Goal: Transaction & Acquisition: Purchase product/service

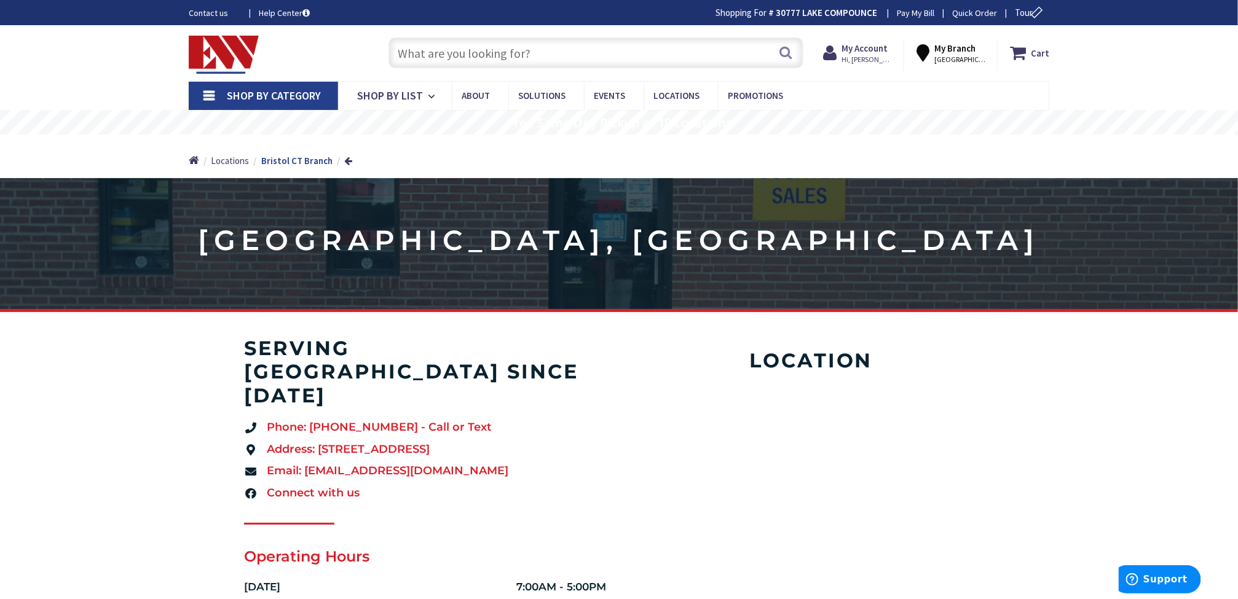
click at [544, 46] on input "text" at bounding box center [595, 52] width 415 height 31
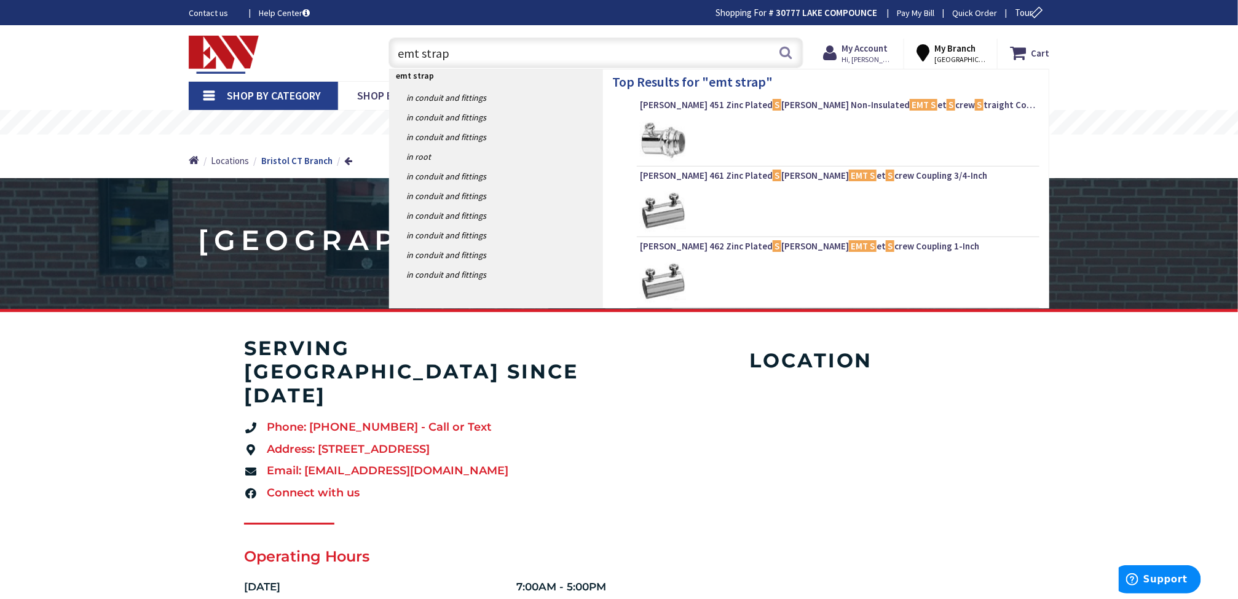
type input "emt straps"
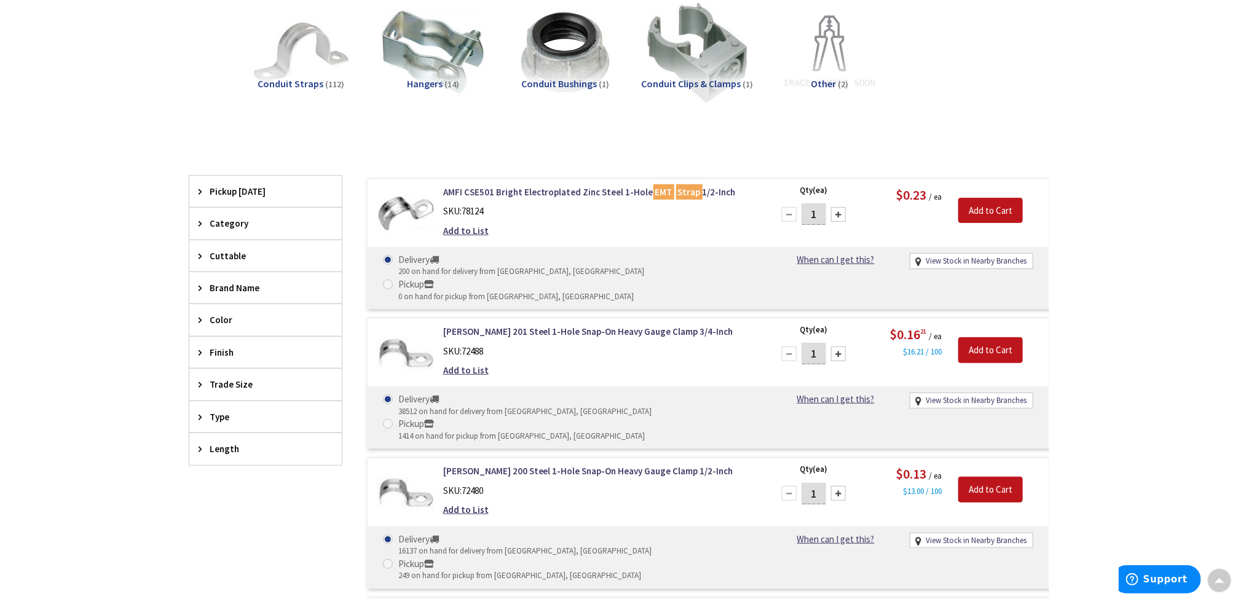
click at [199, 286] on icon at bounding box center [203, 287] width 9 height 9
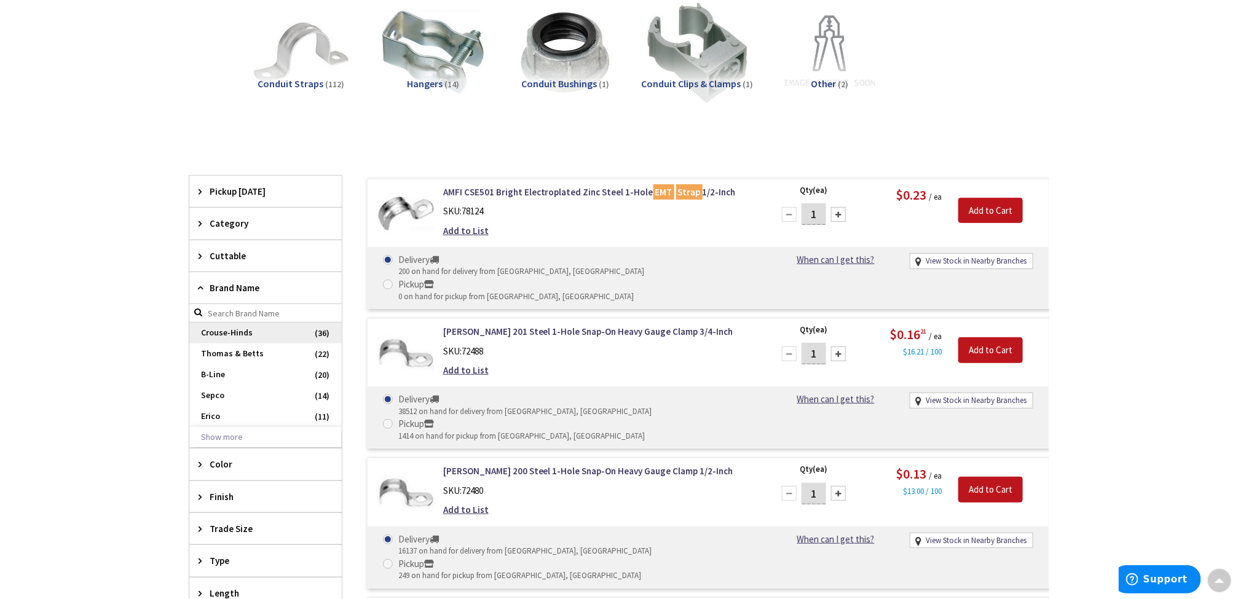
click at [211, 332] on span "Crouse-Hinds" at bounding box center [265, 333] width 152 height 21
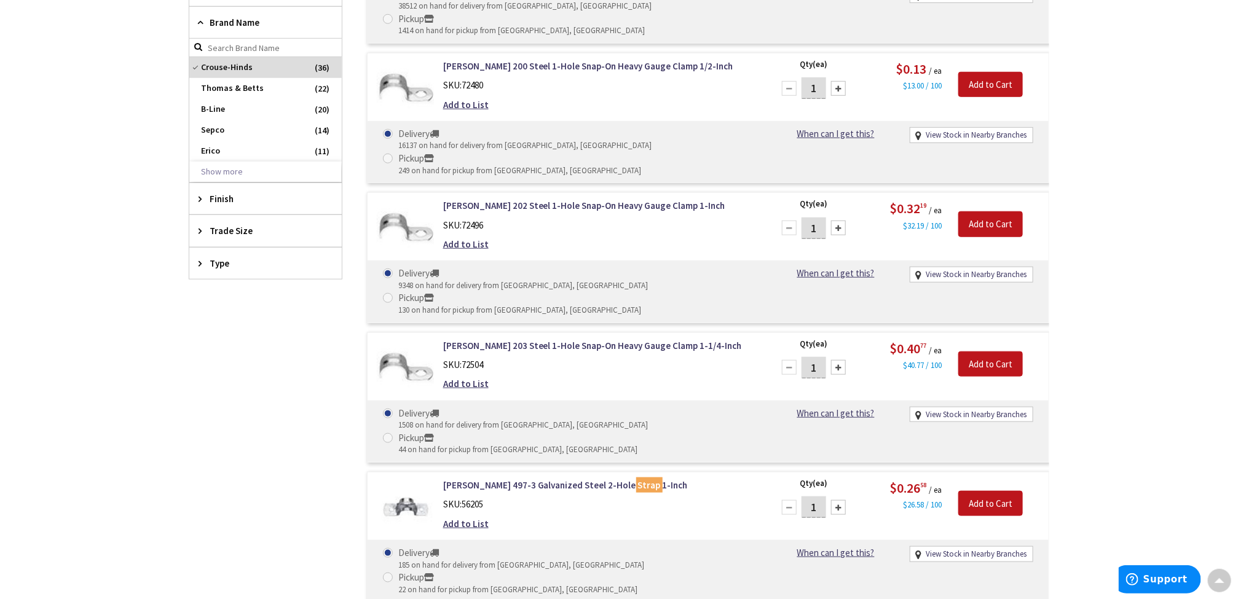
scroll to position [184, 0]
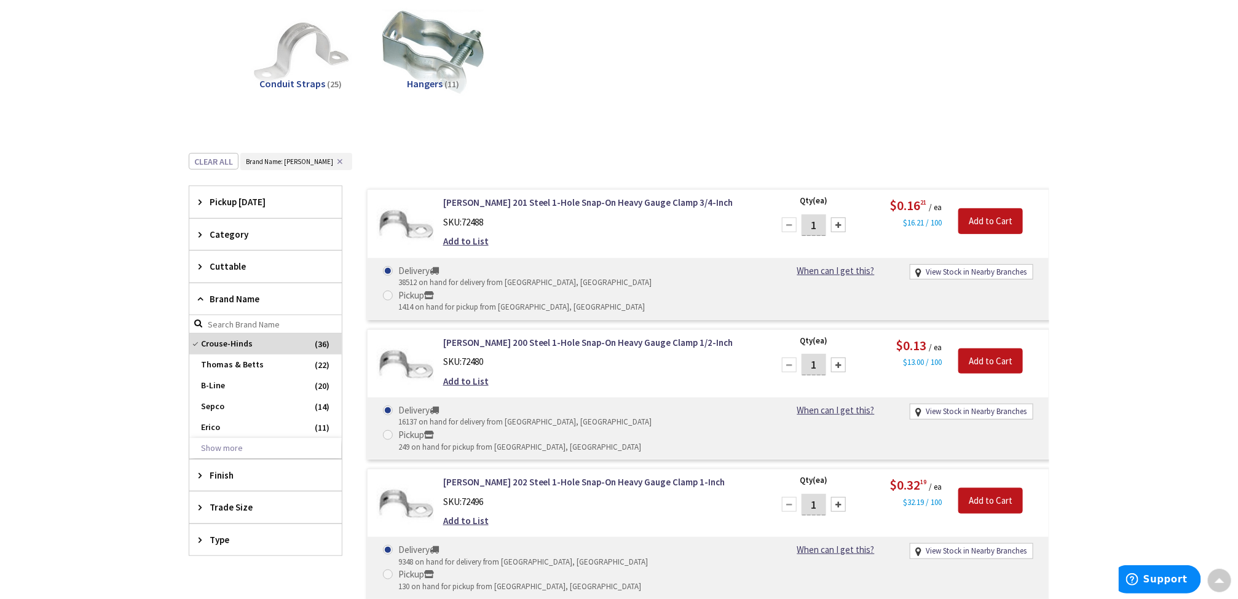
drag, startPoint x: 821, startPoint y: 230, endPoint x: 803, endPoint y: 233, distance: 18.6
click at [803, 233] on input "1" at bounding box center [813, 225] width 25 height 22
type input "25"
click at [968, 273] on link "View Stock in Nearby Branches" at bounding box center [976, 273] width 101 height 12
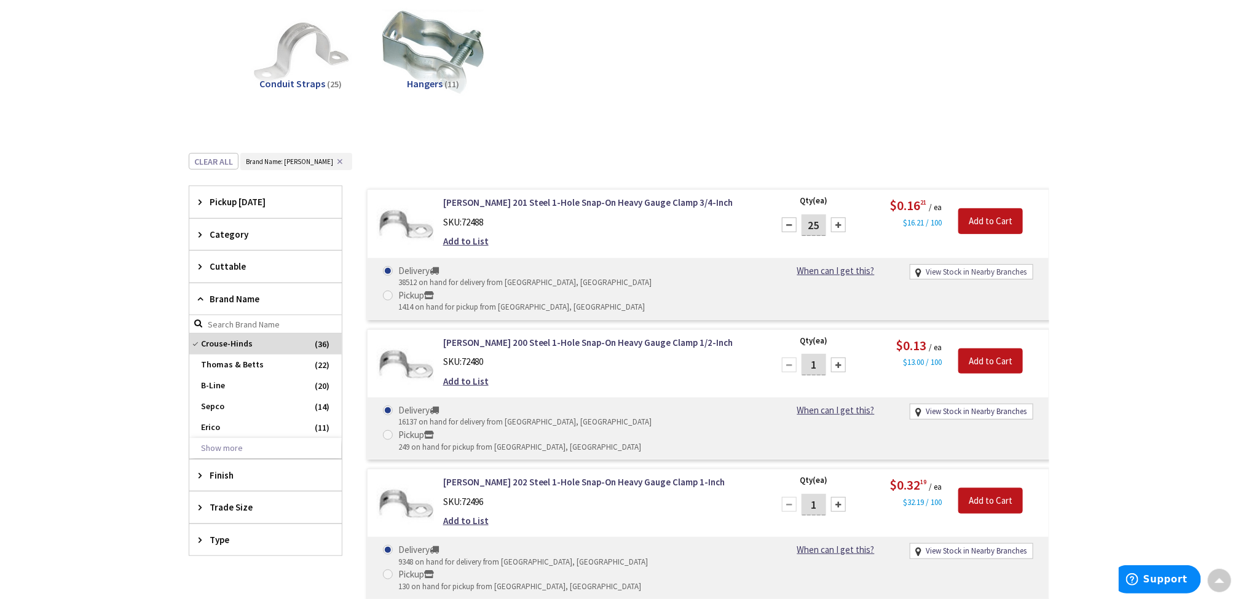
select select "data-availability"
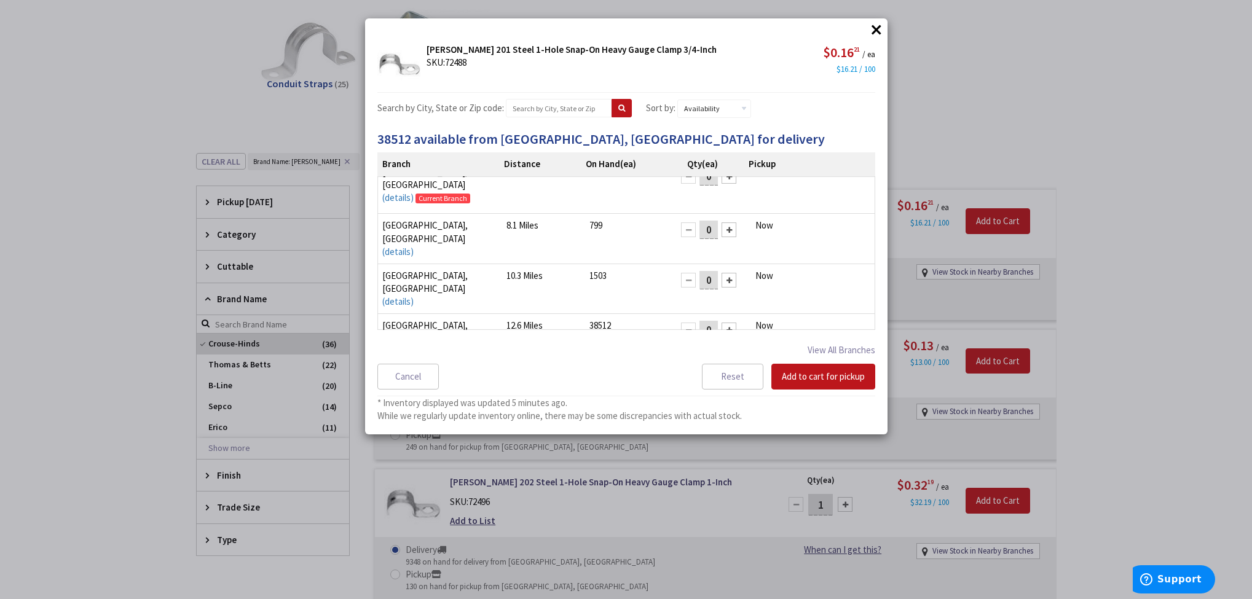
scroll to position [17, 0]
drag, startPoint x: 702, startPoint y: 281, endPoint x: 693, endPoint y: 281, distance: 9.2
click at [699, 320] on input "0" at bounding box center [708, 329] width 18 height 18
type input "25"
click at [819, 371] on button "Add to cart for pickup" at bounding box center [823, 377] width 104 height 26
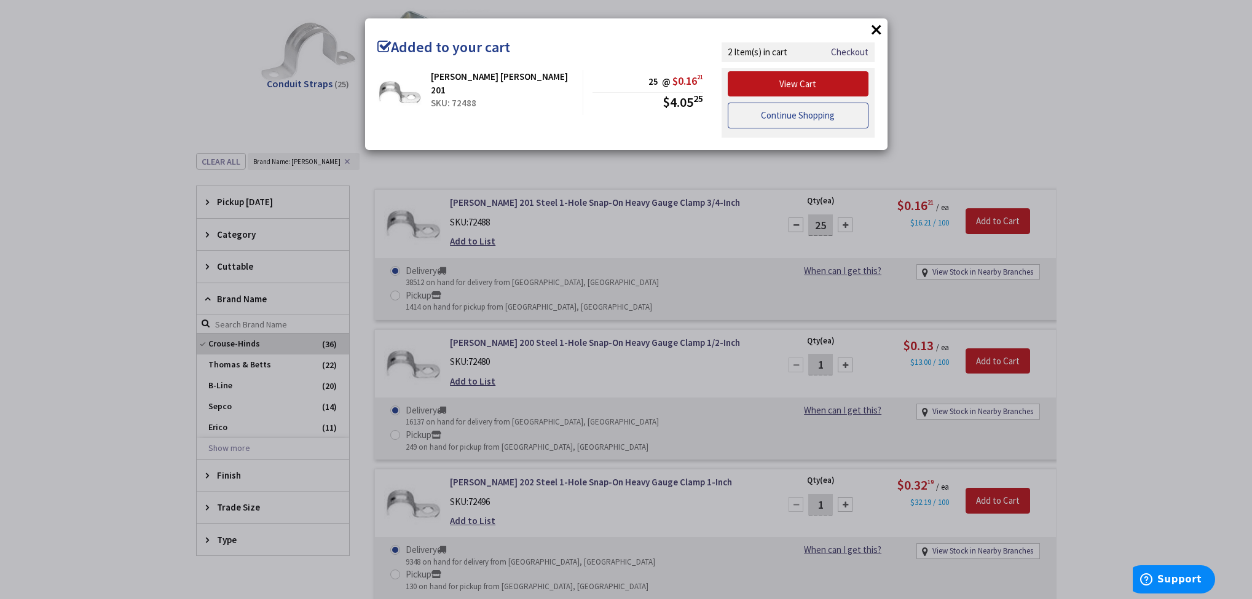
click at [816, 117] on link "Continue Shopping" at bounding box center [798, 116] width 141 height 26
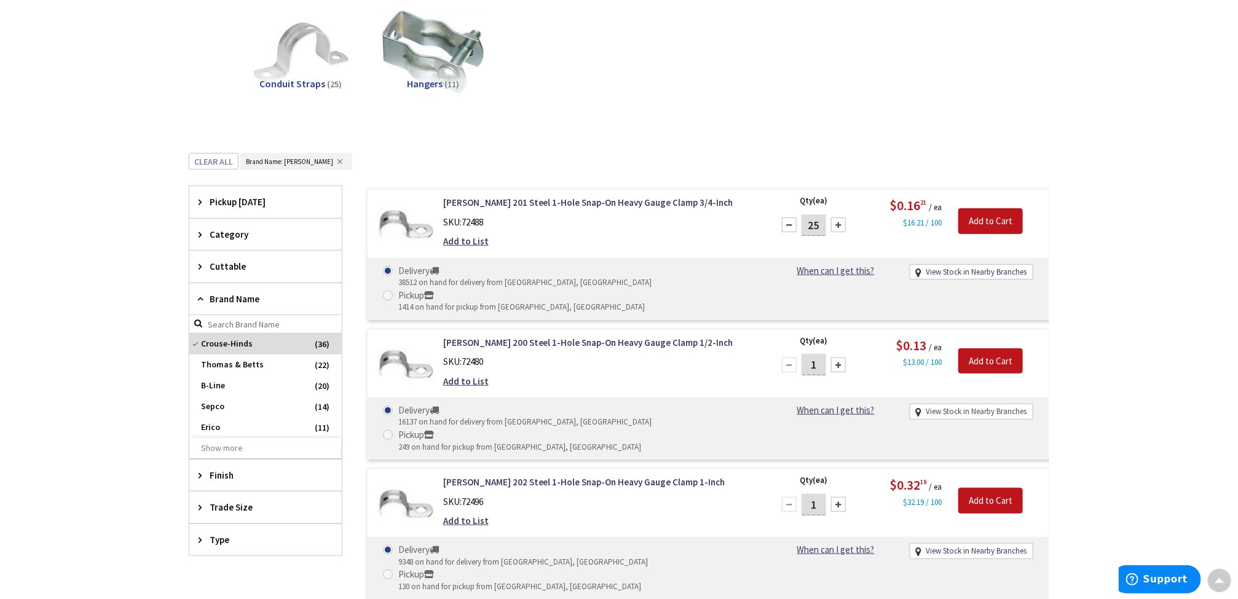
click at [964, 406] on link "View Stock in Nearby Branches" at bounding box center [976, 412] width 101 height 12
select select "data-availability"
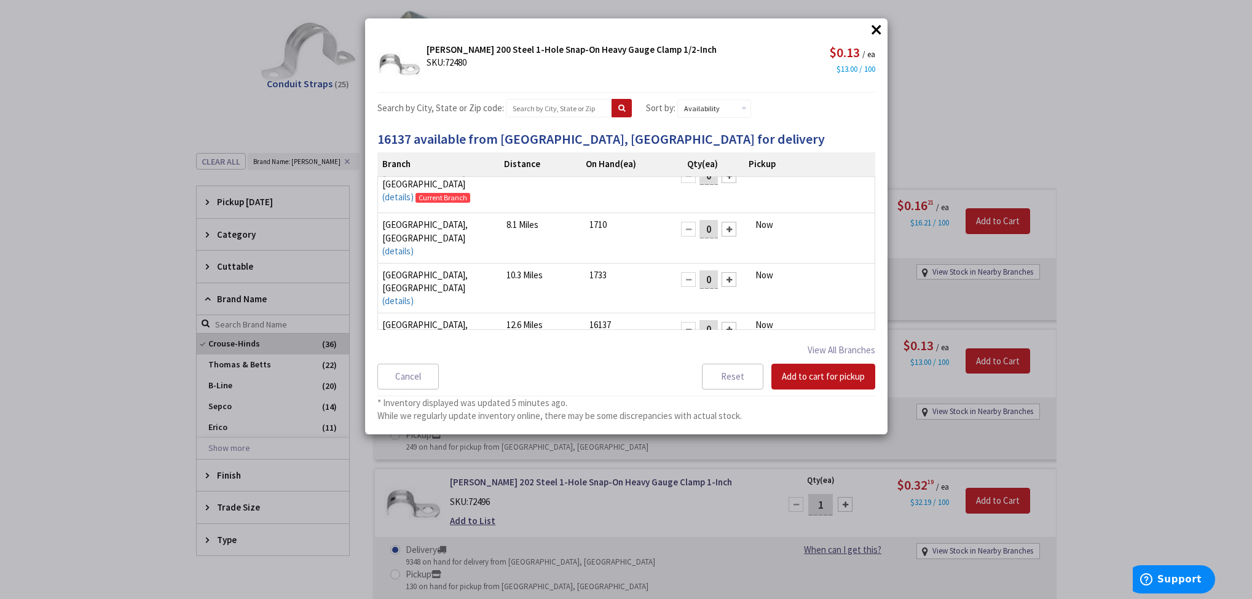
drag, startPoint x: 702, startPoint y: 284, endPoint x: 691, endPoint y: 284, distance: 11.1
click at [699, 320] on input "0" at bounding box center [708, 329] width 18 height 18
type input "50"
click at [825, 377] on button "Add to cart for pickup" at bounding box center [823, 377] width 104 height 26
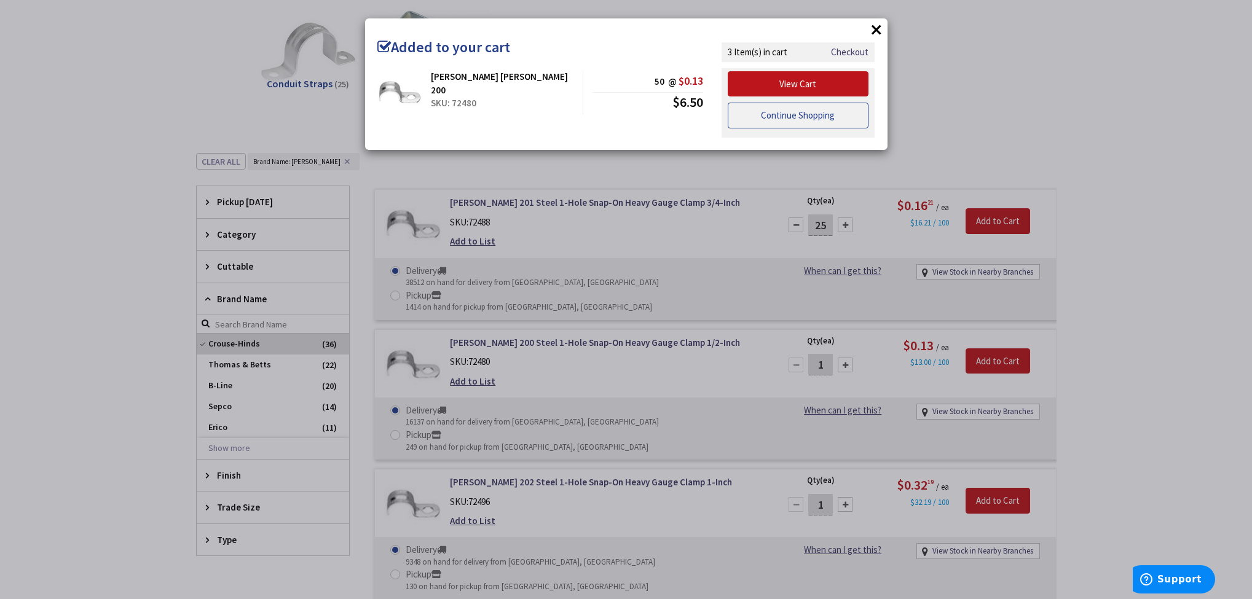
click at [832, 118] on link "Continue Shopping" at bounding box center [798, 116] width 141 height 26
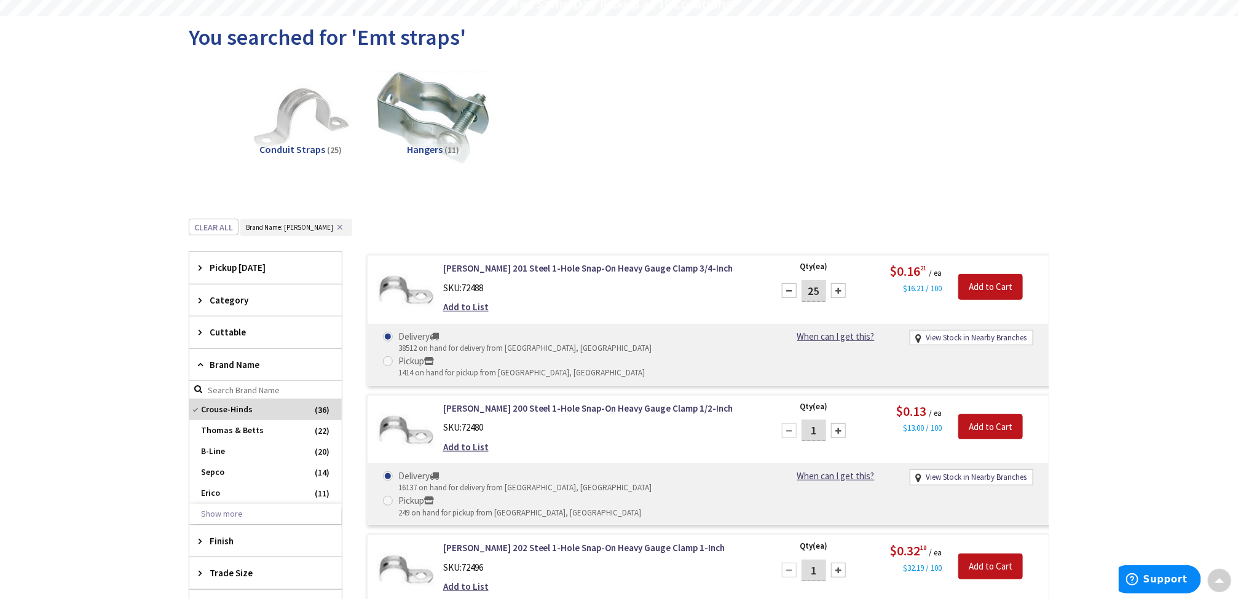
scroll to position [0, 0]
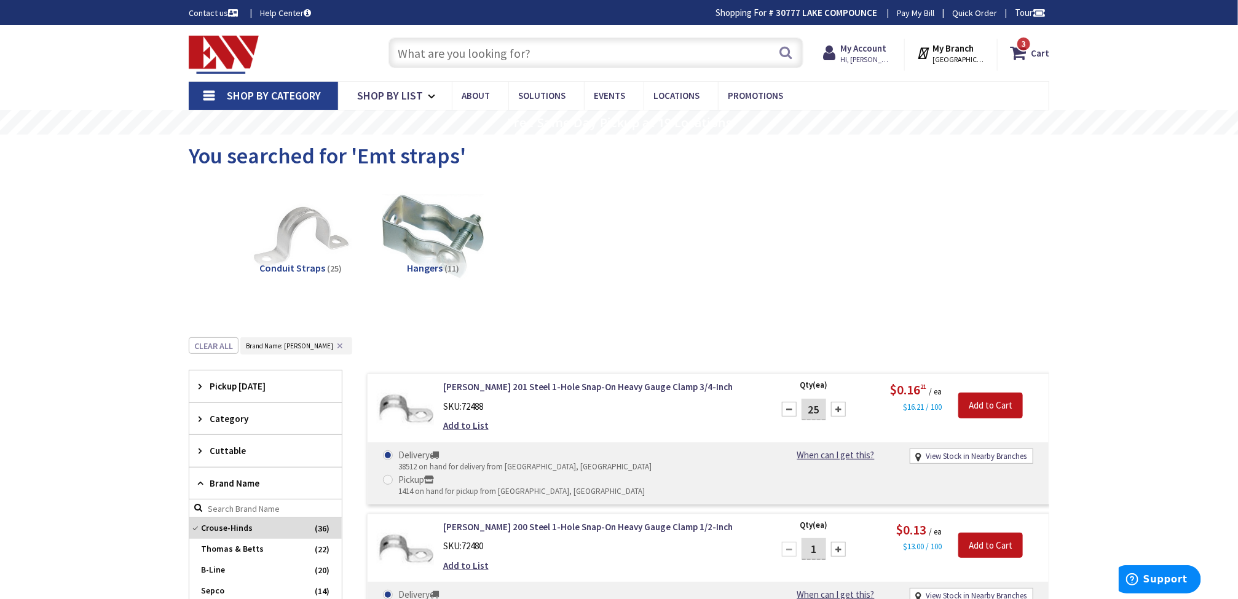
click at [511, 57] on input "text" at bounding box center [595, 52] width 415 height 31
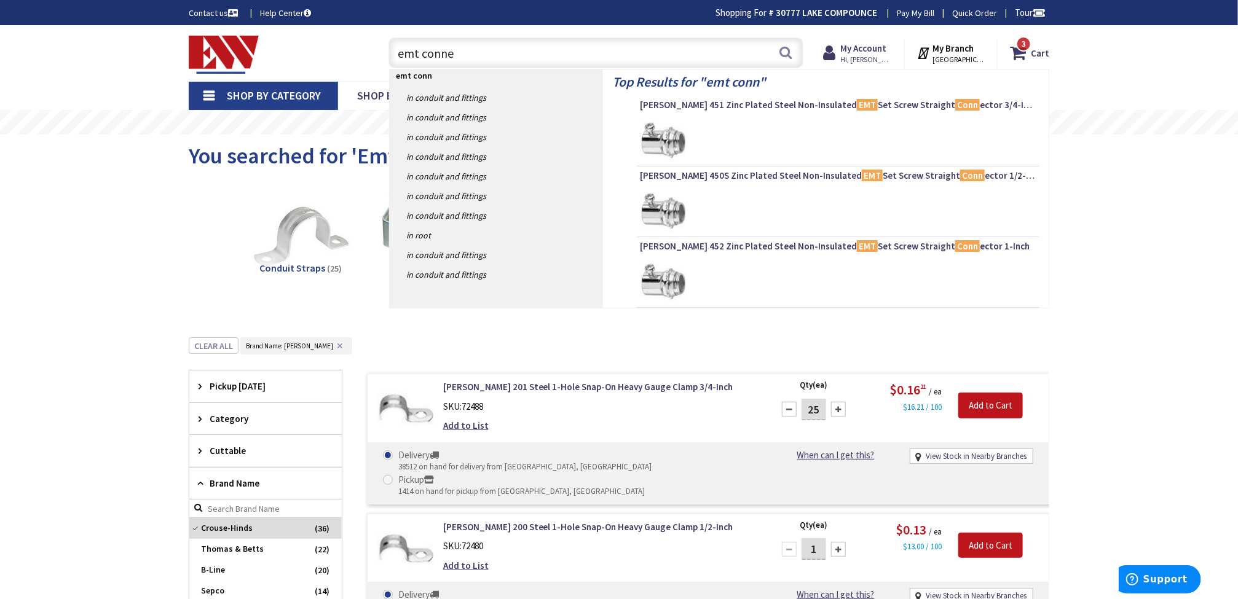
type input "emt connet"
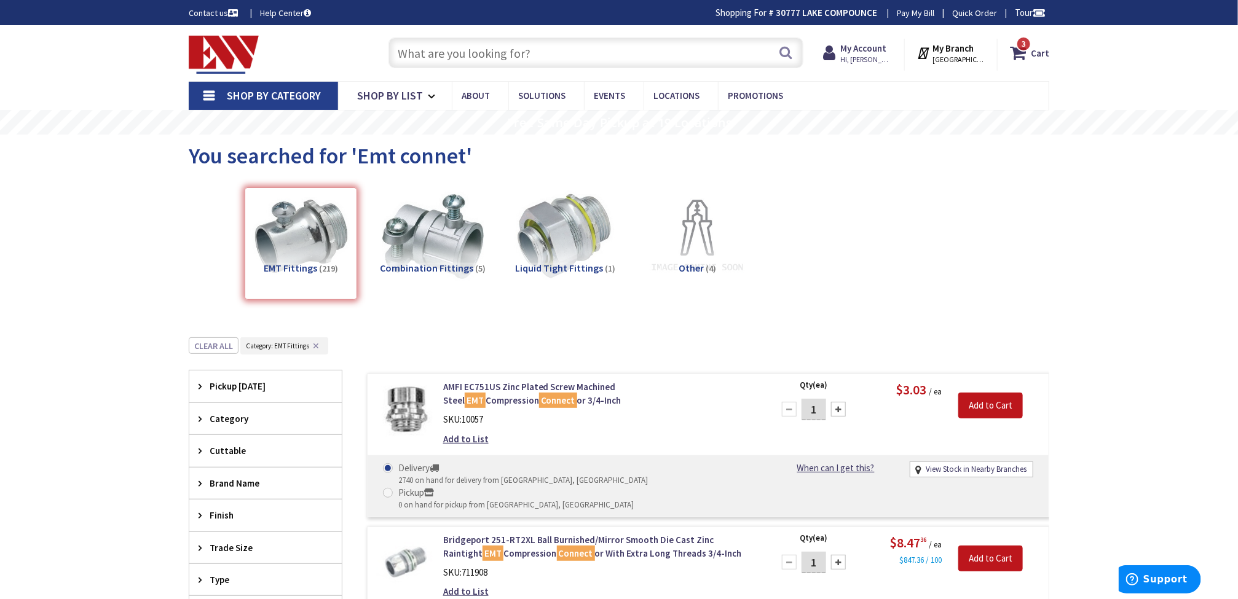
click at [209, 96] on link "Shop By Category" at bounding box center [263, 96] width 149 height 28
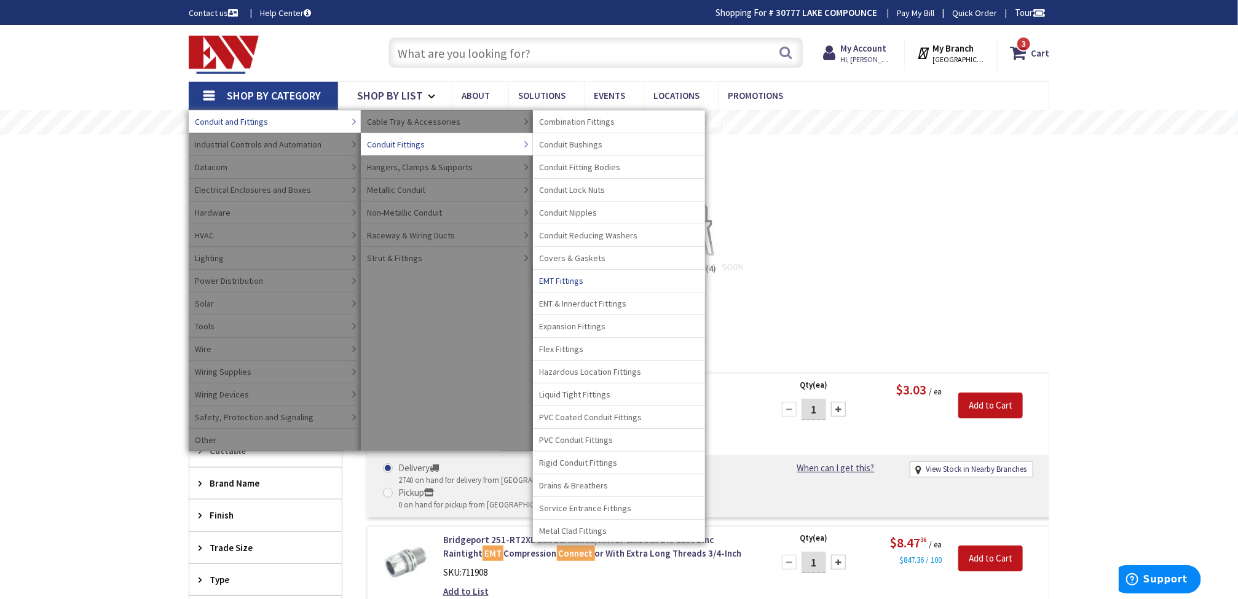
click at [564, 283] on span "EMT Fittings" at bounding box center [561, 281] width 44 height 12
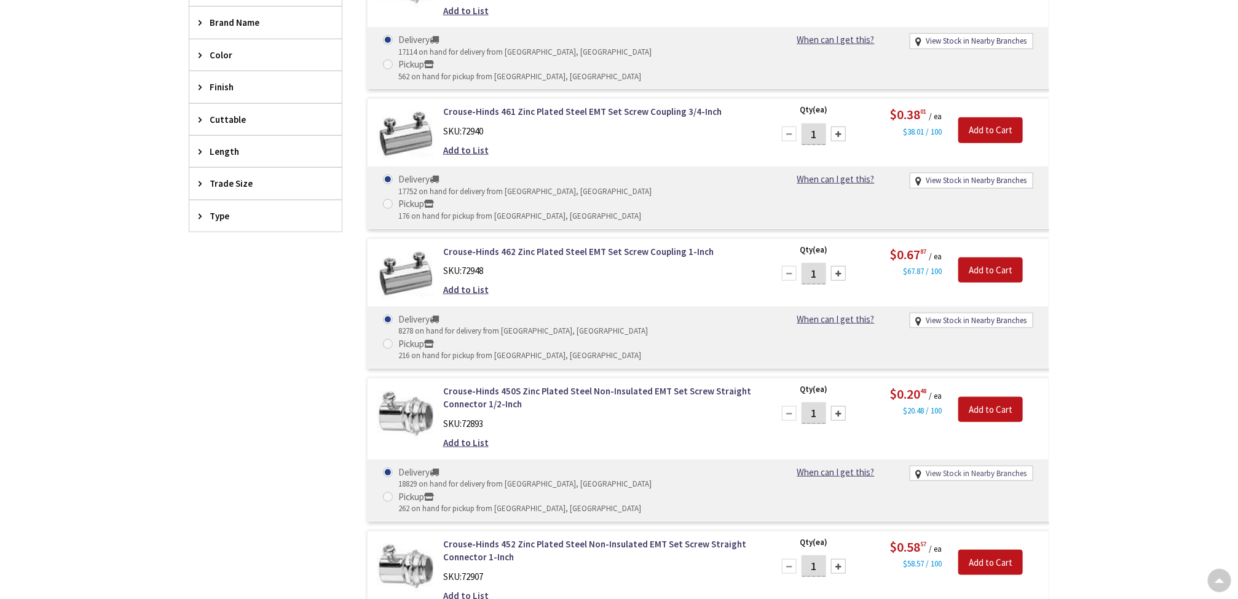
click at [993, 468] on link "View Stock in Nearby Branches" at bounding box center [976, 474] width 101 height 12
click at [956, 468] on link "View Stock in Nearby Branches" at bounding box center [976, 474] width 101 height 12
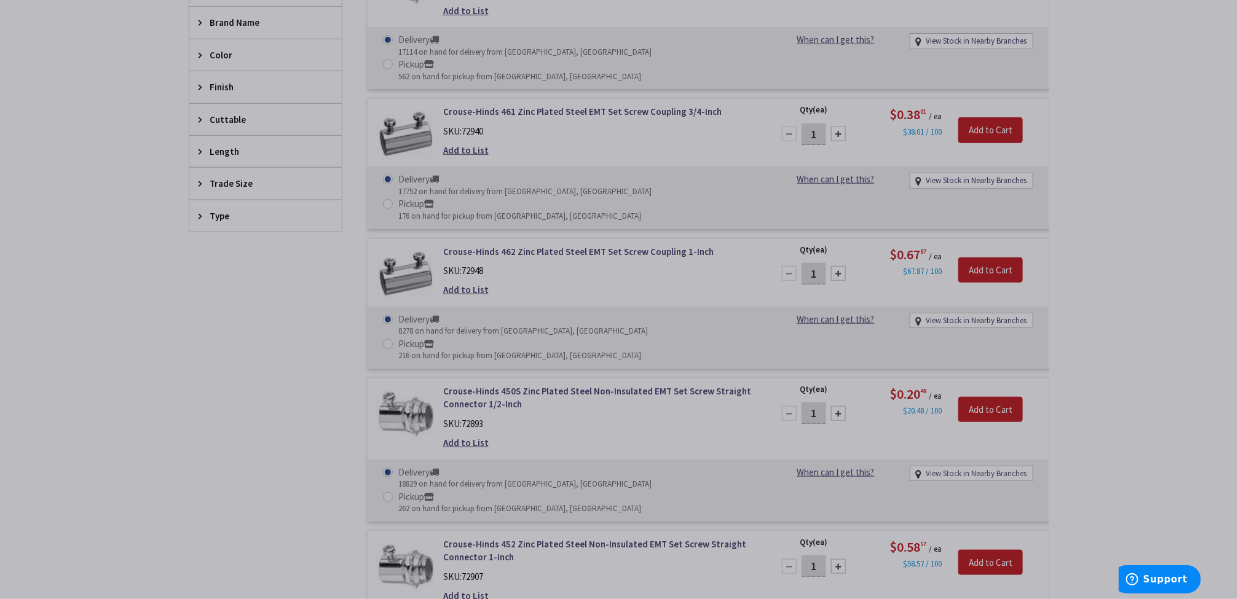
select select "data-availability"
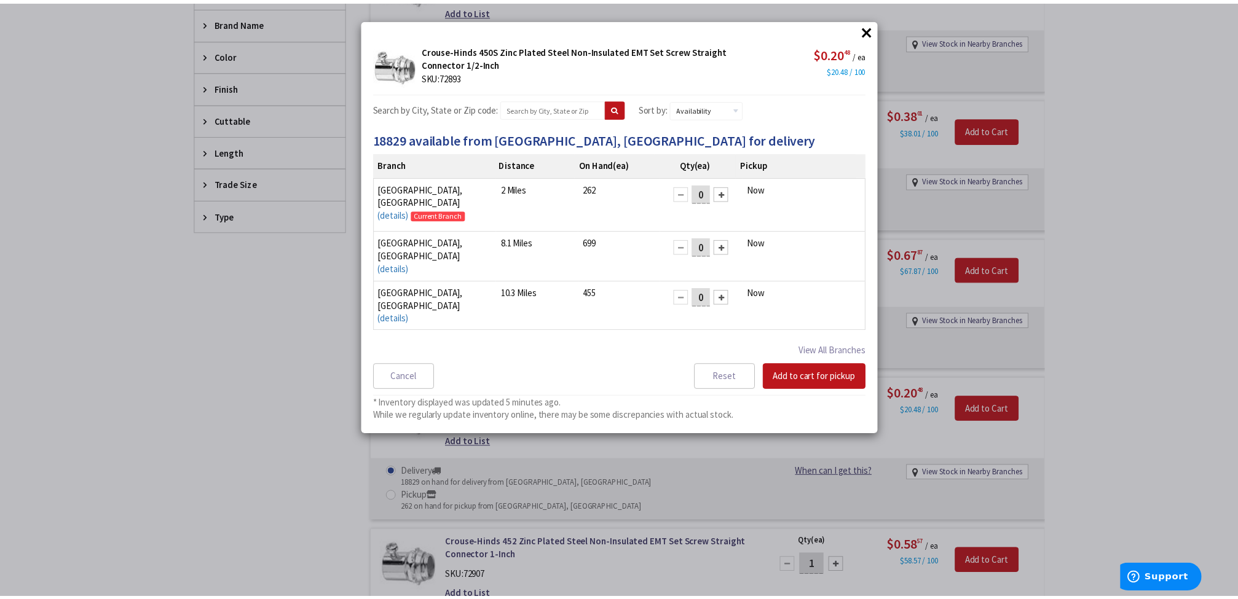
scroll to position [17, 0]
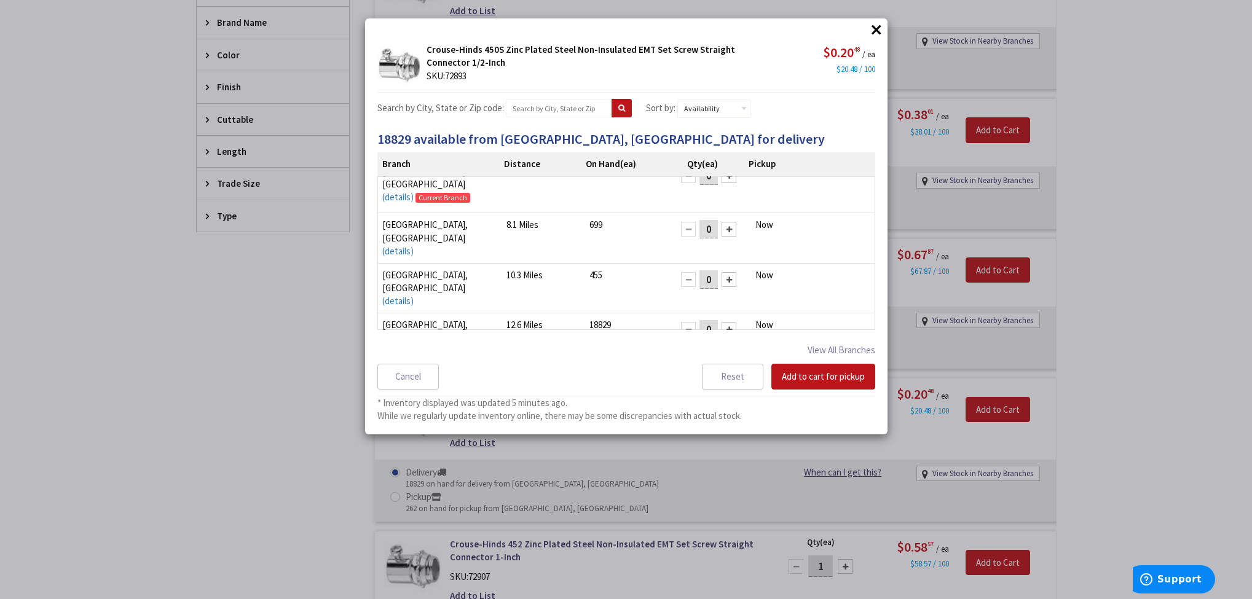
drag, startPoint x: 703, startPoint y: 284, endPoint x: 695, endPoint y: 284, distance: 8.0
click at [699, 320] on input "0" at bounding box center [708, 329] width 18 height 18
type input "25"
click at [813, 377] on button "Add to cart for pickup" at bounding box center [823, 377] width 104 height 26
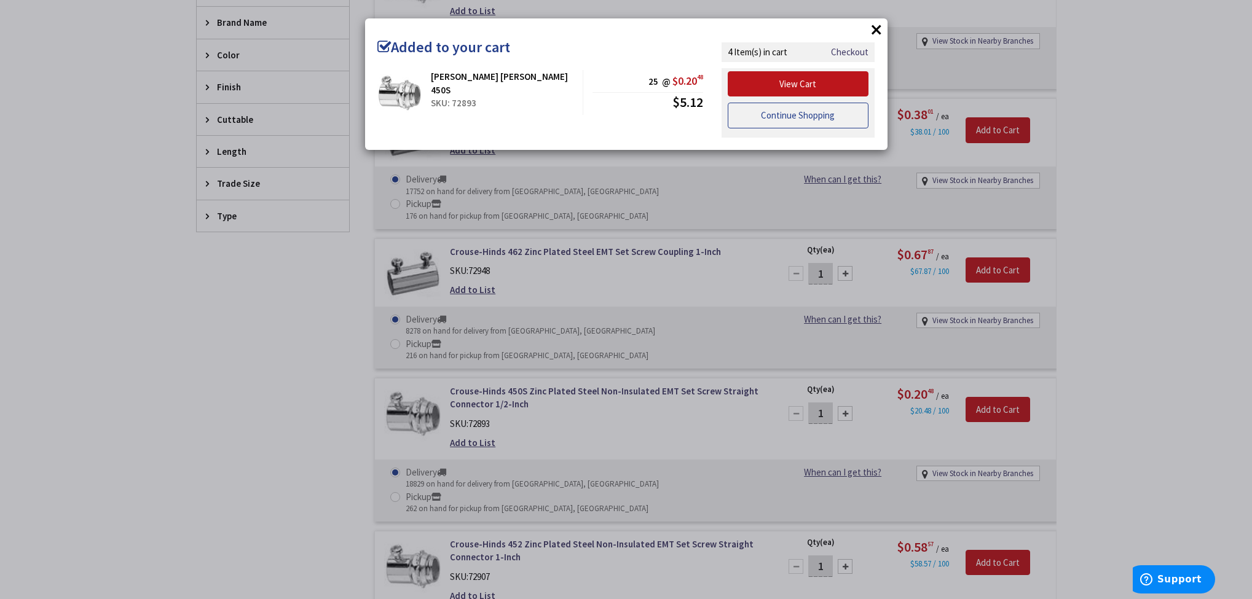
click at [823, 120] on link "Continue Shopping" at bounding box center [798, 116] width 141 height 26
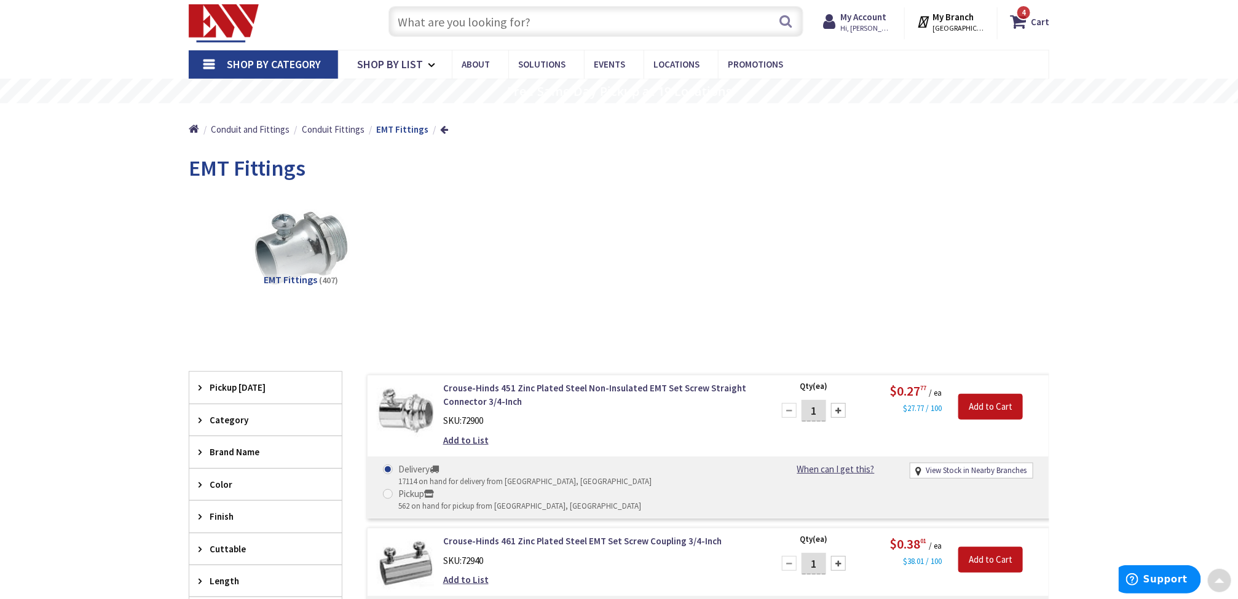
scroll to position [0, 0]
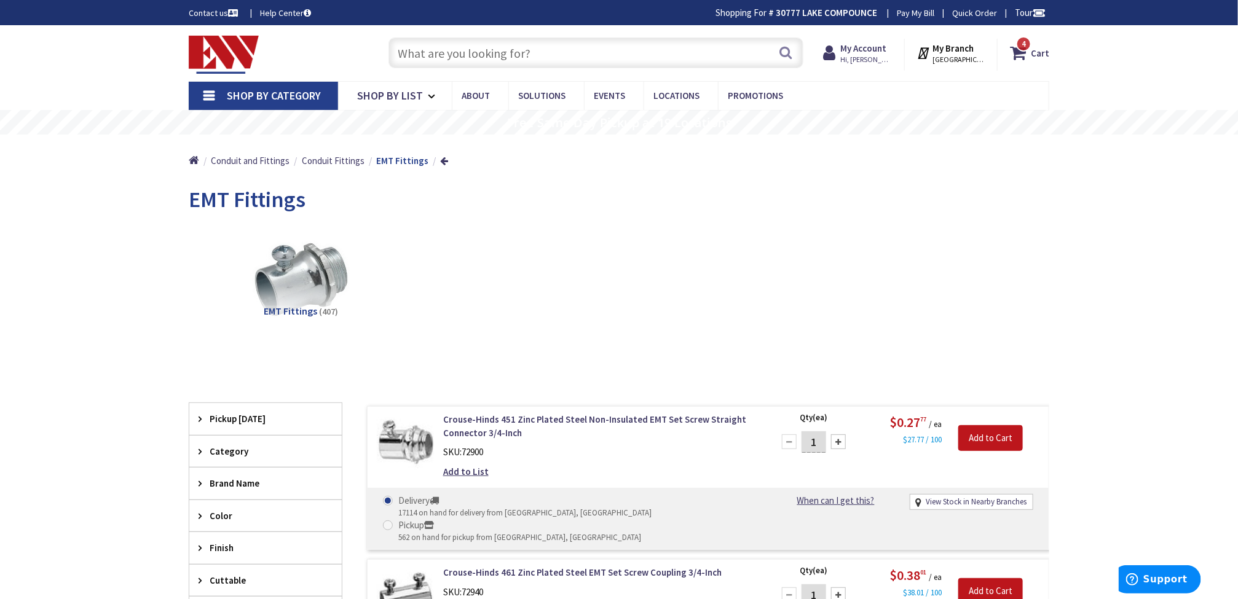
click at [597, 61] on input "text" at bounding box center [595, 52] width 415 height 31
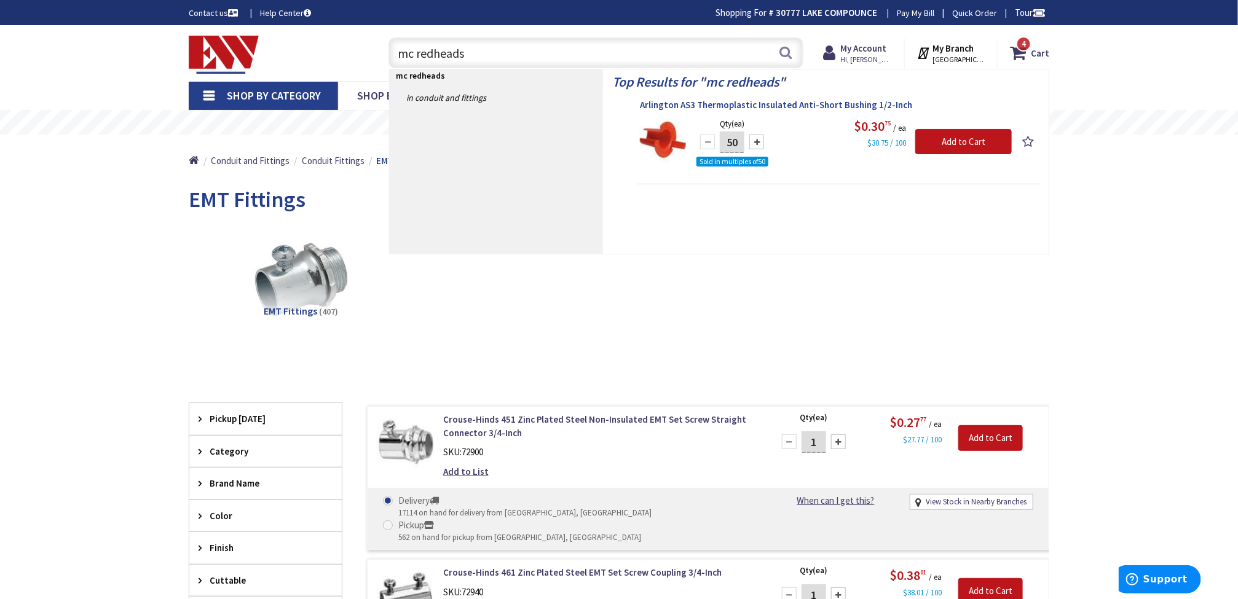
type input "mc redheads"
click at [782, 104] on span "Arlington AS3 Thermoplastic Insulated Anti-Short Bushing 1/2-Inch" at bounding box center [838, 105] width 396 height 12
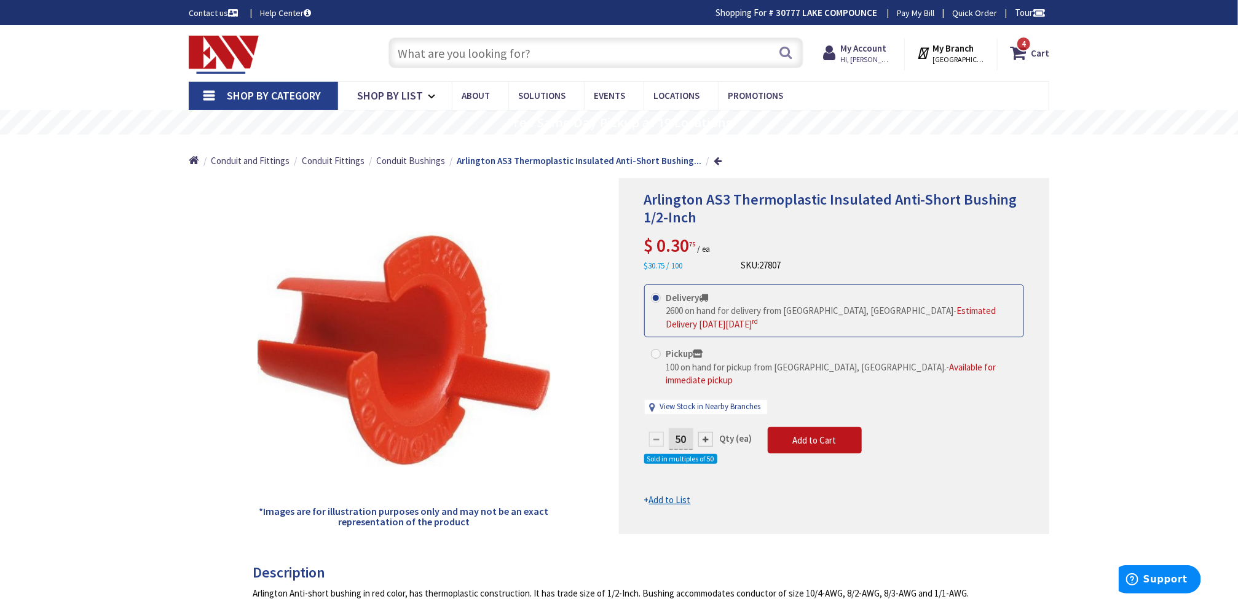
click at [592, 50] on input "text" at bounding box center [595, 52] width 415 height 31
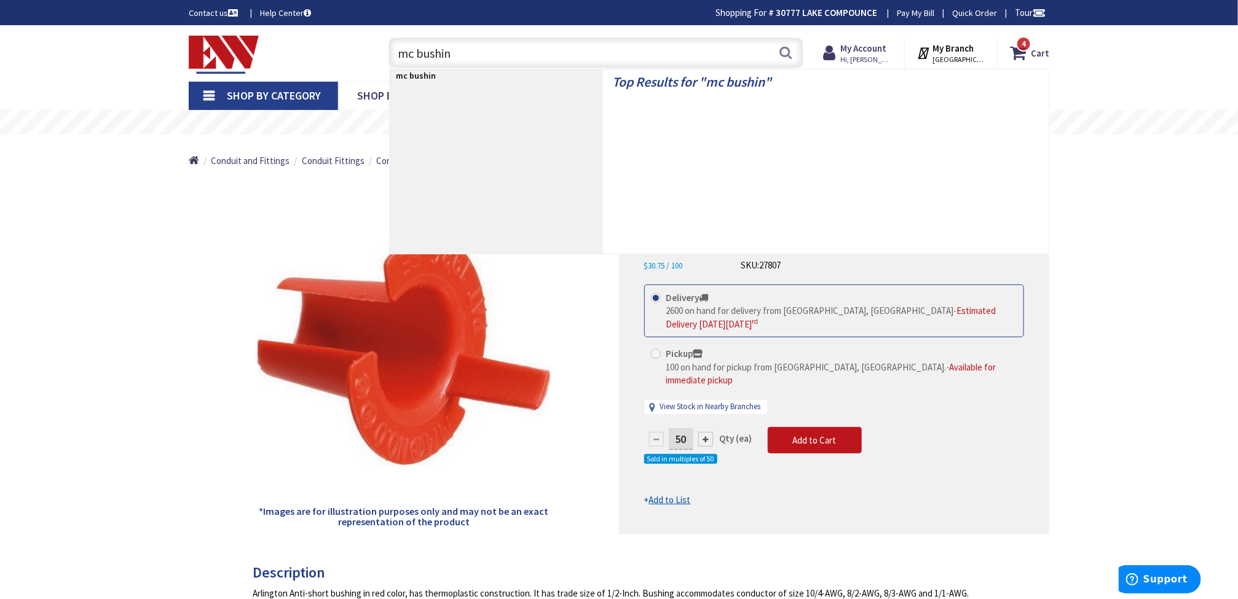
type input "mc bushing"
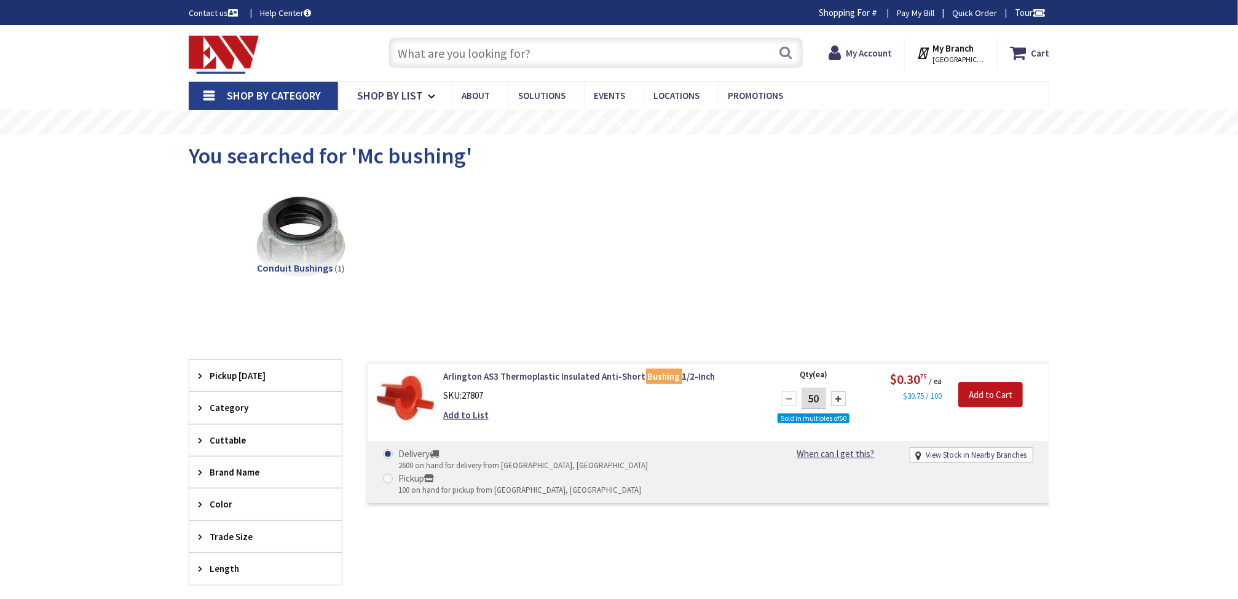
click at [631, 53] on input "text" at bounding box center [595, 52] width 415 height 31
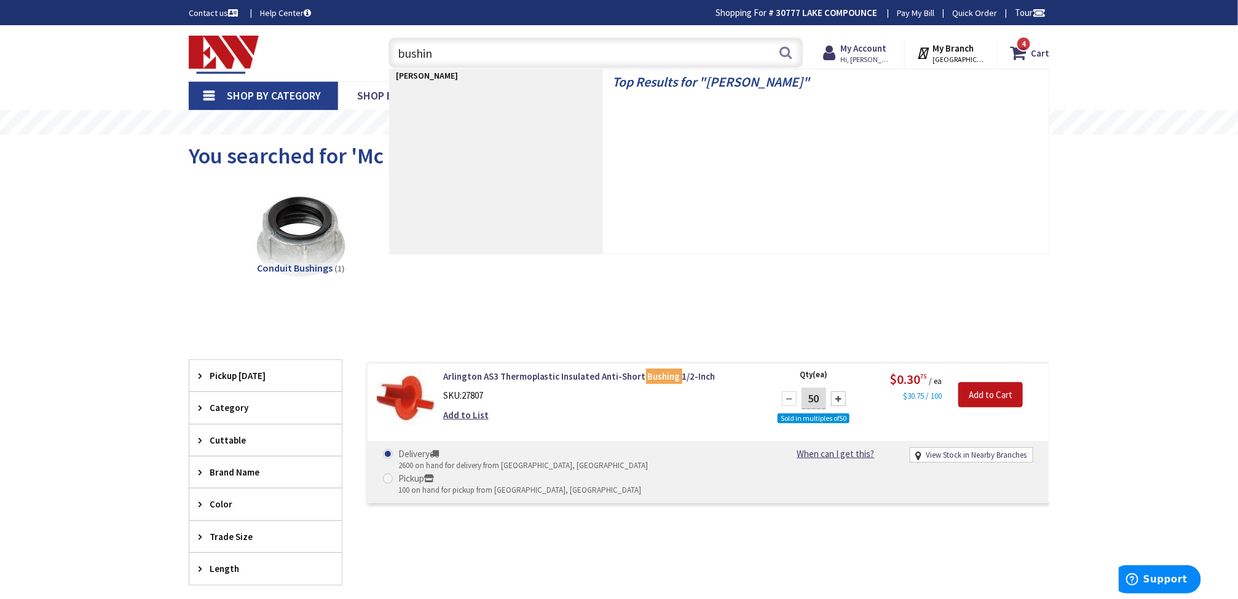
type input "bushing"
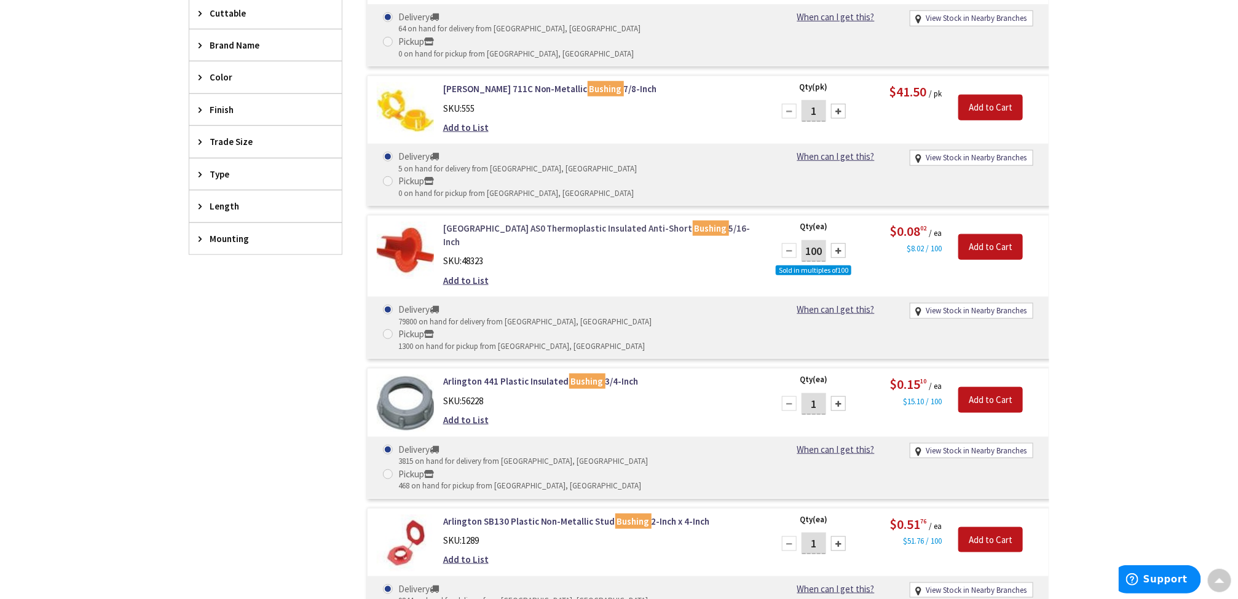
click at [524, 222] on link "Arlington AS0 Thermoplastic Insulated Anti-Short Bushing 5/16-Inch" at bounding box center [599, 235] width 313 height 26
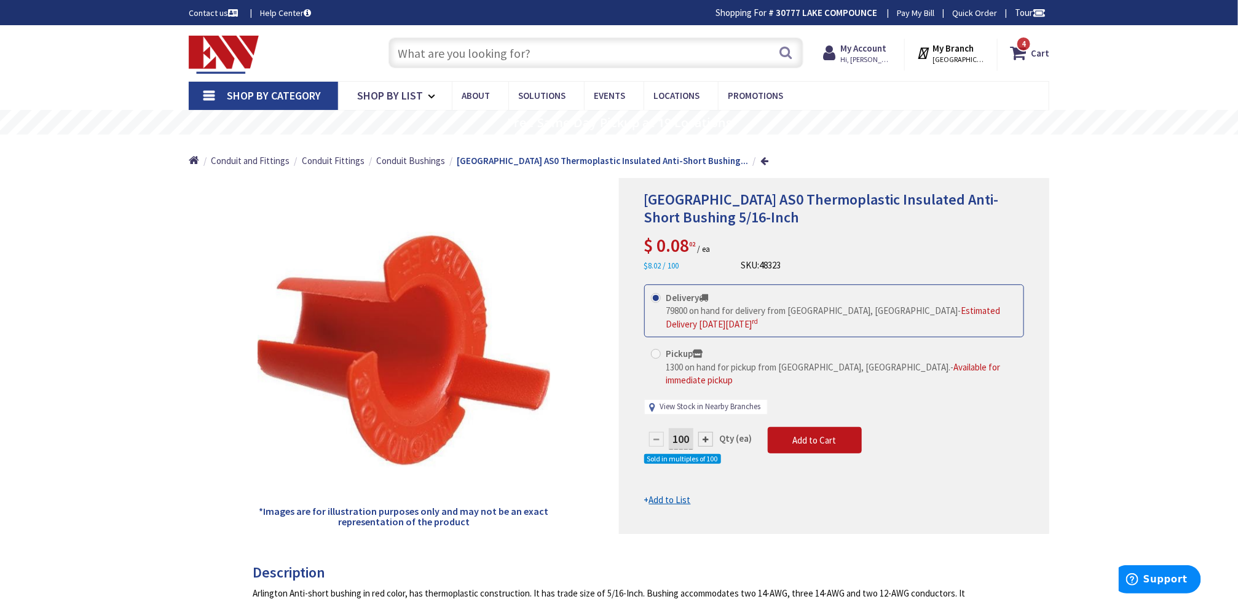
click at [723, 401] on link "View Stock in Nearby Branches" at bounding box center [710, 407] width 101 height 12
select select "data-availability"
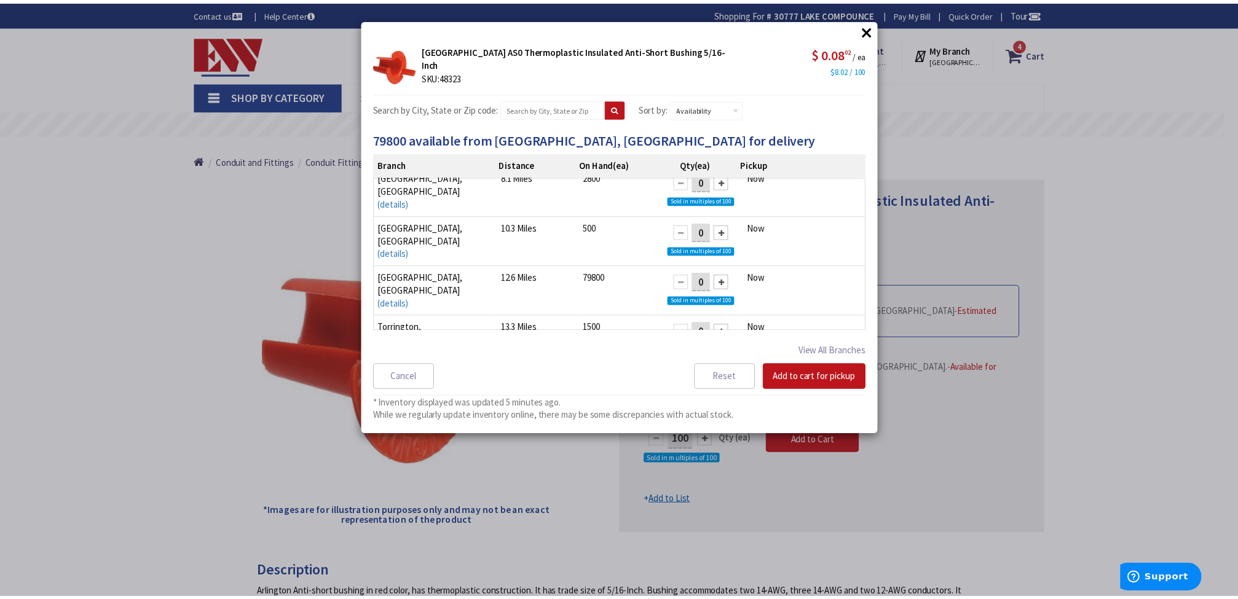
scroll to position [95, 0]
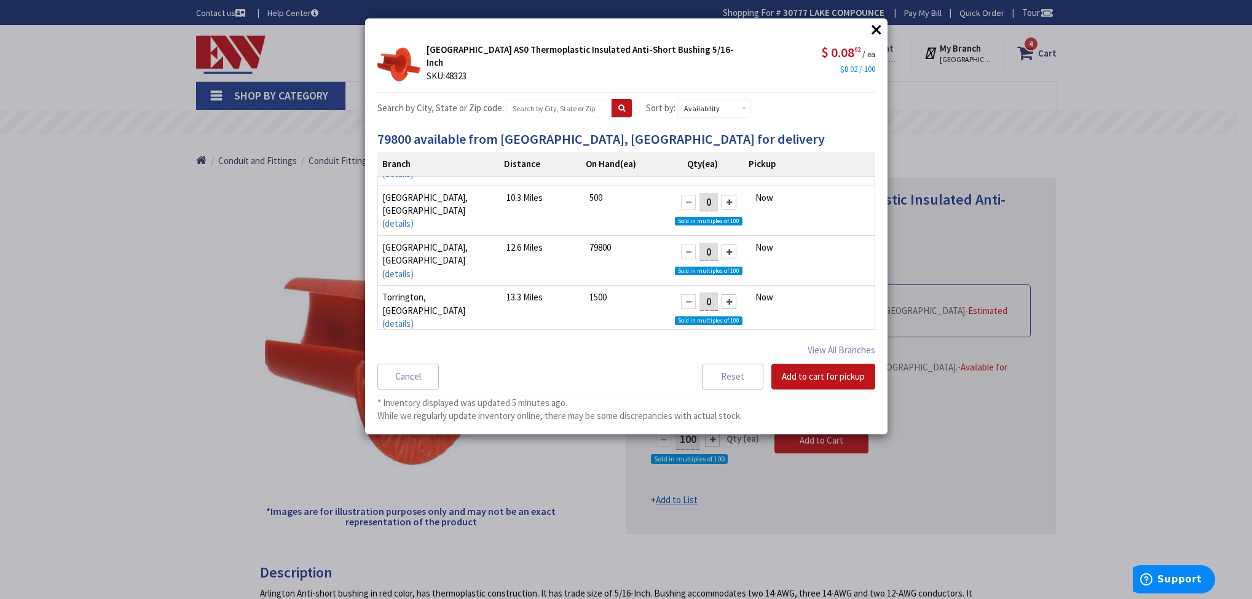
click at [722, 246] on div at bounding box center [729, 252] width 15 height 15
click at [820, 382] on button "Add to cart for pickup" at bounding box center [823, 377] width 104 height 26
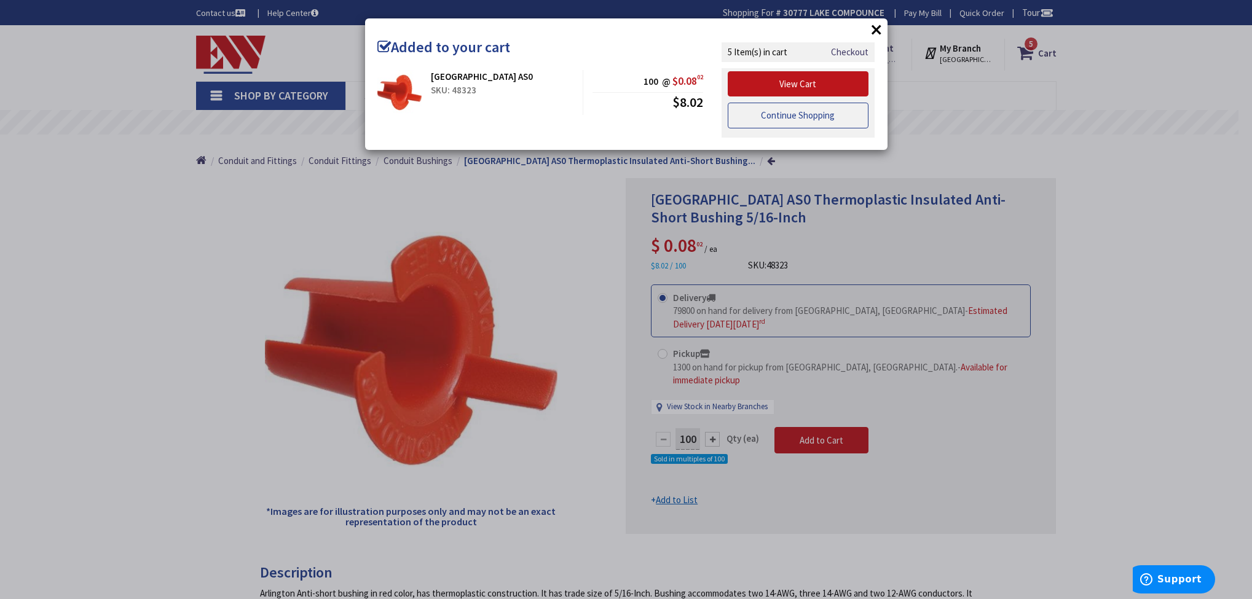
click at [830, 122] on link "Continue Shopping" at bounding box center [798, 116] width 141 height 26
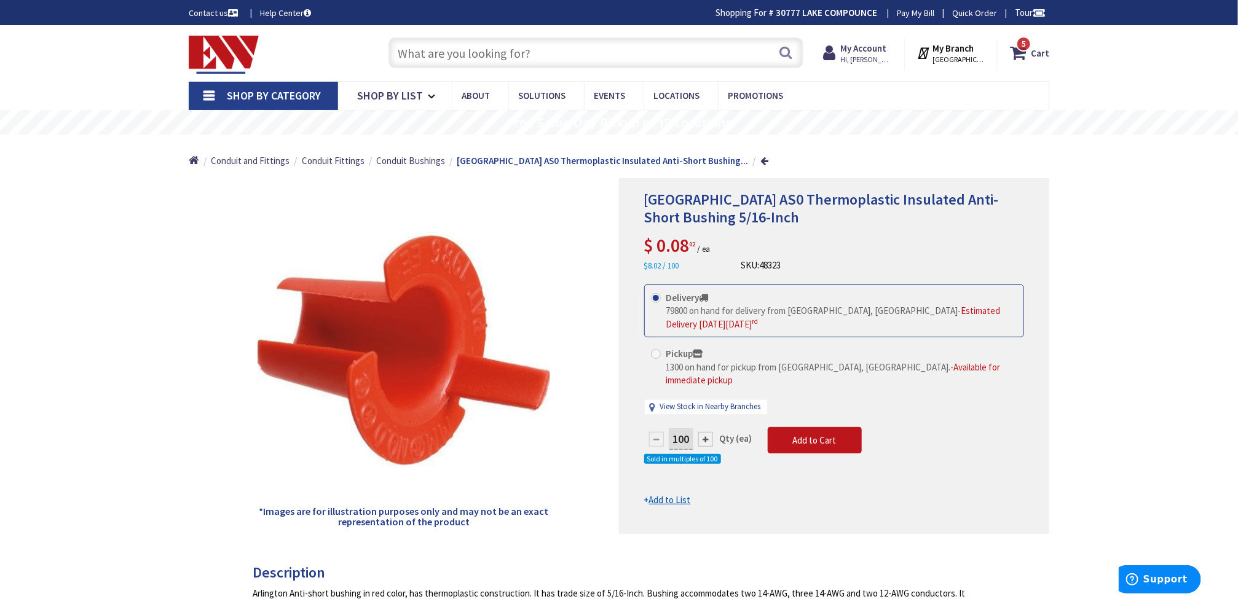
click at [605, 52] on input "text" at bounding box center [595, 52] width 415 height 31
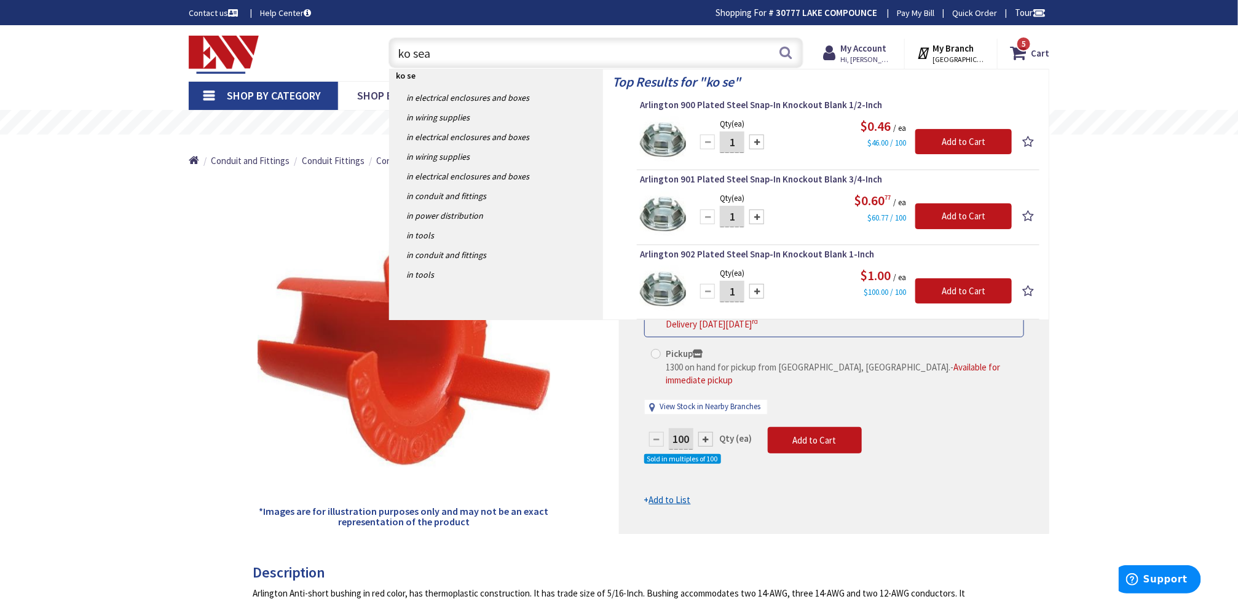
type input "ko seal"
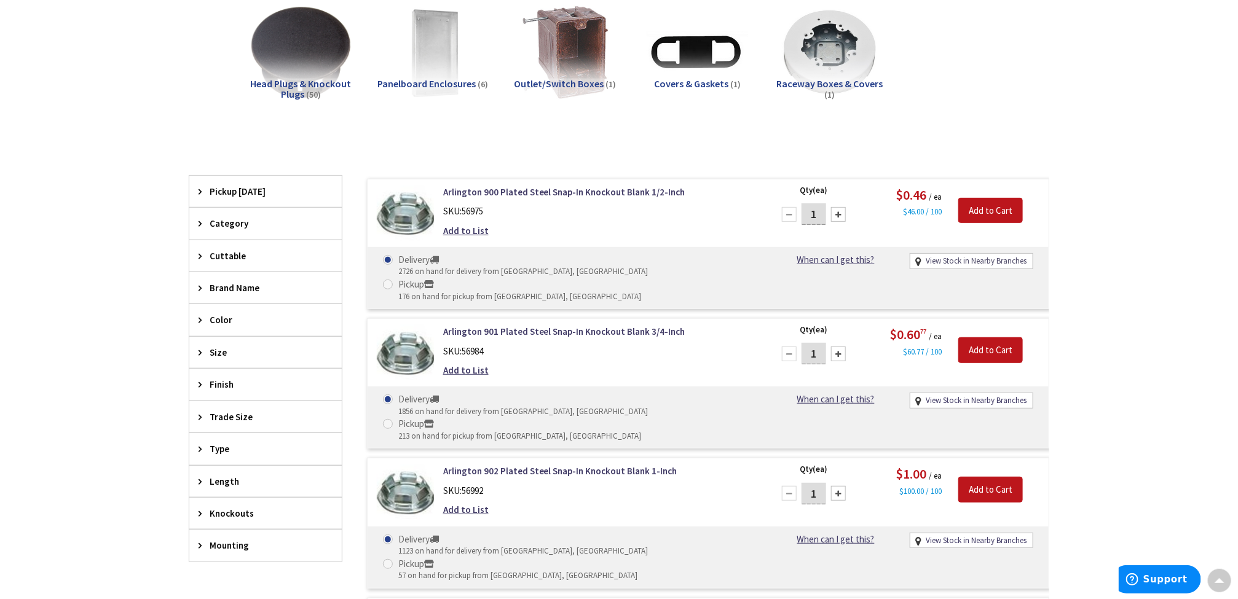
click at [980, 262] on link "View Stock in Nearby Branches" at bounding box center [976, 262] width 101 height 12
select select "data-availability"
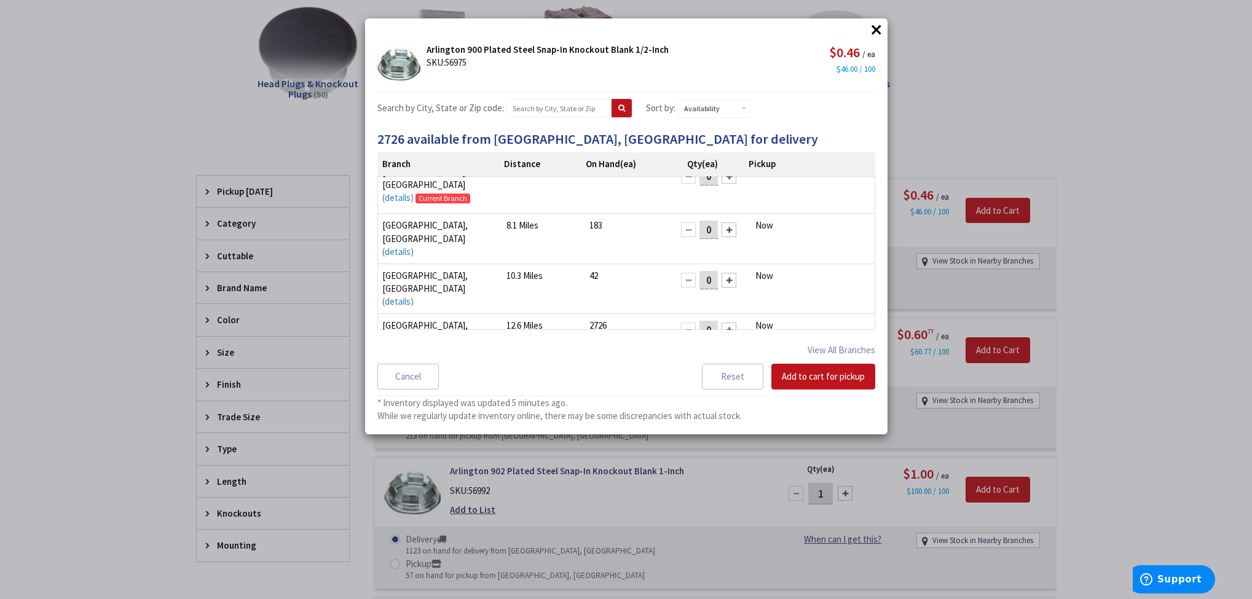
scroll to position [17, 0]
click at [699, 320] on input "0" at bounding box center [708, 329] width 18 height 18
type input "25"
click at [809, 379] on button "Add to cart for pickup" at bounding box center [823, 377] width 104 height 26
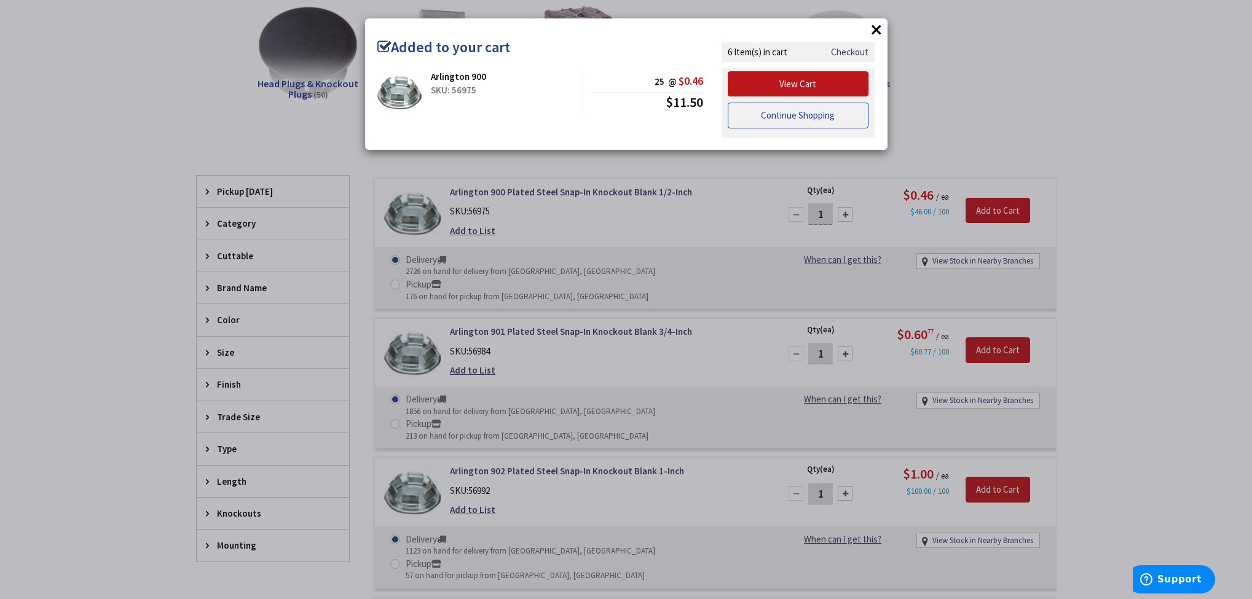
click at [799, 117] on link "Continue Shopping" at bounding box center [798, 116] width 141 height 26
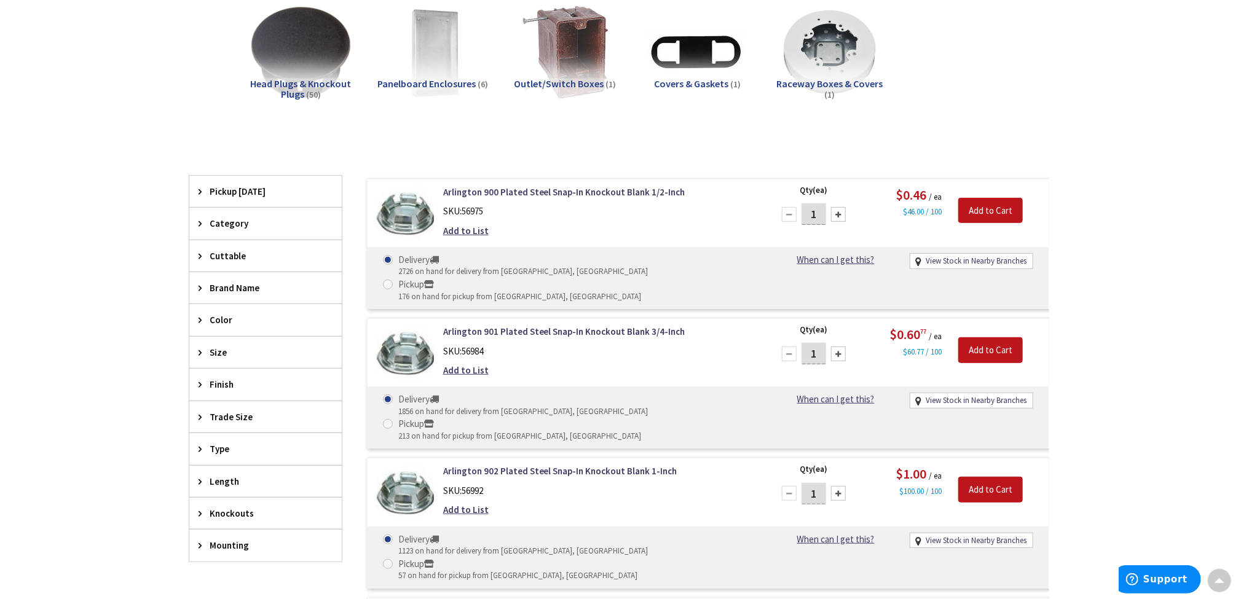
drag, startPoint x: 817, startPoint y: 329, endPoint x: 808, endPoint y: 331, distance: 9.4
click at [808, 343] on input "1" at bounding box center [813, 354] width 25 height 22
type input "25"
click at [967, 395] on link "View Stock in Nearby Branches" at bounding box center [976, 401] width 101 height 12
select select "data-availability"
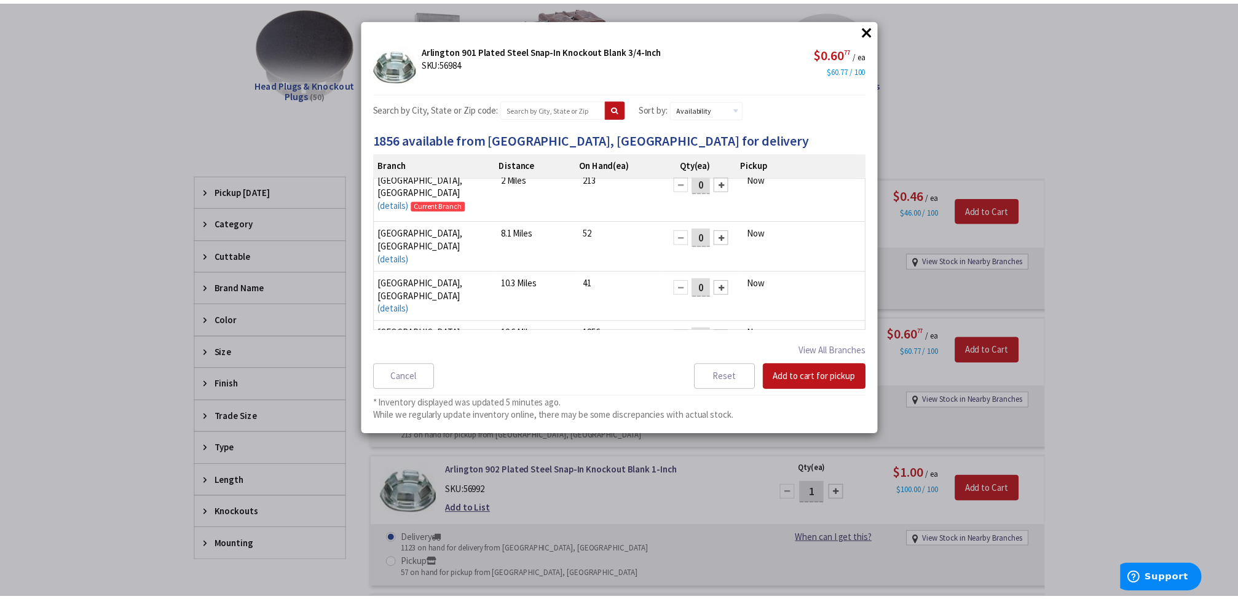
scroll to position [0, 0]
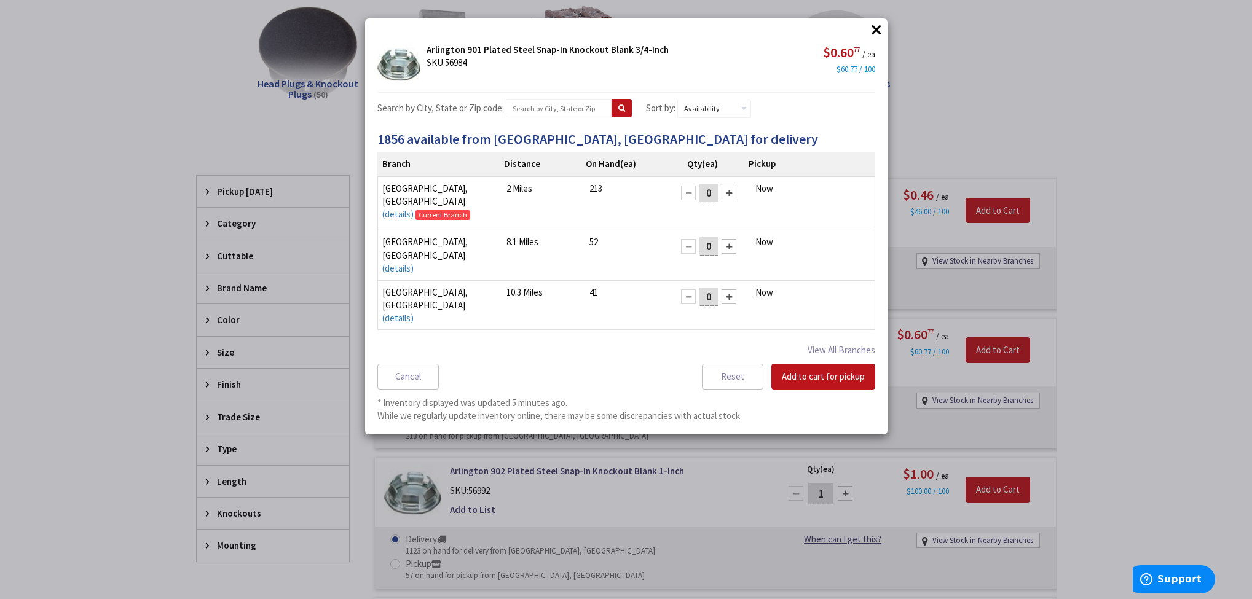
drag, startPoint x: 702, startPoint y: 299, endPoint x: 690, endPoint y: 299, distance: 12.3
click at [699, 337] on input "0" at bounding box center [708, 346] width 18 height 18
type input "25"
click at [824, 382] on button "Add to cart for pickup" at bounding box center [823, 377] width 104 height 26
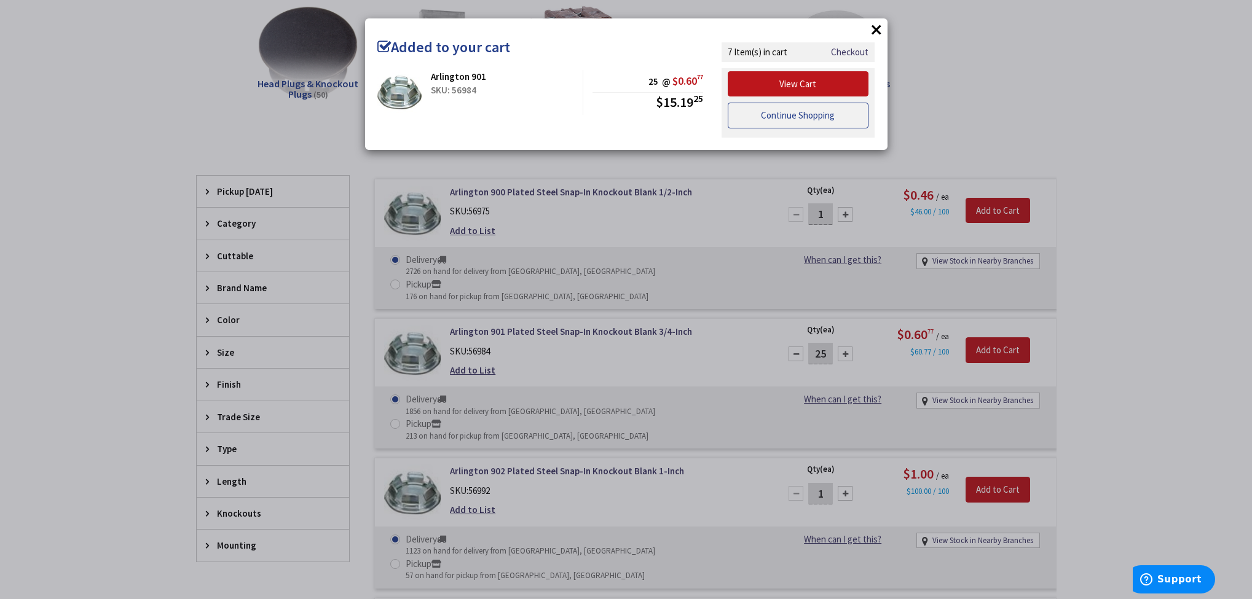
click at [804, 120] on link "Continue Shopping" at bounding box center [798, 116] width 141 height 26
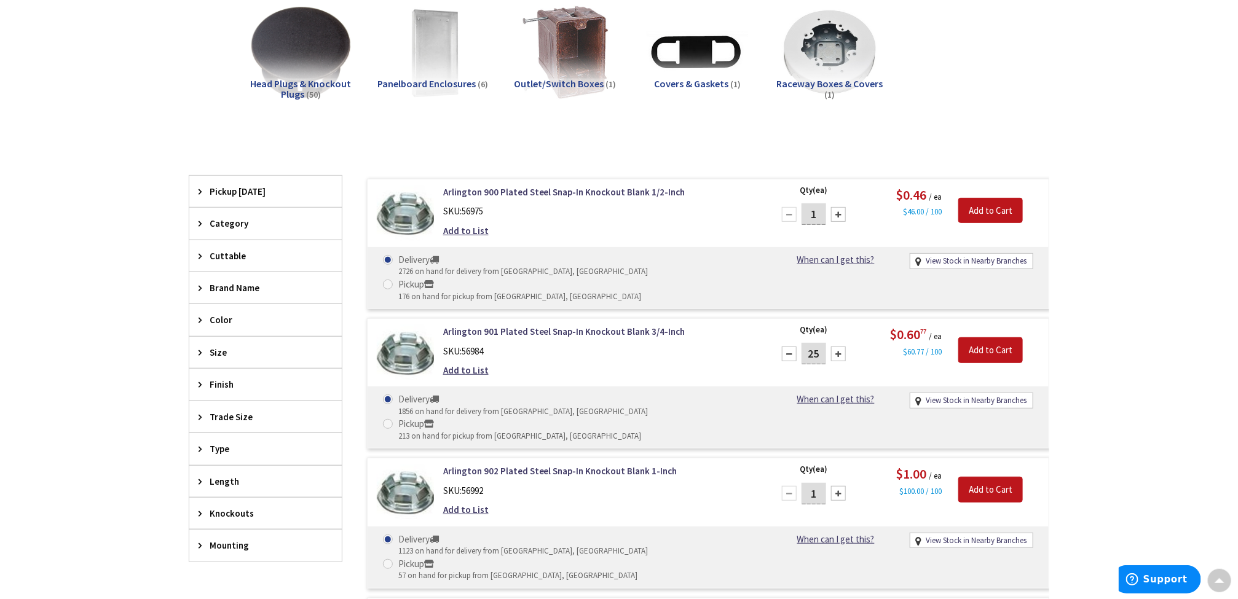
drag, startPoint x: 819, startPoint y: 452, endPoint x: 808, endPoint y: 452, distance: 10.4
click at [808, 483] on input "1" at bounding box center [813, 494] width 25 height 22
click at [983, 535] on link "View Stock in Nearby Branches" at bounding box center [976, 541] width 101 height 12
select select "data-availability"
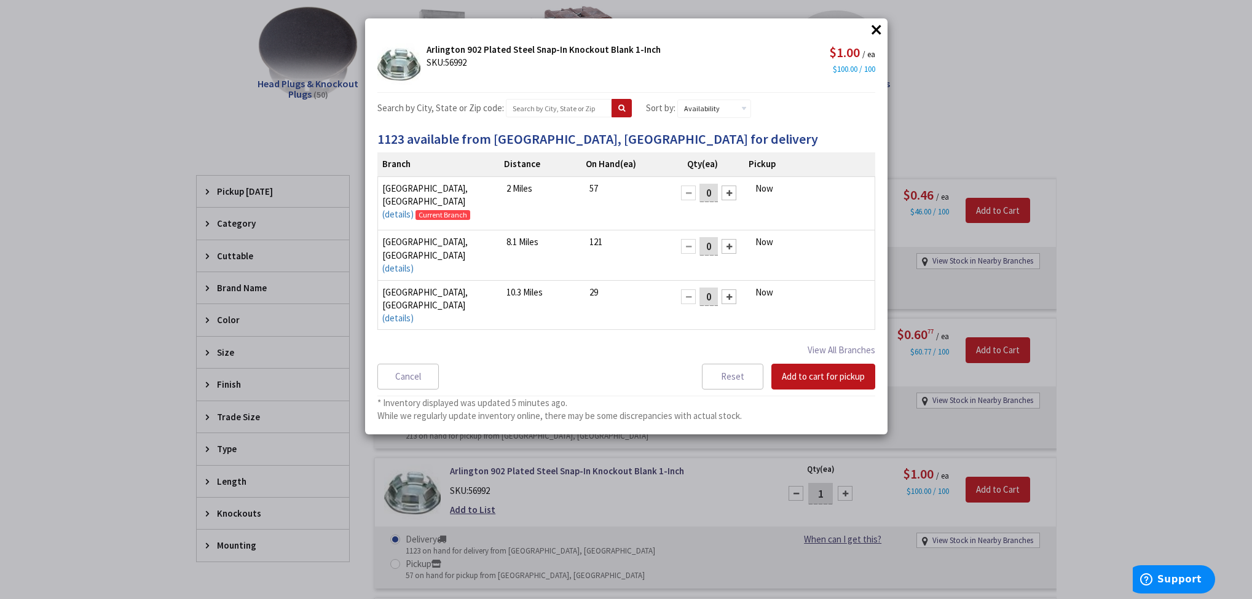
click at [702, 337] on input "0" at bounding box center [708, 346] width 18 height 18
type input "25"
click at [832, 373] on button "Add to cart for pickup" at bounding box center [823, 377] width 104 height 26
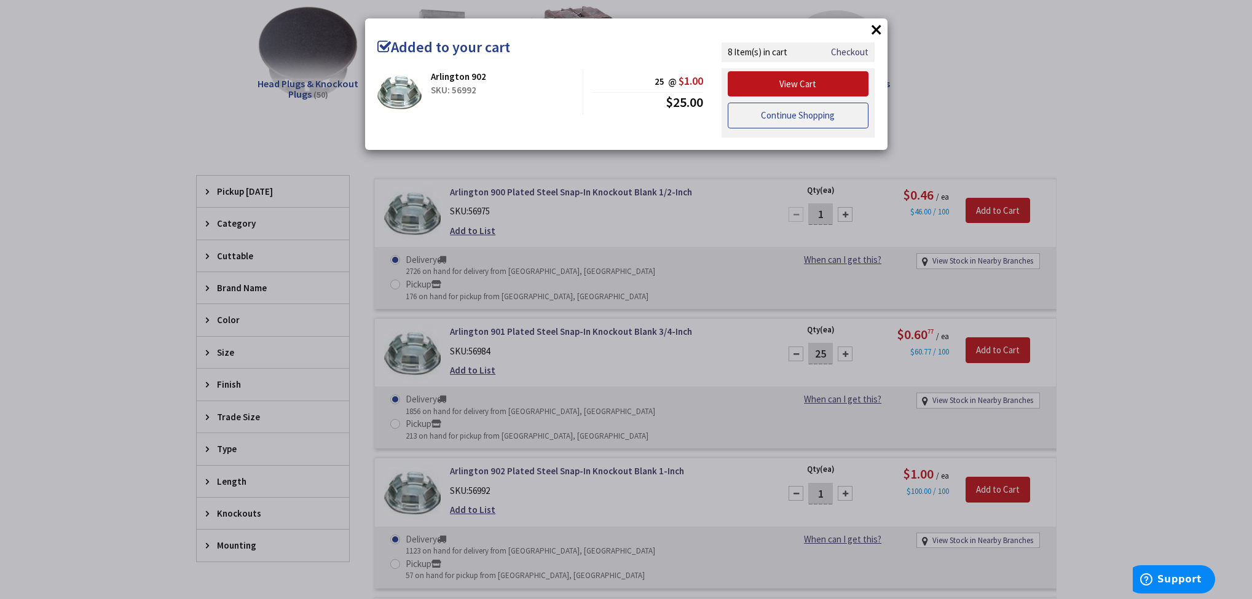
click at [856, 116] on link "Continue Shopping" at bounding box center [798, 116] width 141 height 26
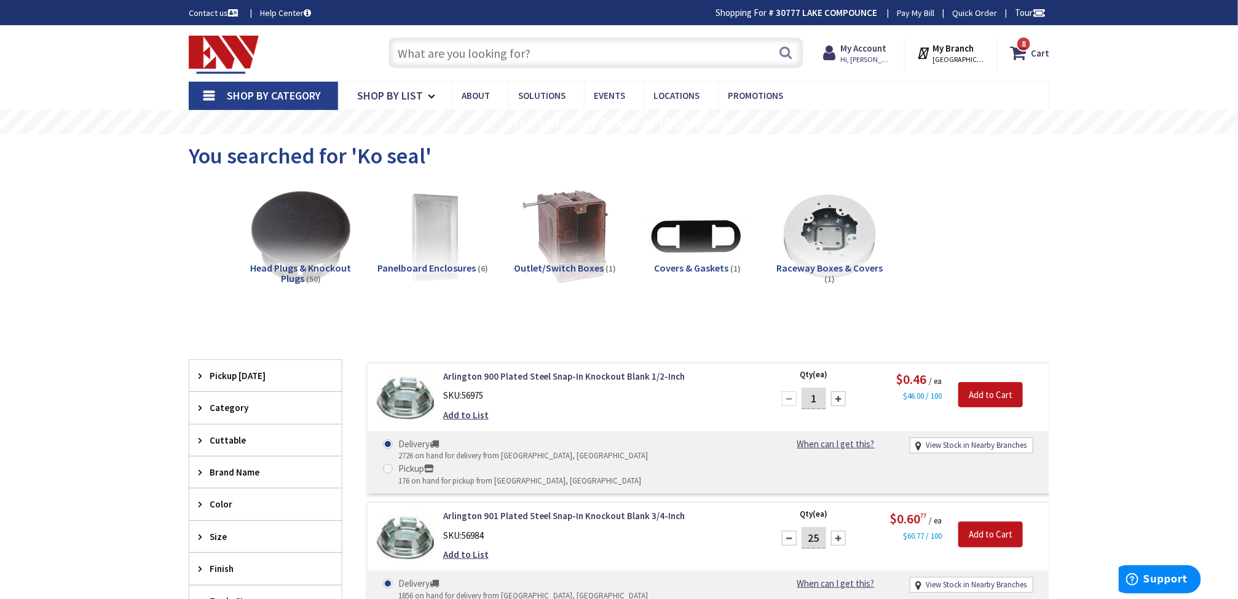
click at [621, 52] on input "text" at bounding box center [595, 52] width 415 height 31
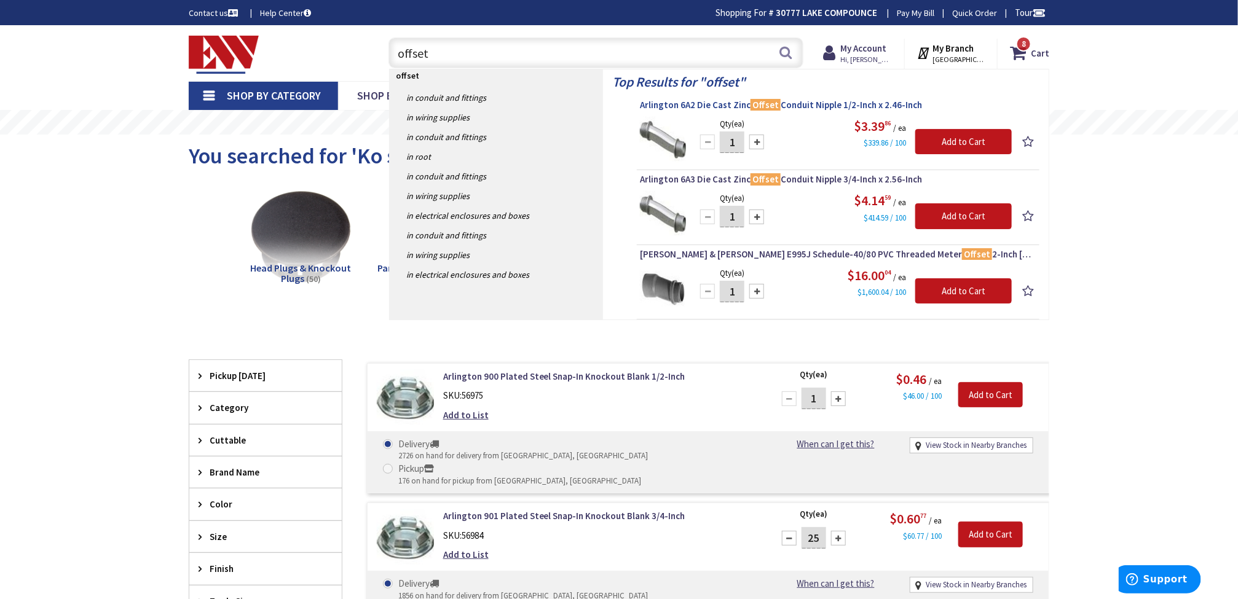
type input "offset"
click at [811, 102] on span "Arlington 6A2 Die Cast Zinc Offset Conduit Nipple 1/2-Inch x 2.46-Inch" at bounding box center [838, 105] width 396 height 12
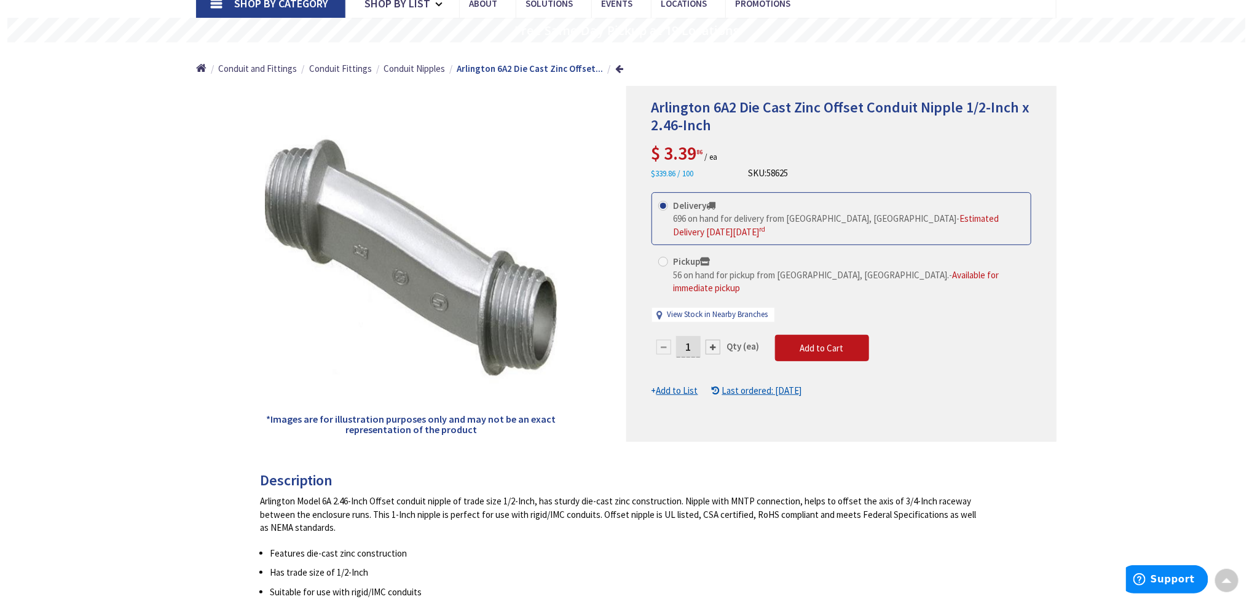
scroll to position [184, 0]
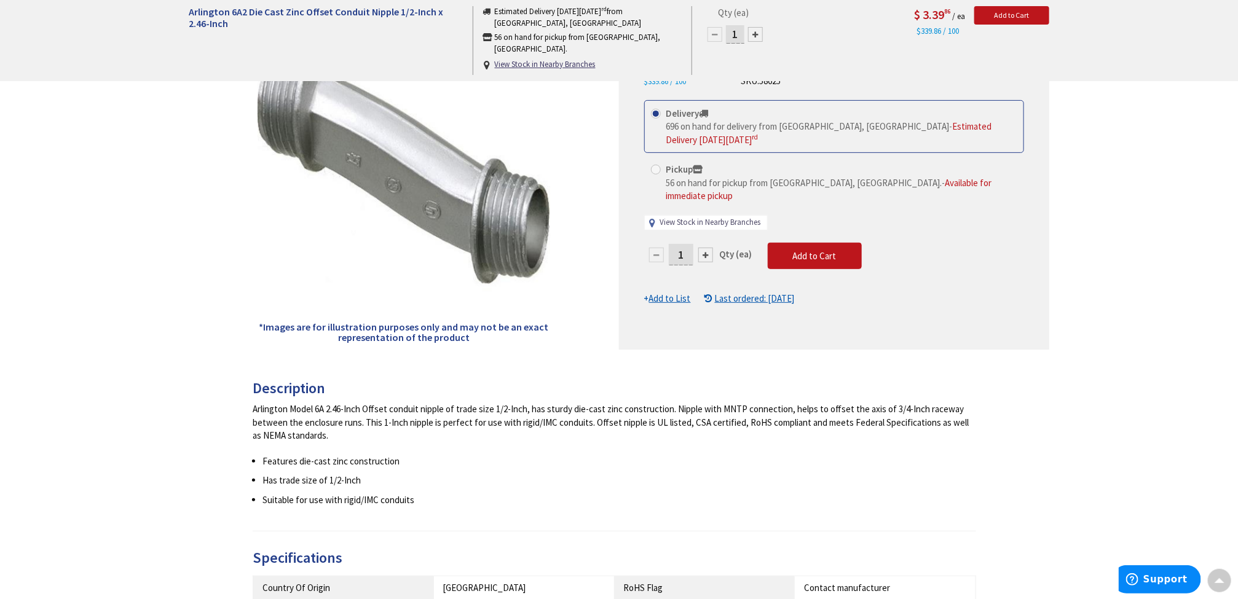
click at [732, 217] on link "View Stock in Nearby Branches" at bounding box center [710, 223] width 101 height 12
select select "data-availability"
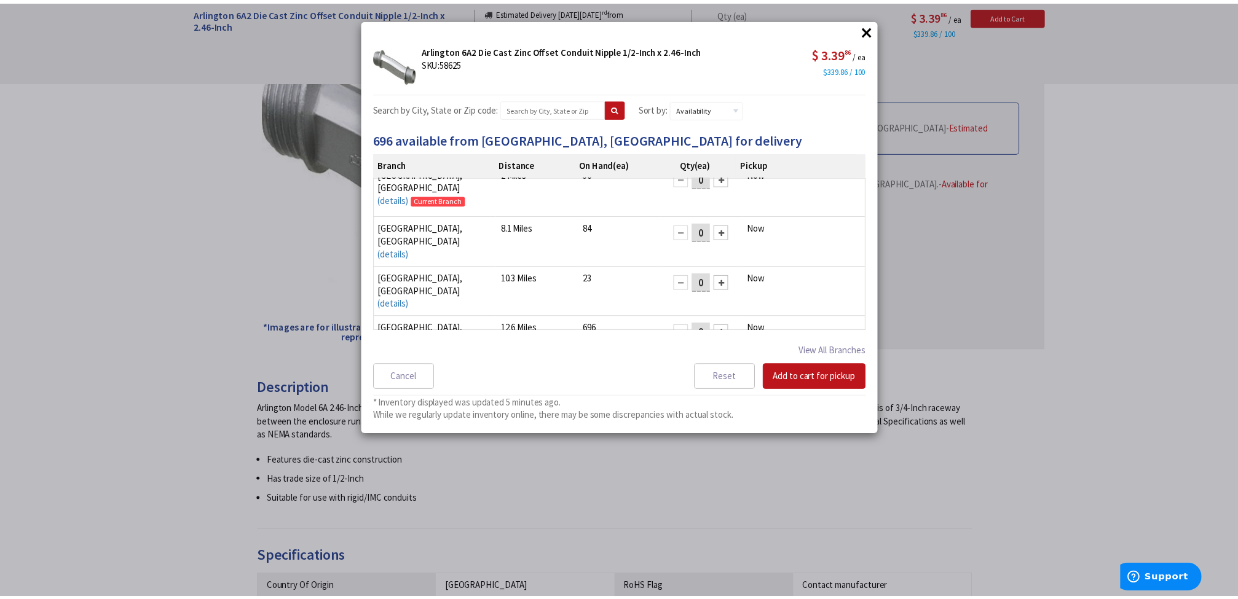
scroll to position [17, 0]
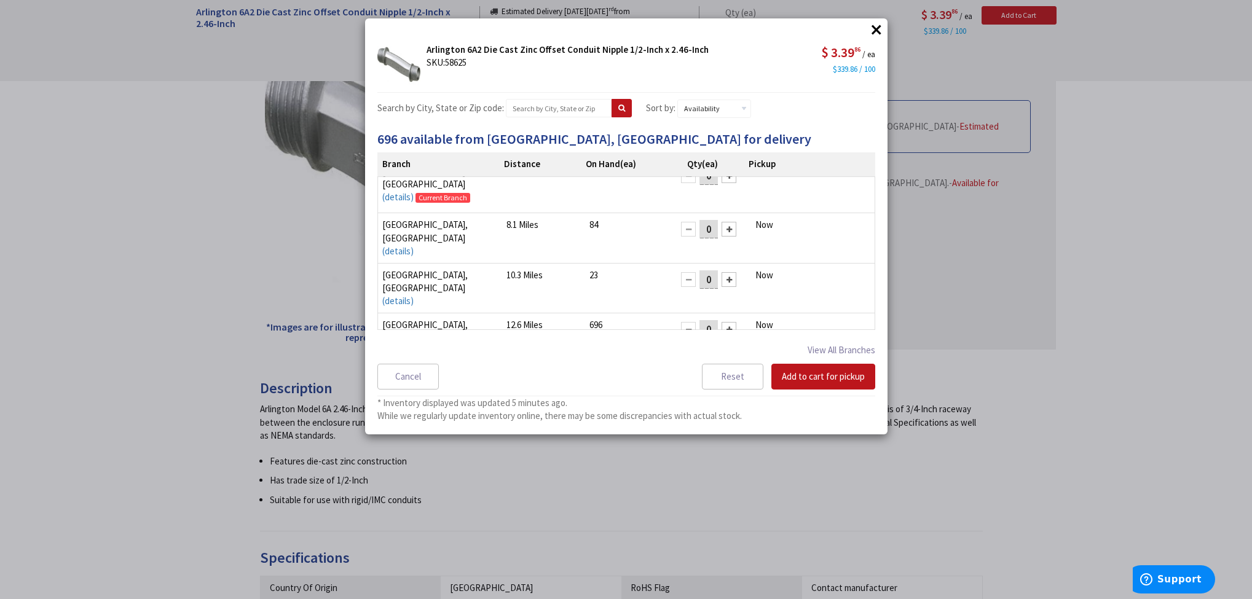
drag, startPoint x: 702, startPoint y: 285, endPoint x: 690, endPoint y: 285, distance: 12.9
click at [699, 320] on input "0" at bounding box center [708, 329] width 18 height 18
type input "8"
click at [806, 372] on button "Add to cart for pickup" at bounding box center [823, 377] width 104 height 26
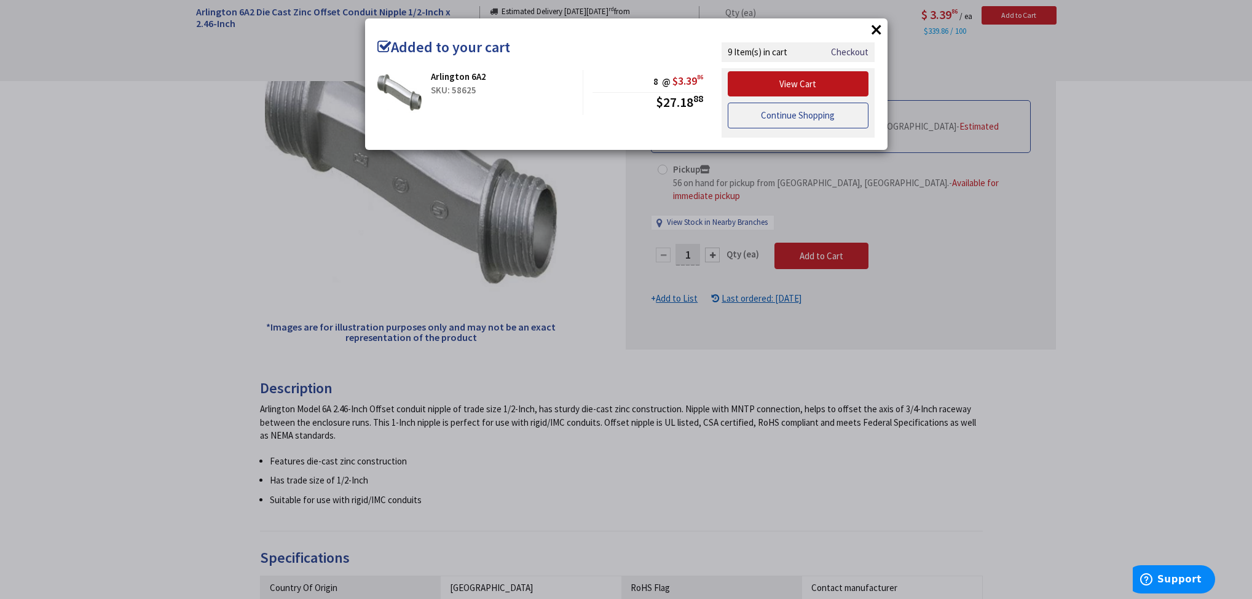
click at [792, 118] on link "Continue Shopping" at bounding box center [798, 116] width 141 height 26
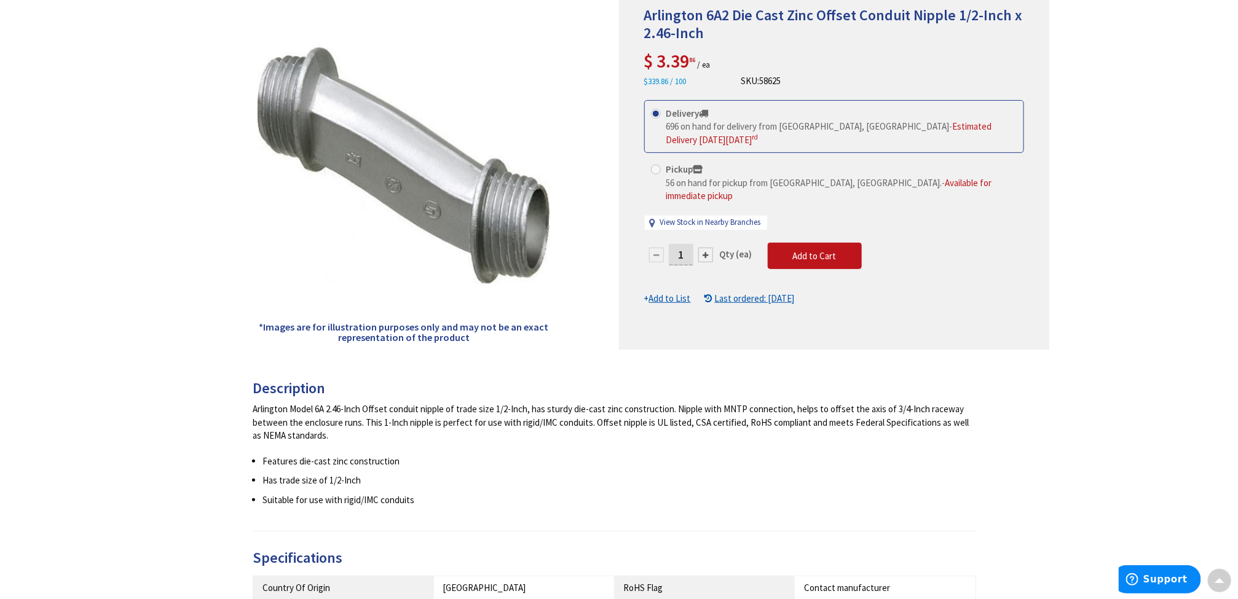
scroll to position [0, 0]
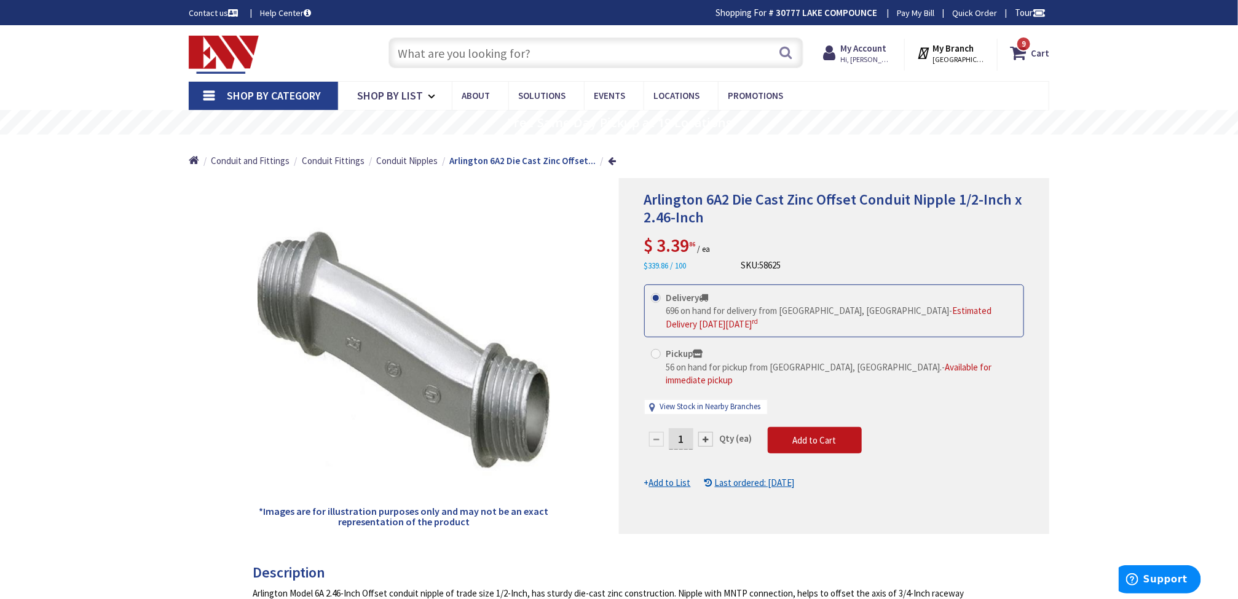
click at [631, 54] on input "text" at bounding box center [595, 52] width 415 height 31
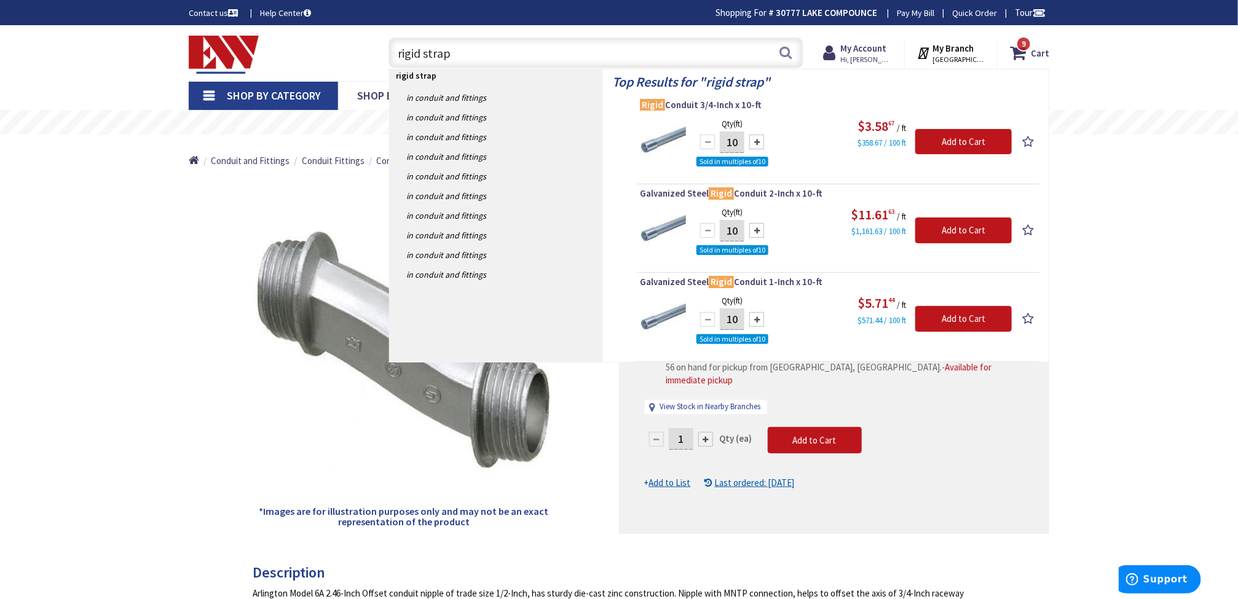
type input "rigid straps"
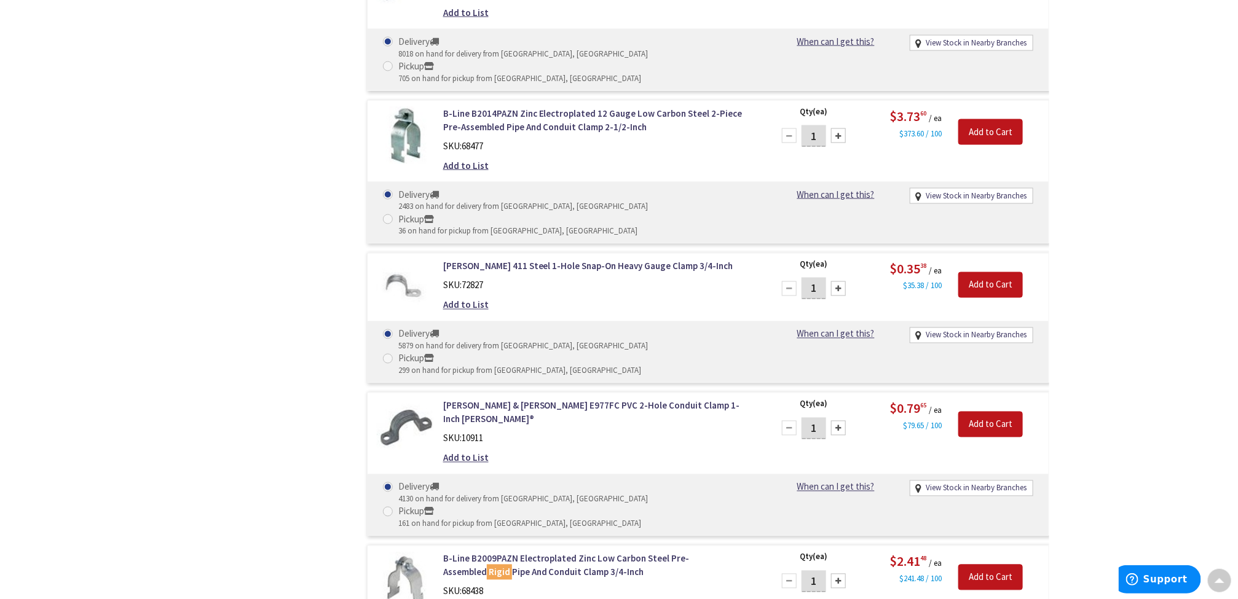
scroll to position [830, 0]
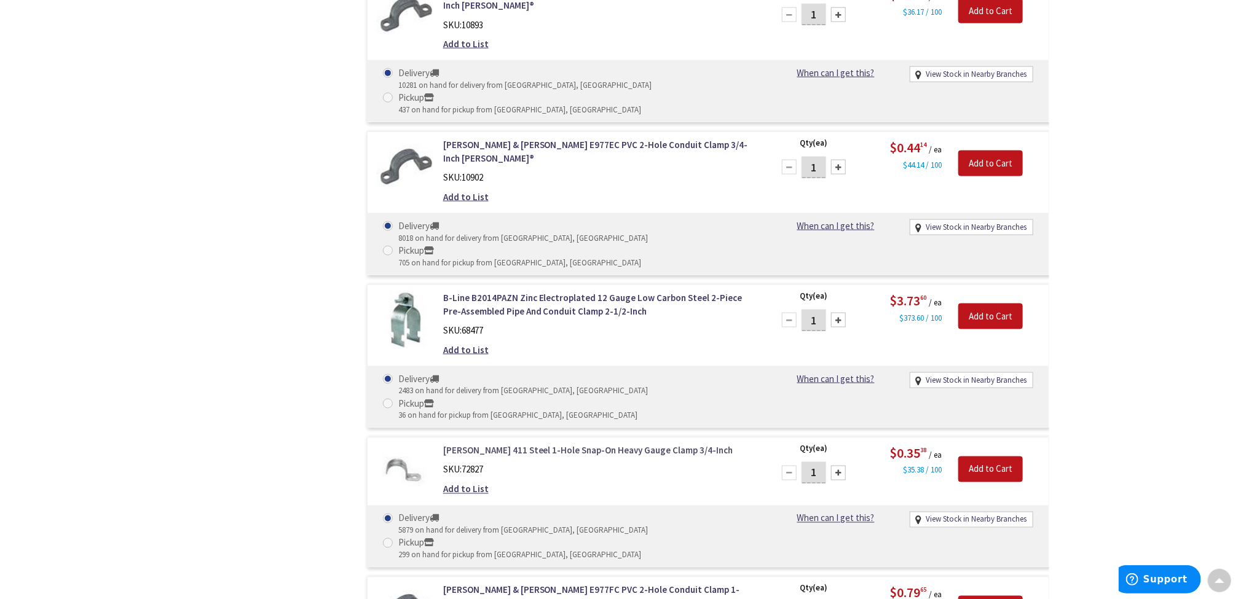
click at [562, 444] on link "[PERSON_NAME] 411 Steel 1-Hole Snap-On Heavy Gauge Clamp 3/4-Inch" at bounding box center [599, 450] width 313 height 13
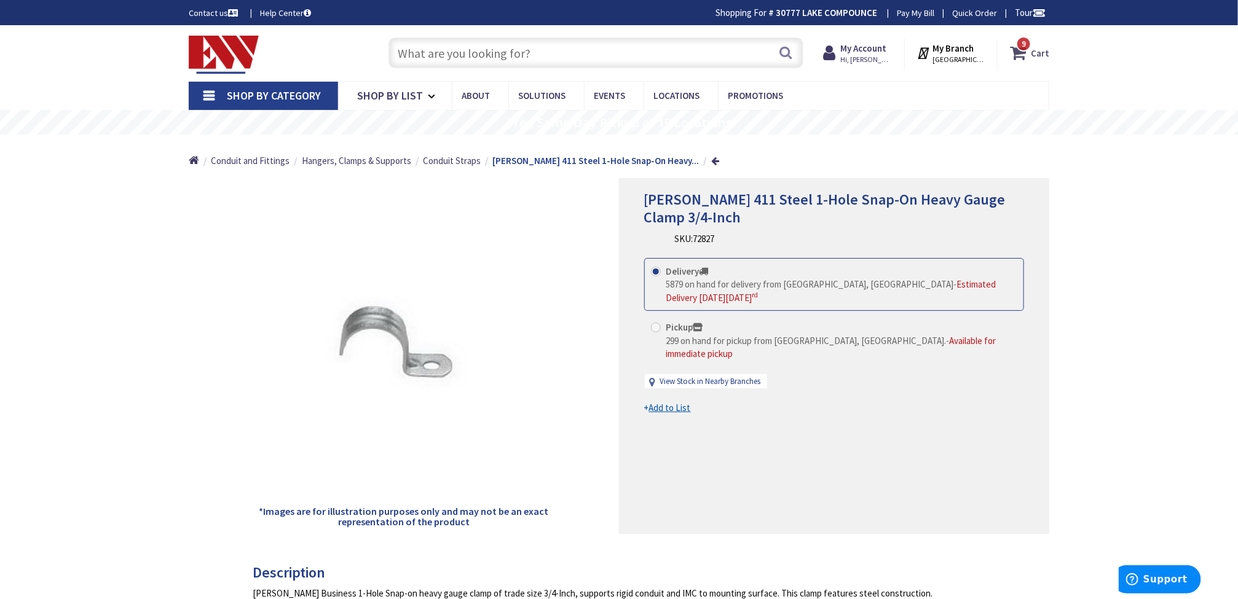
click at [1024, 46] on span "9" at bounding box center [1023, 44] width 4 height 10
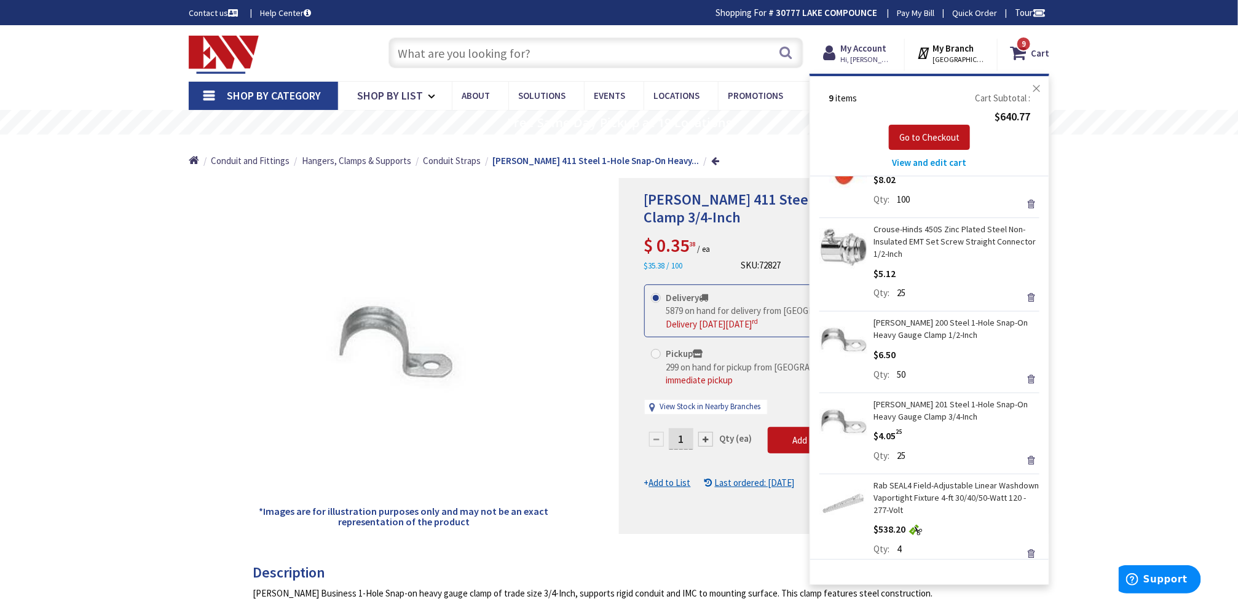
scroll to position [386, 0]
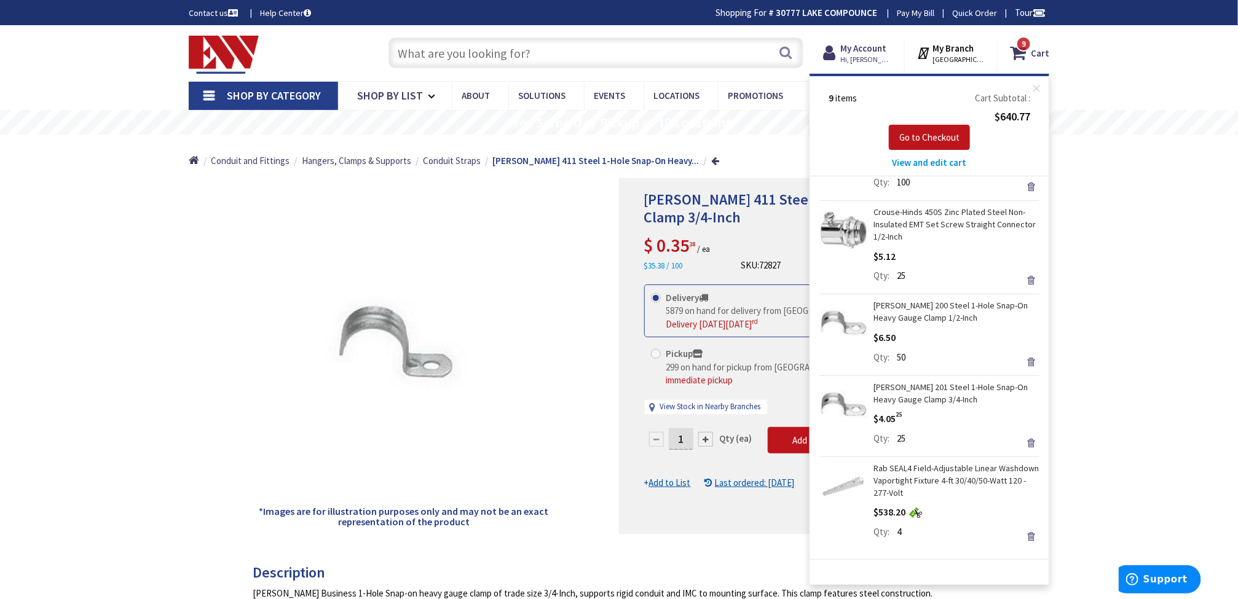
click at [946, 387] on link "[PERSON_NAME] 201 Steel 1-Hole Snap-On Heavy Gauge Clamp 3/4-Inch" at bounding box center [956, 393] width 166 height 25
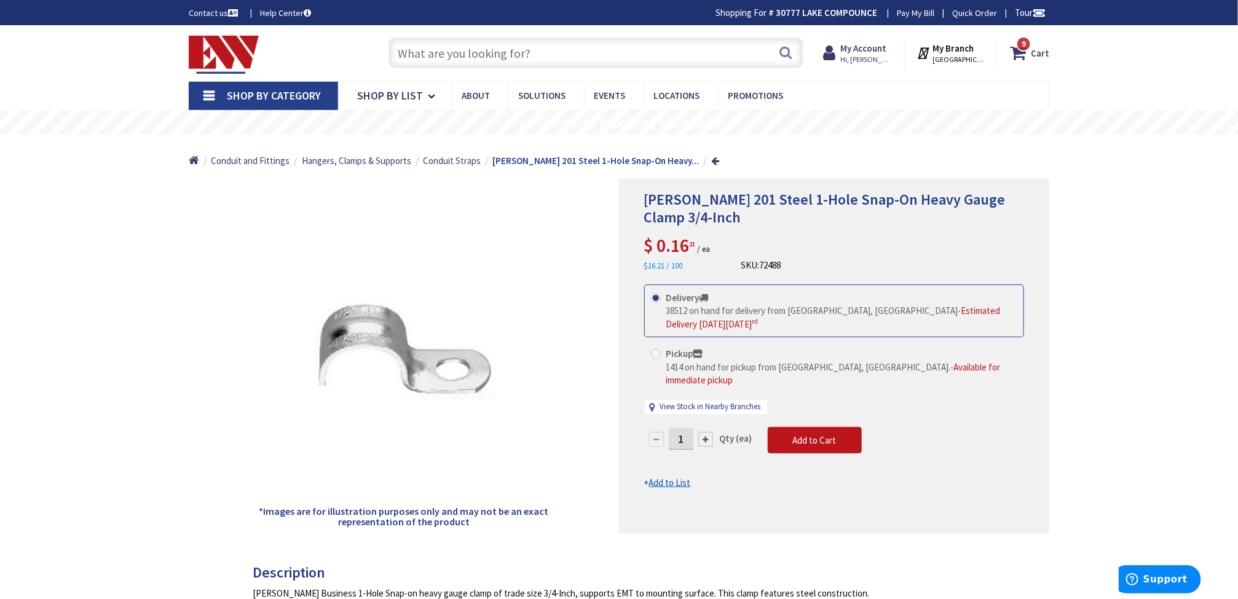
click at [548, 46] on input "text" at bounding box center [595, 52] width 415 height 31
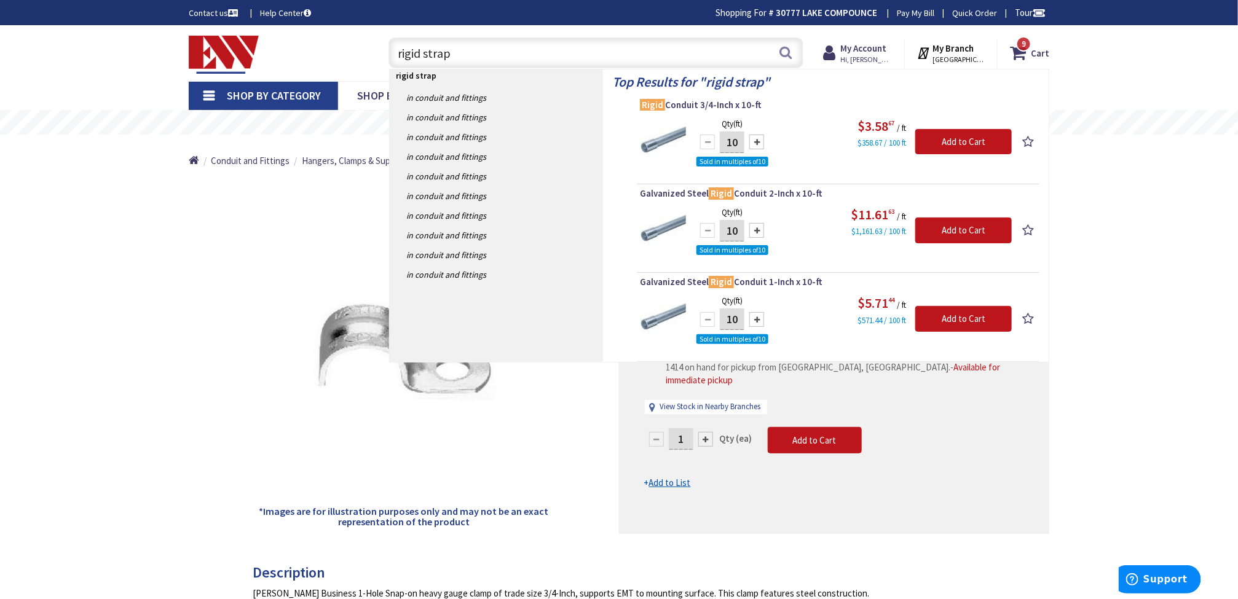
type input "rigid straps"
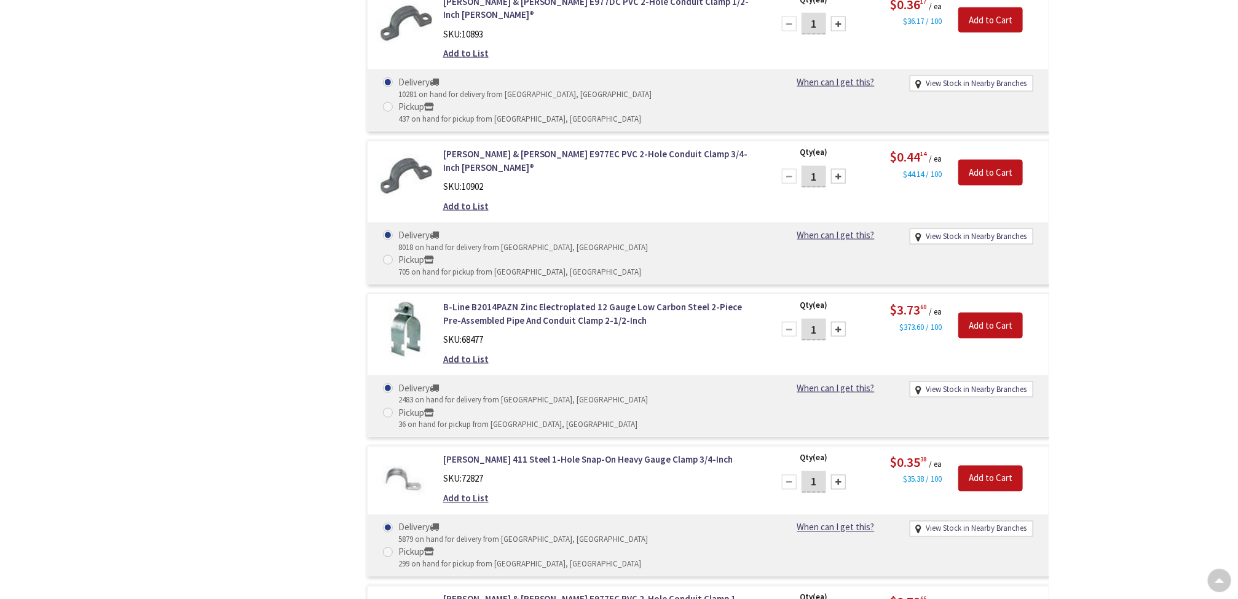
scroll to position [820, 0]
click at [972, 524] on link "View Stock in Nearby Branches" at bounding box center [976, 530] width 101 height 12
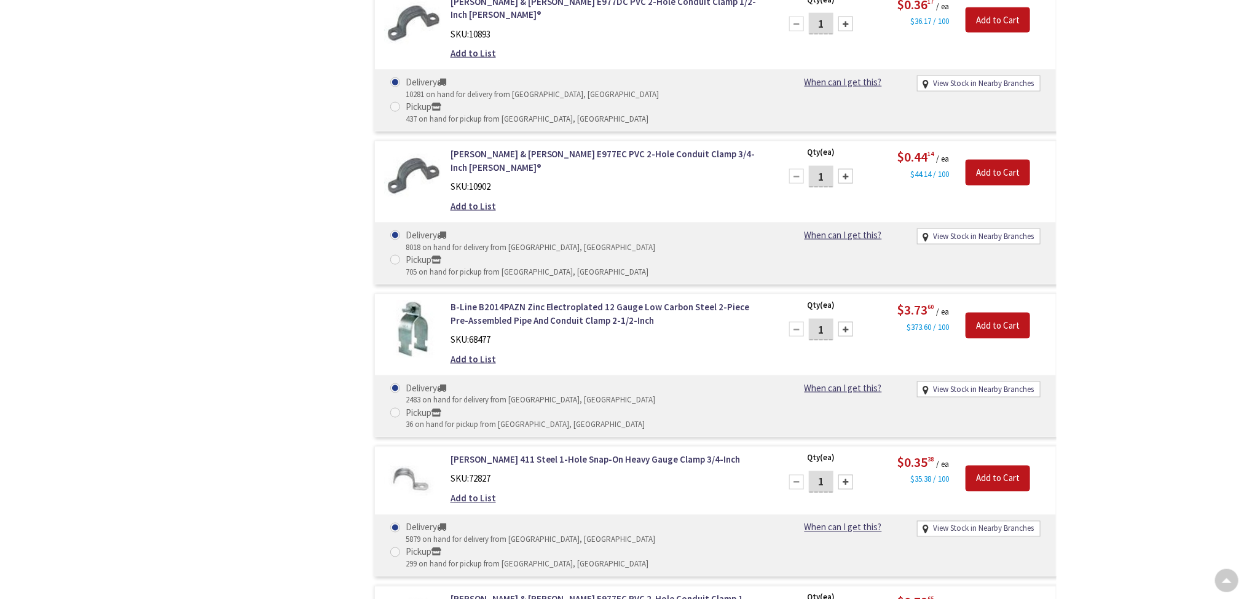
scroll to position [0, 0]
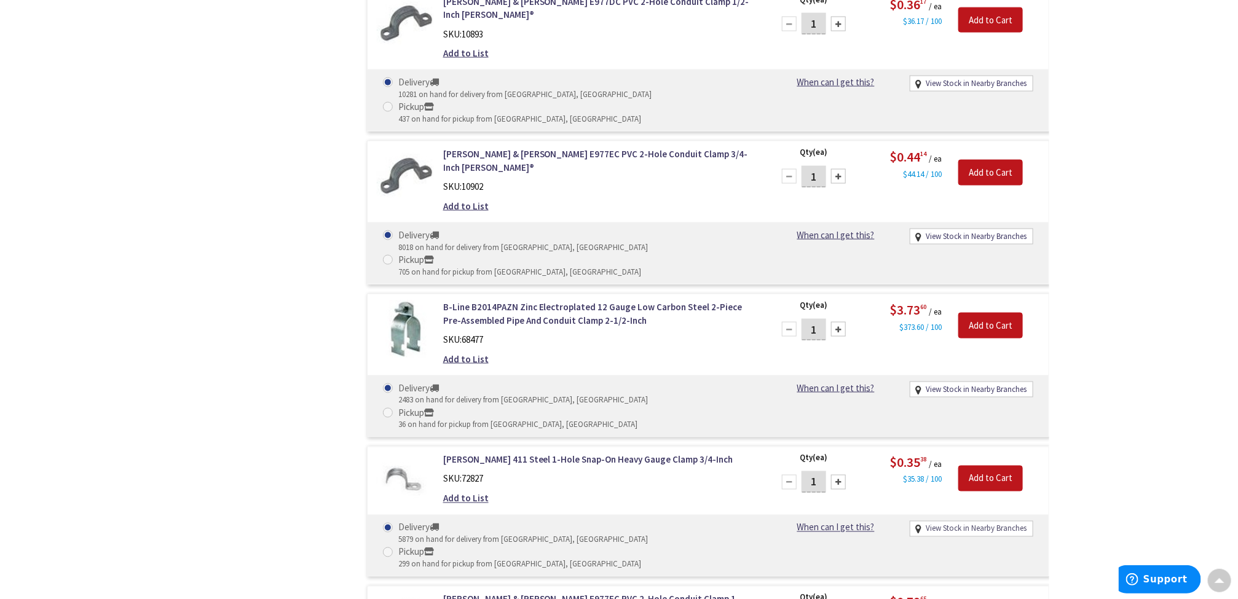
click at [974, 524] on link "View Stock in Nearby Branches" at bounding box center [976, 530] width 101 height 12
select select "data-availability"
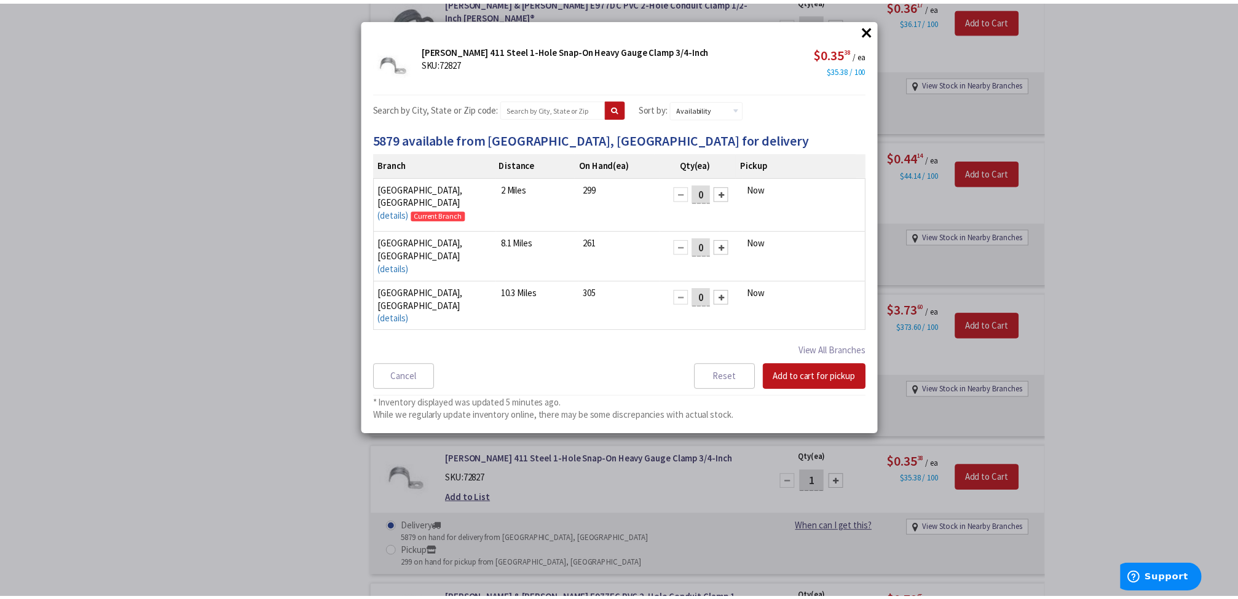
scroll to position [9, 0]
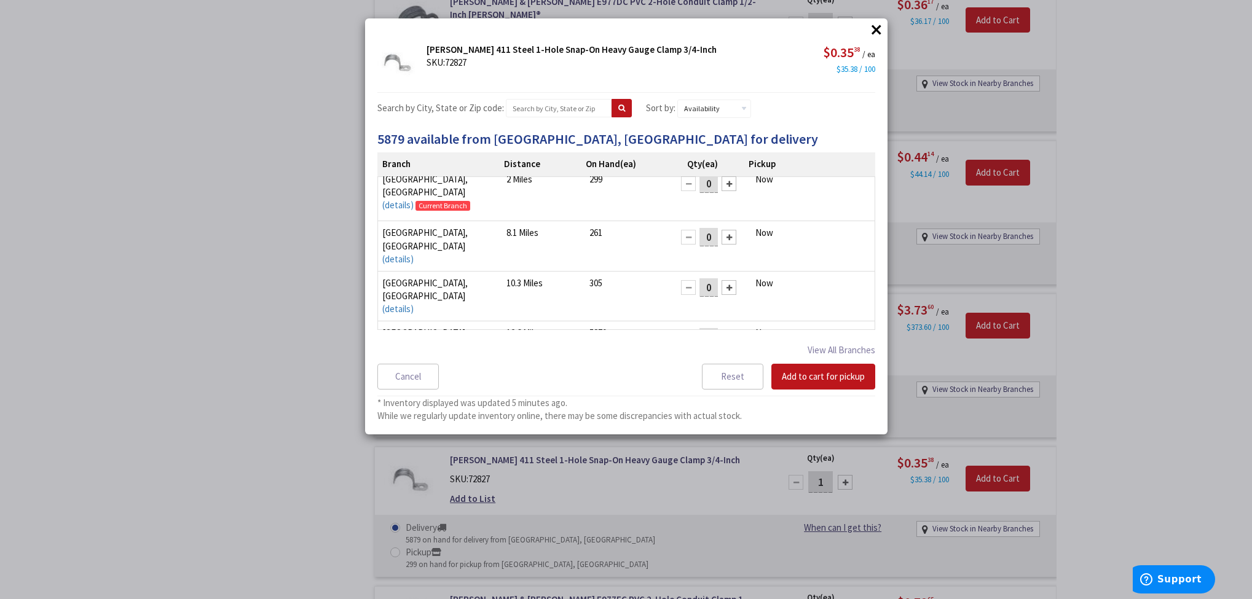
drag, startPoint x: 701, startPoint y: 293, endPoint x: 692, endPoint y: 294, distance: 9.2
click at [699, 328] on input "0" at bounding box center [708, 337] width 18 height 18
type input "25"
click at [795, 374] on button "Add to cart for pickup" at bounding box center [823, 377] width 104 height 26
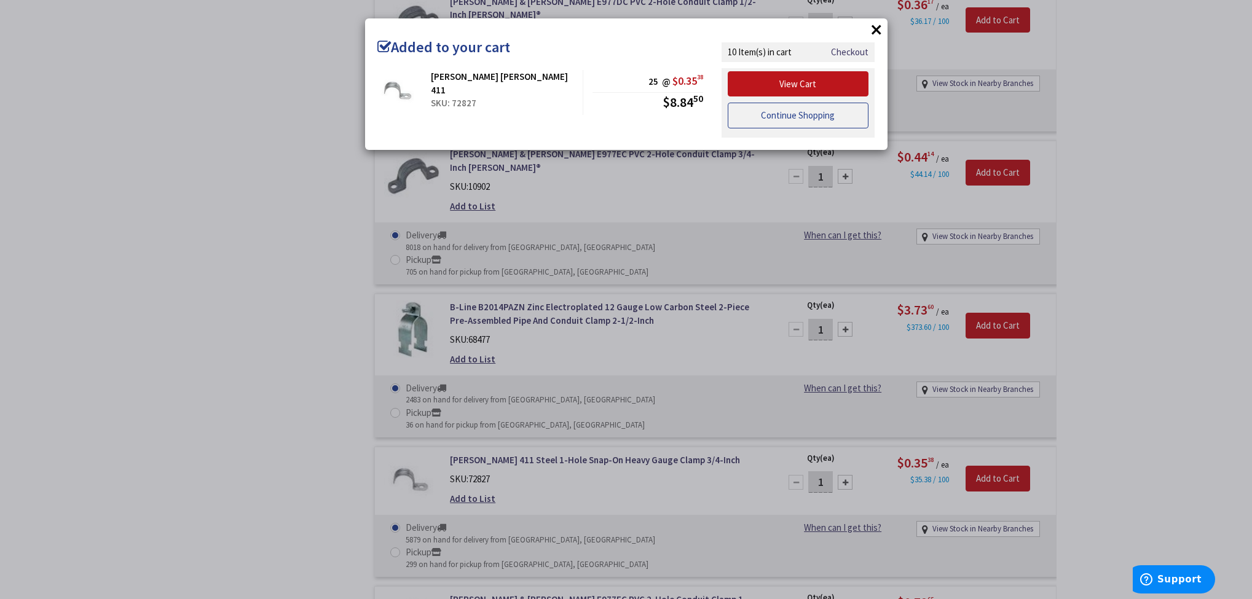
click at [803, 122] on link "Continue Shopping" at bounding box center [798, 116] width 141 height 26
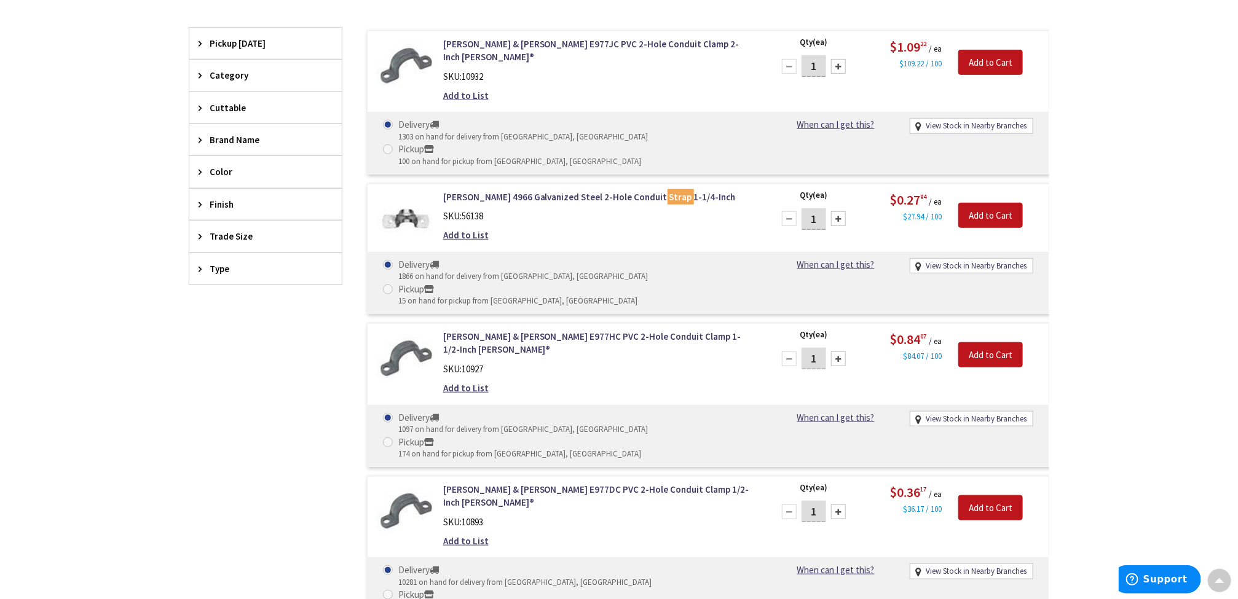
scroll to position [0, 0]
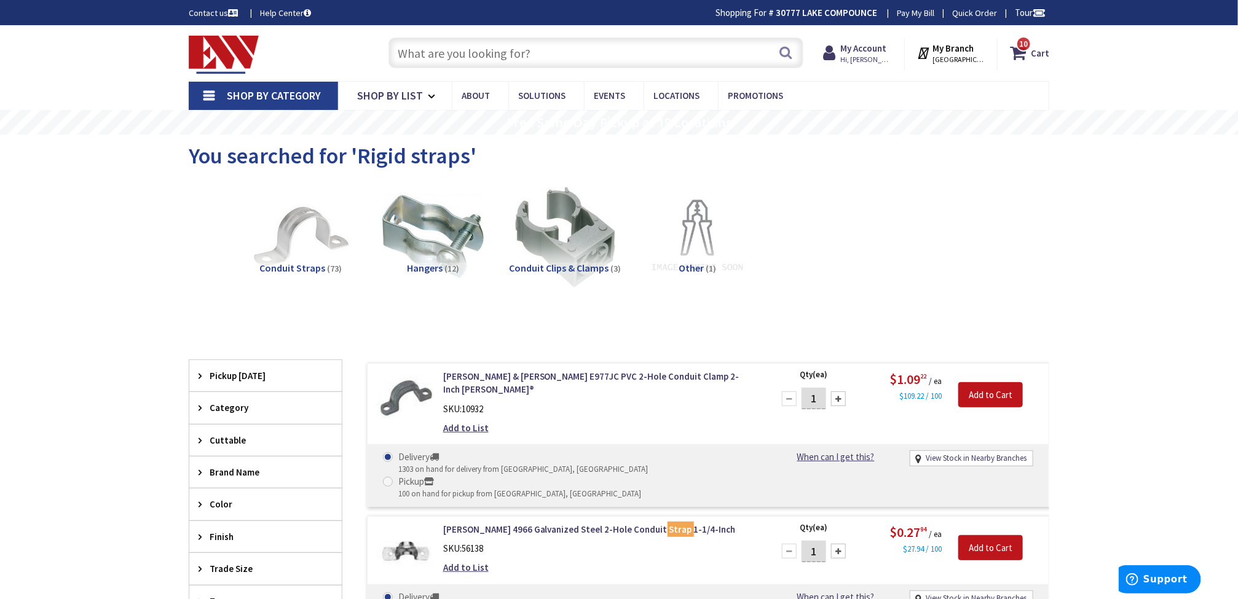
click at [596, 55] on input "text" at bounding box center [595, 52] width 415 height 31
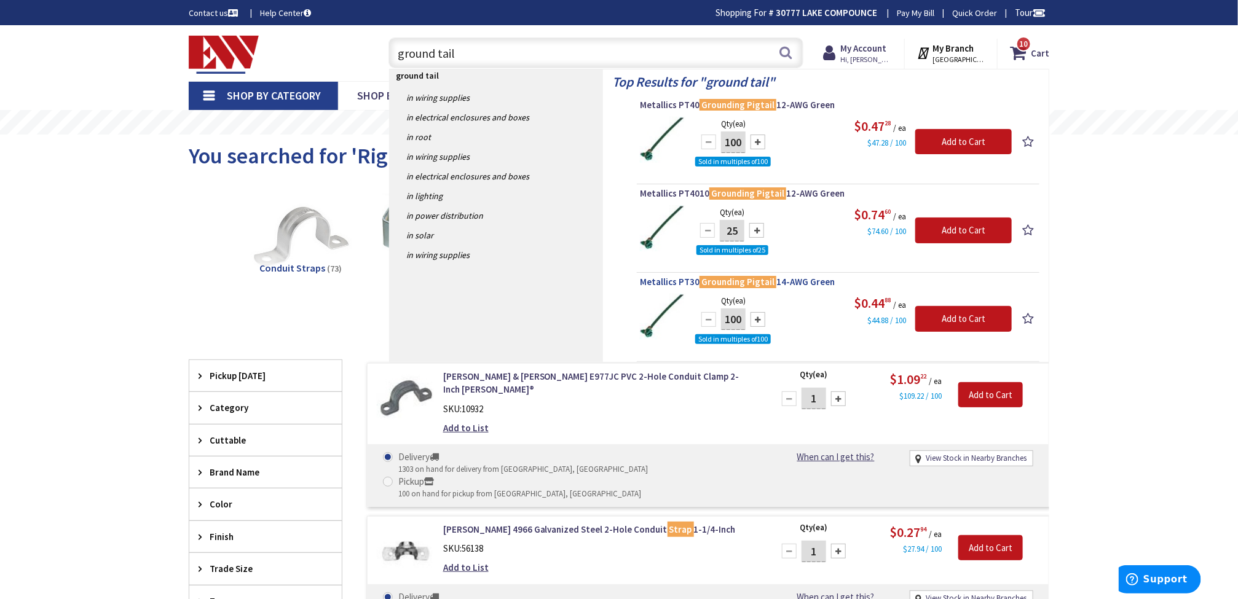
type input "ground tail"
click at [802, 282] on span "Metallics PT30 Grounding Pigtail 14-AWG Green" at bounding box center [838, 282] width 396 height 12
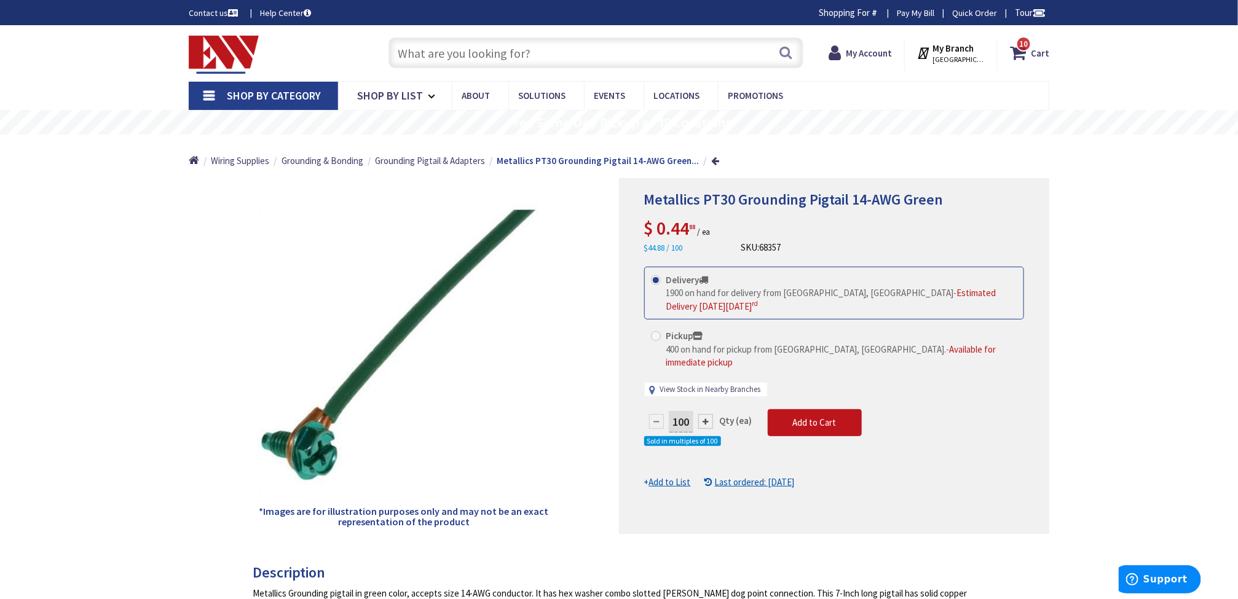
click at [738, 384] on link "View Stock in Nearby Branches" at bounding box center [710, 390] width 101 height 12
select select "data-availability"
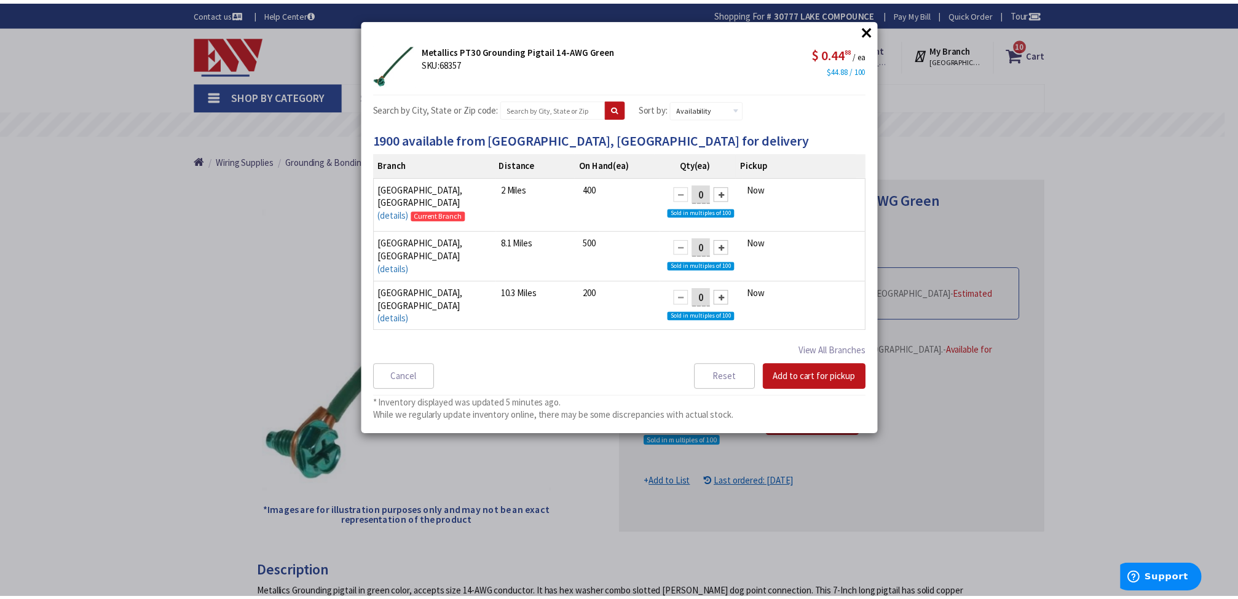
scroll to position [95, 0]
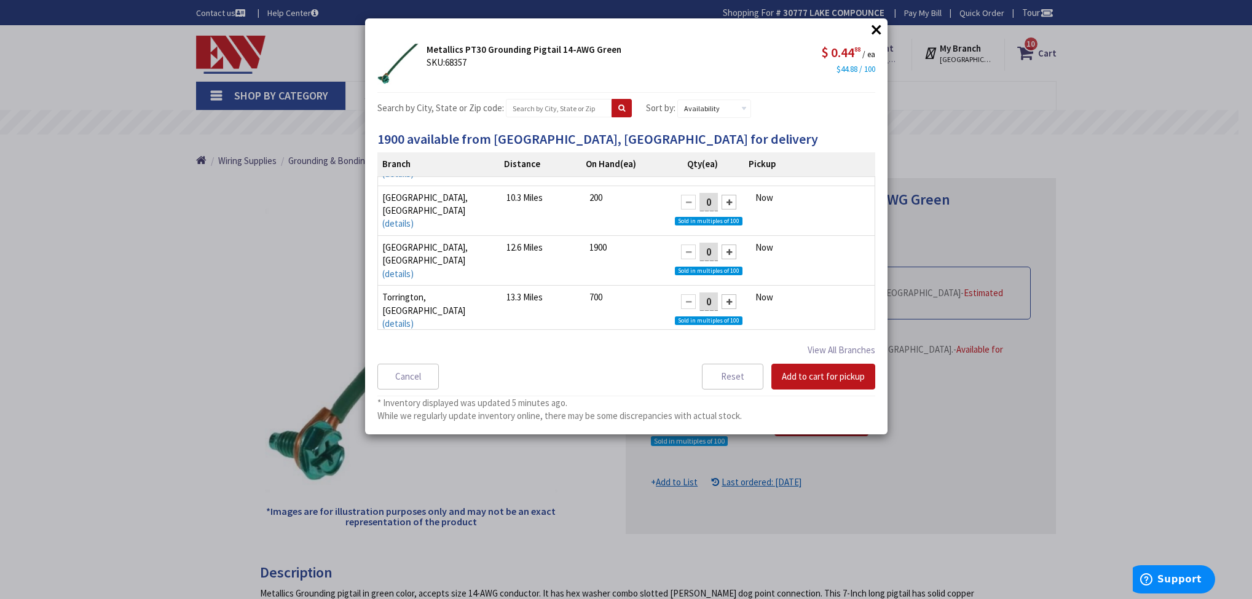
click at [722, 250] on div at bounding box center [729, 252] width 15 height 15
click at [815, 384] on button "Add to cart for pickup" at bounding box center [823, 377] width 104 height 26
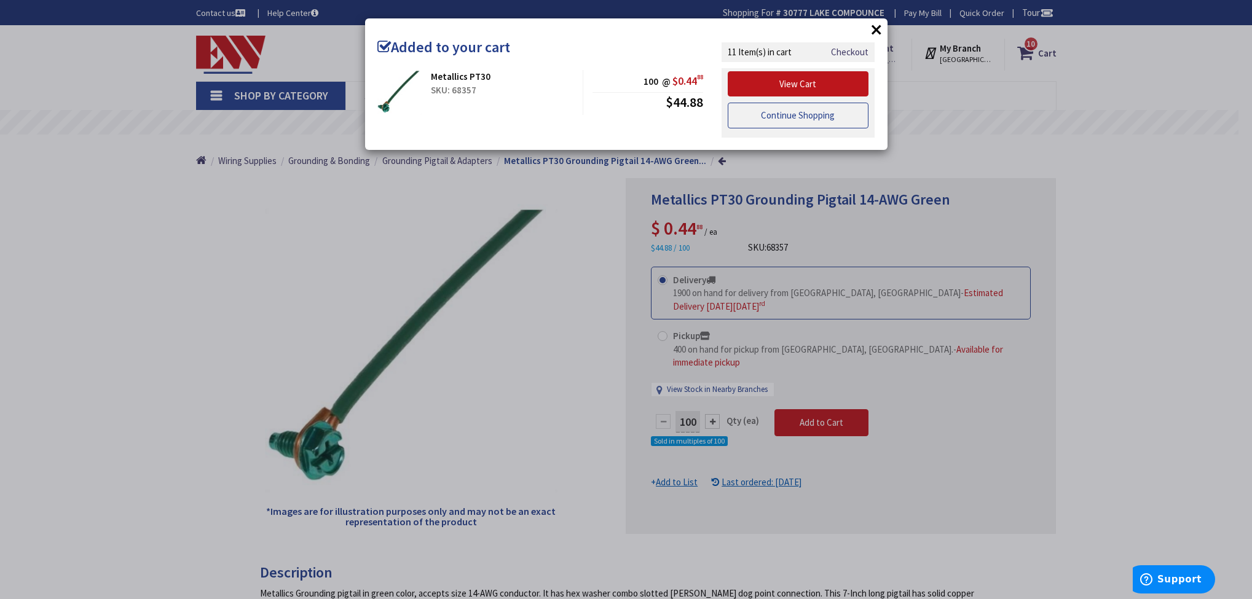
click at [812, 114] on link "Continue Shopping" at bounding box center [798, 116] width 141 height 26
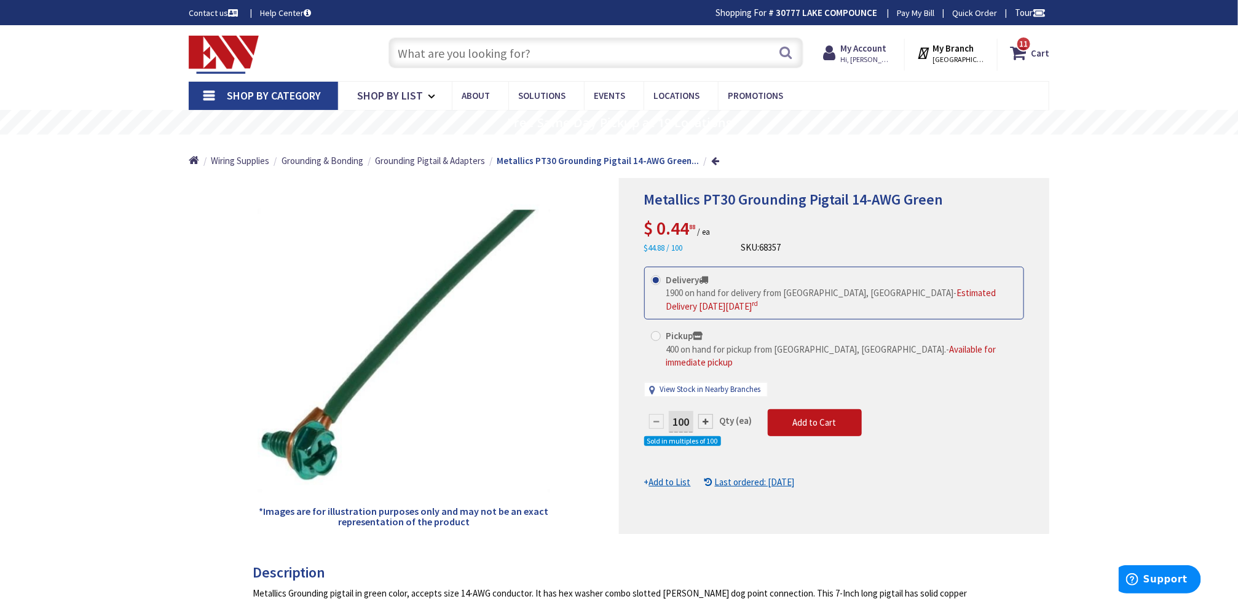
click at [674, 60] on input "text" at bounding box center [595, 52] width 415 height 31
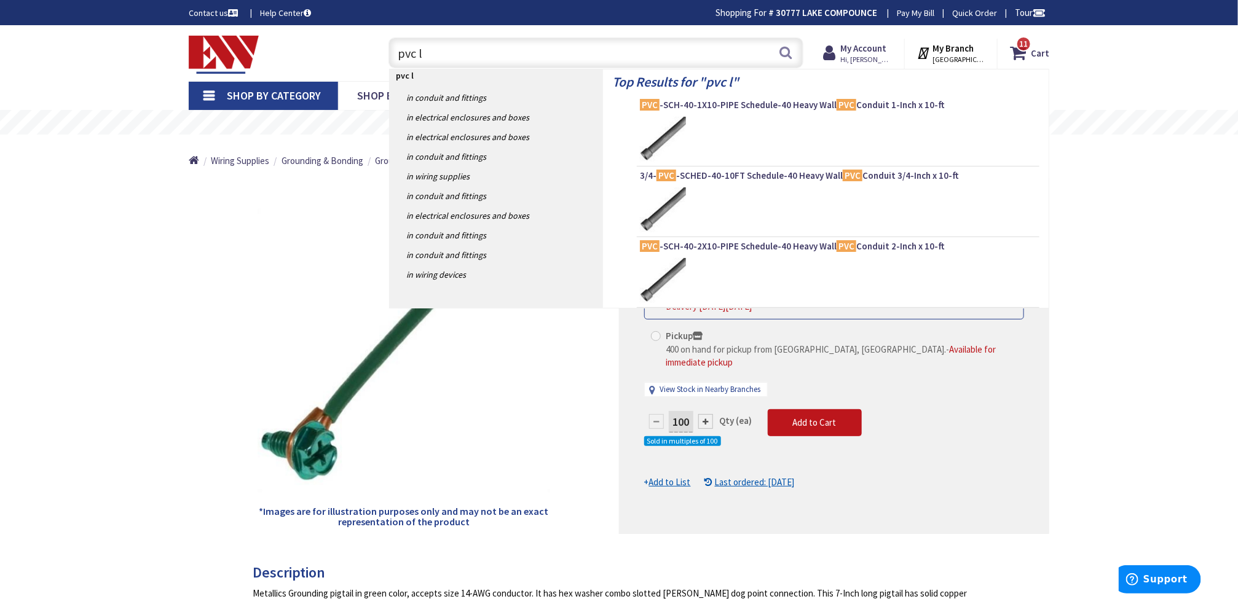
type input "pvc lb"
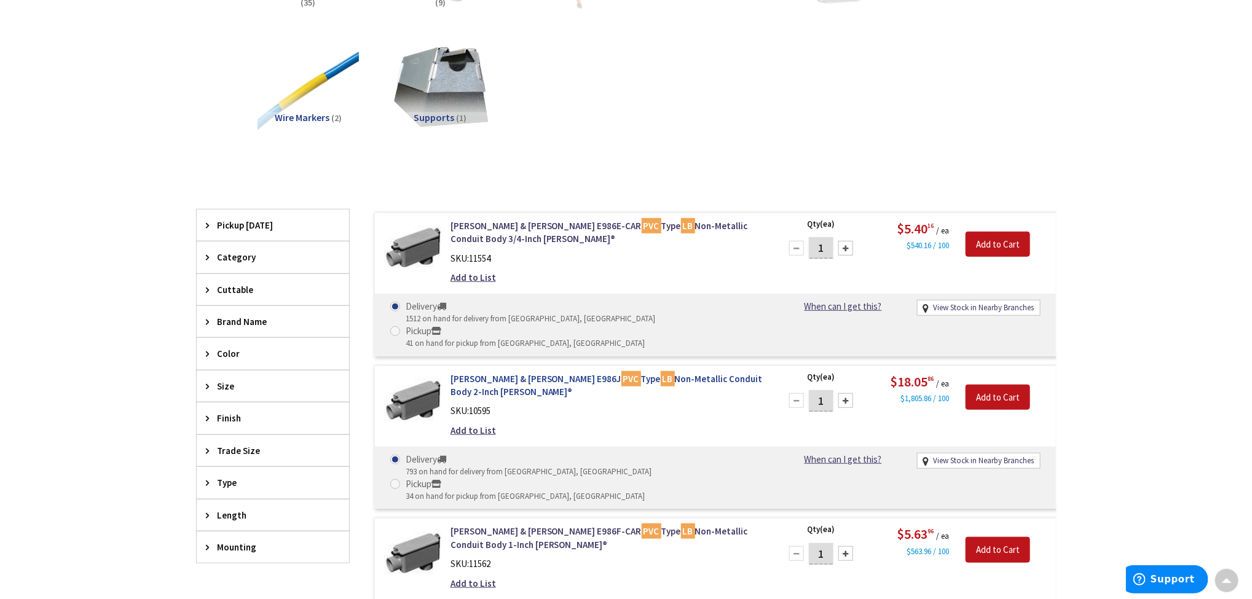
scroll to position [369, 0]
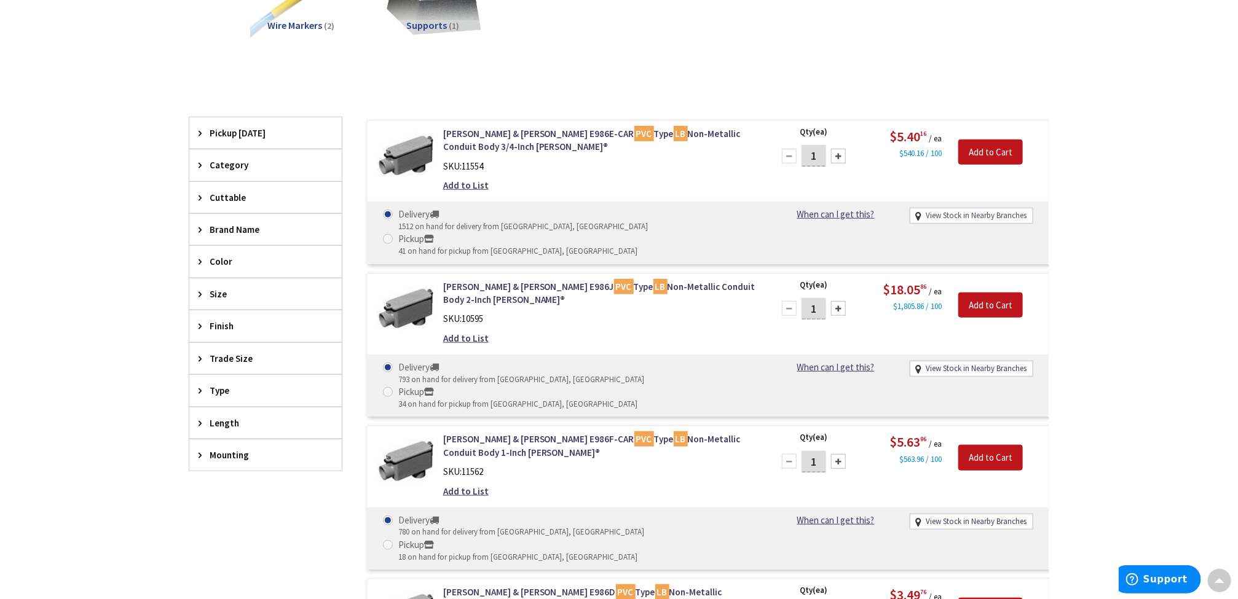
click at [961, 214] on link "View Stock in Nearby Branches" at bounding box center [976, 216] width 101 height 12
select select "data-availability"
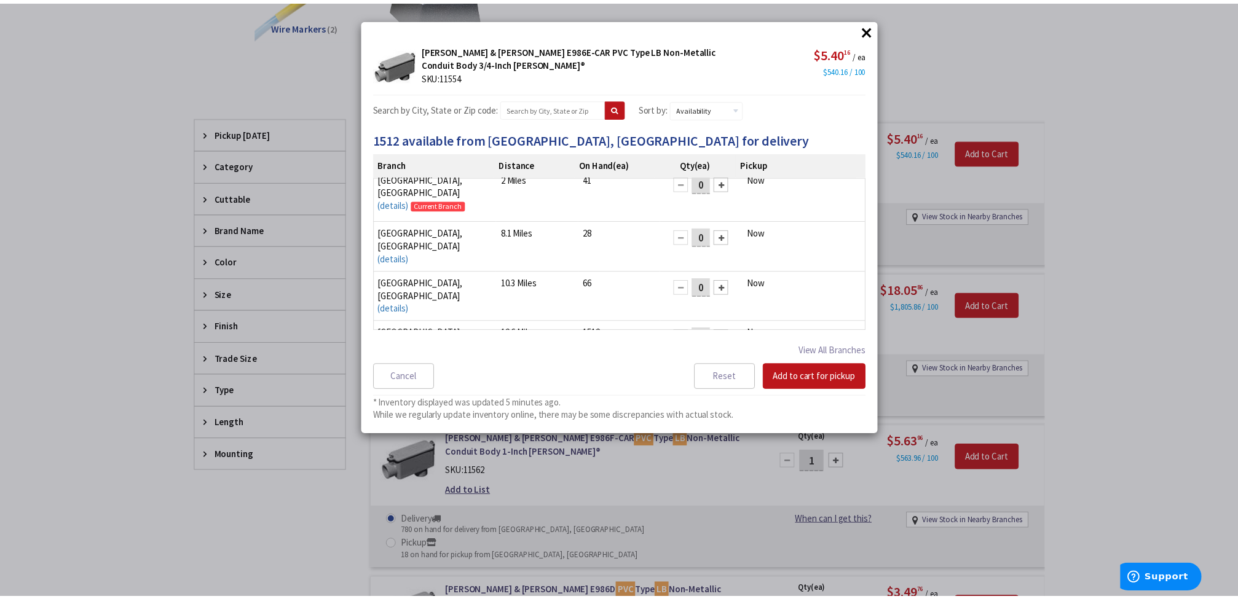
scroll to position [9, 0]
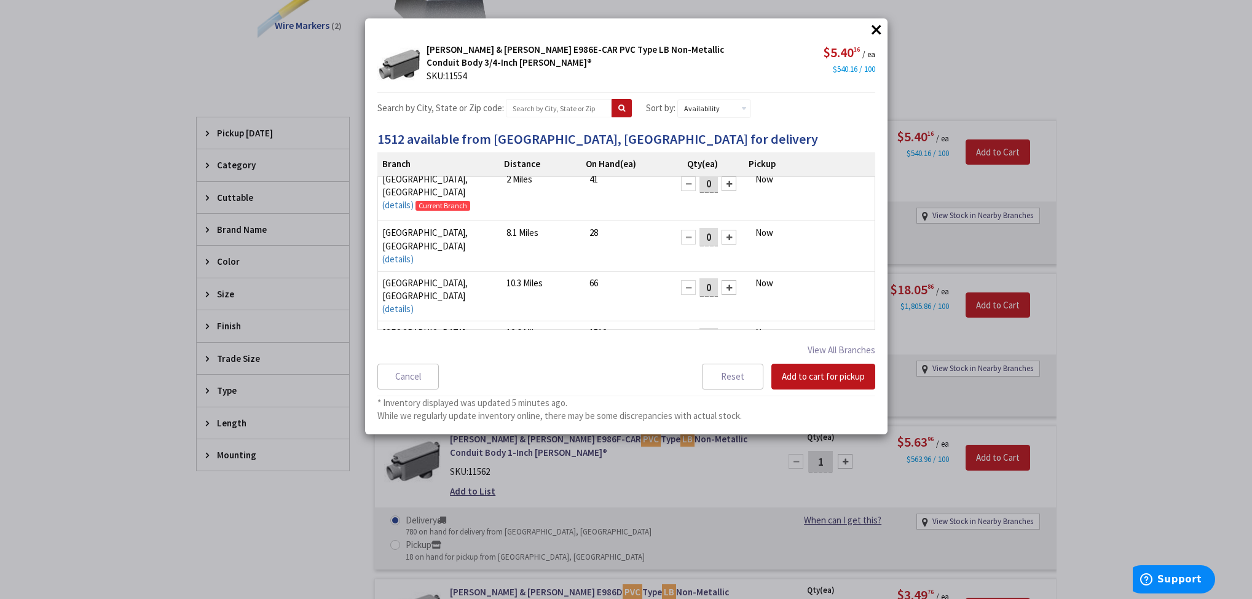
drag, startPoint x: 705, startPoint y: 292, endPoint x: 695, endPoint y: 294, distance: 10.0
click at [699, 328] on input "0" at bounding box center [708, 337] width 18 height 18
type input "10"
click at [826, 377] on button "Add to cart for pickup" at bounding box center [823, 377] width 104 height 26
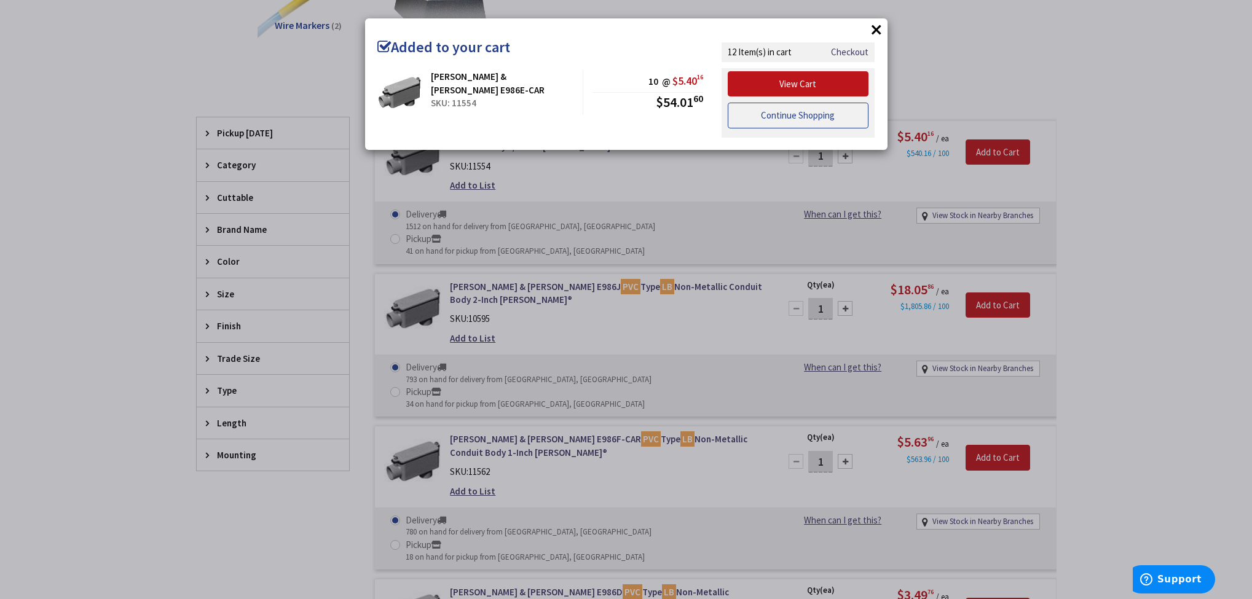
click at [823, 114] on link "Continue Shopping" at bounding box center [798, 116] width 141 height 26
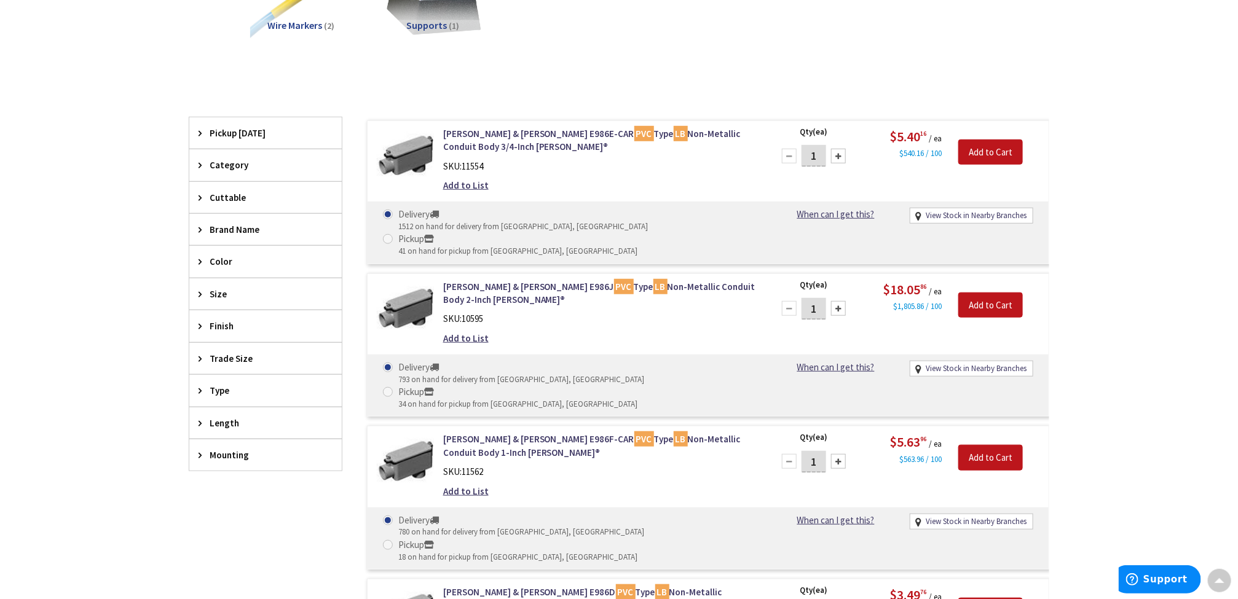
scroll to position [0, 0]
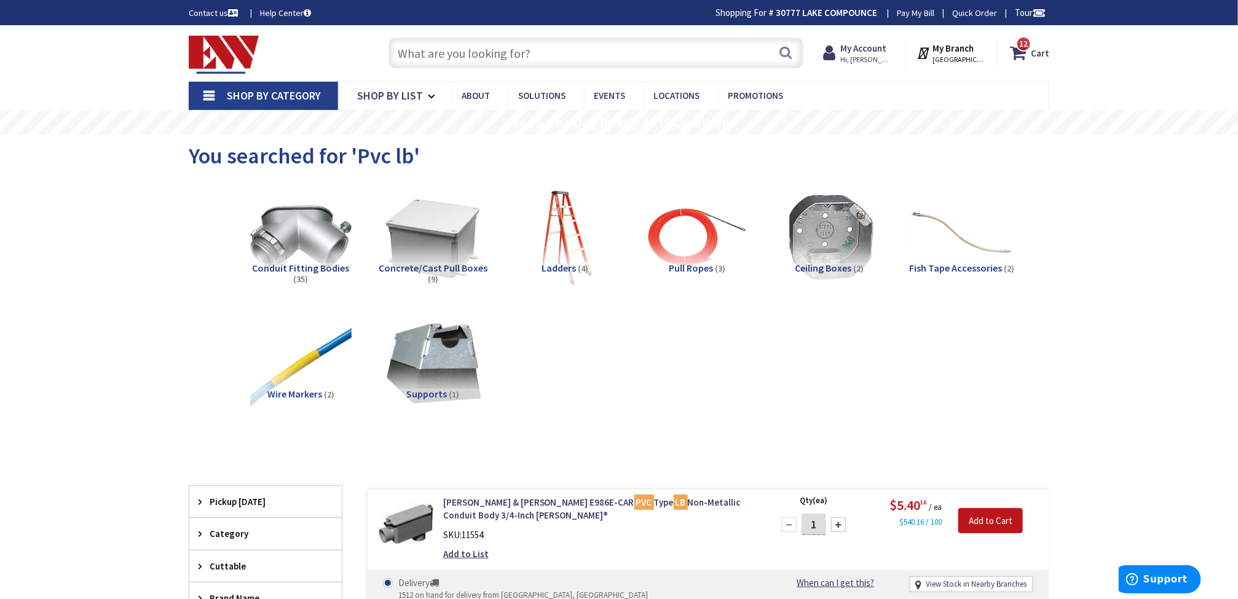
click at [205, 96] on link "Shop By Category" at bounding box center [263, 96] width 149 height 28
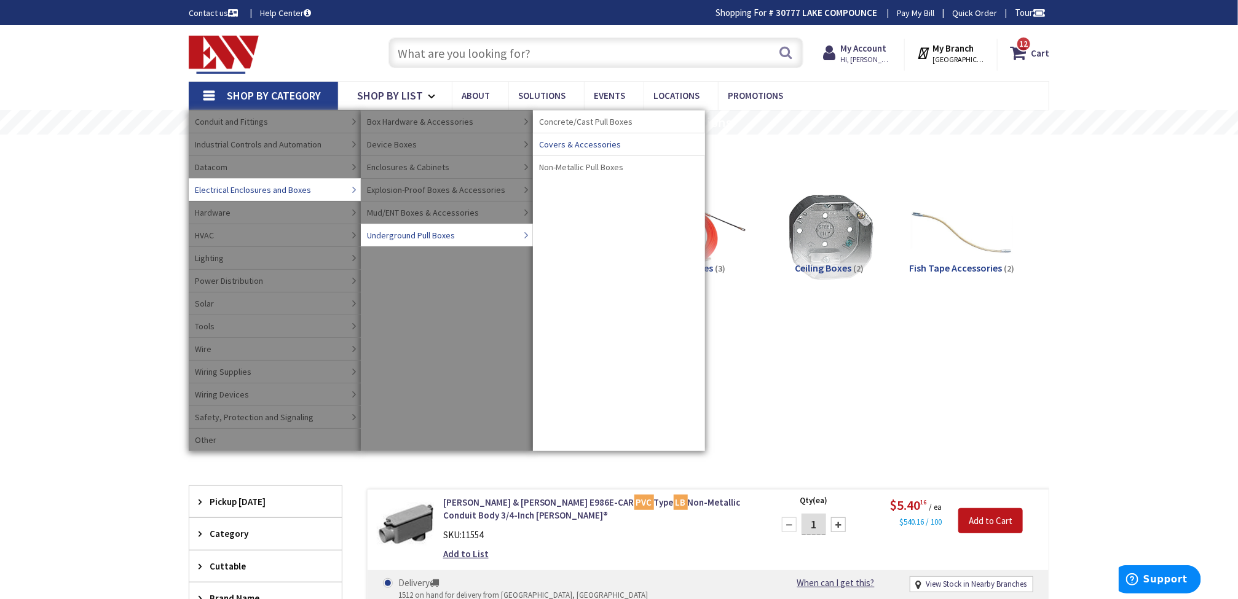
click at [580, 144] on span "Covers & Accessories" at bounding box center [580, 144] width 82 height 12
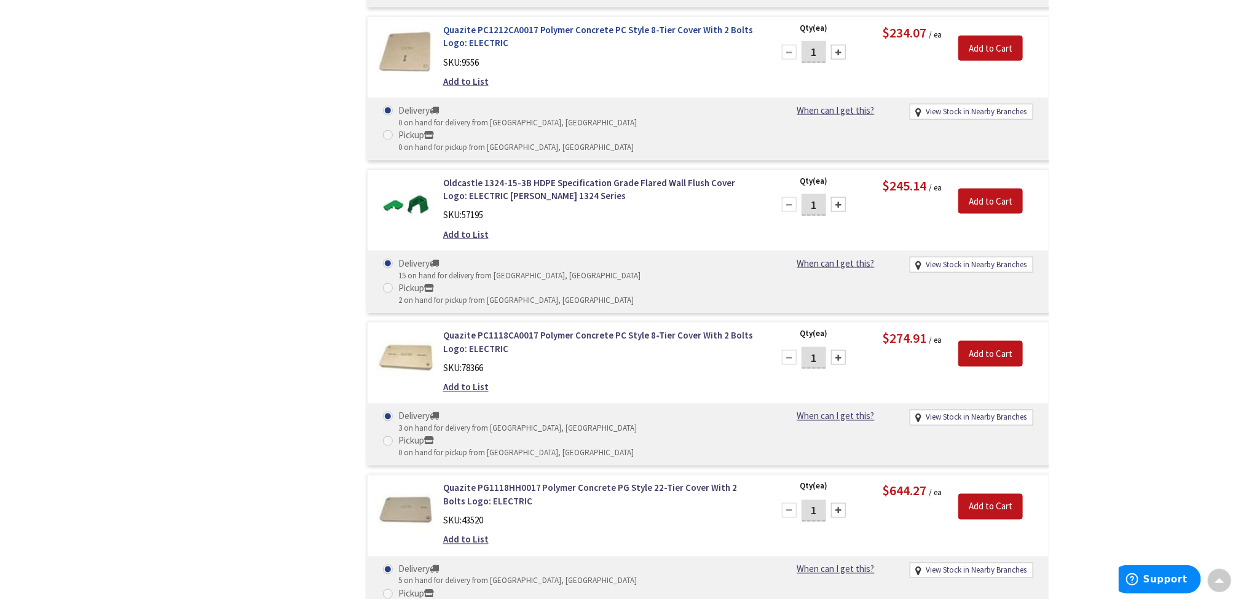
scroll to position [738, 0]
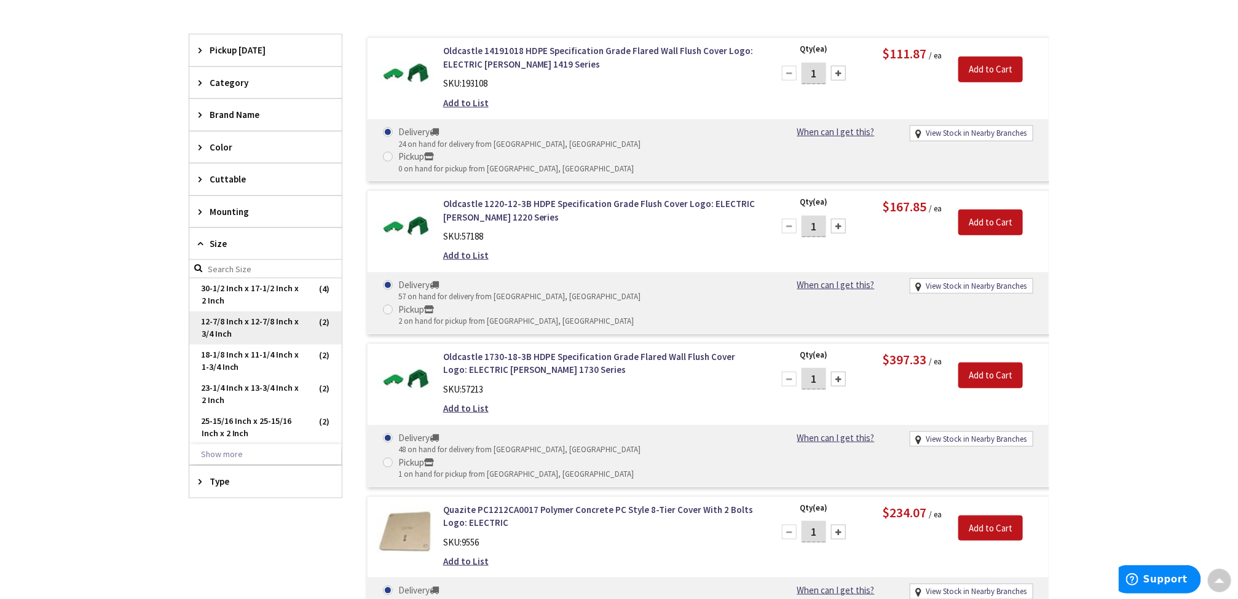
click at [240, 325] on span "12-7/8 Inch x 12-7/8 Inch x 3/4 Inch" at bounding box center [265, 328] width 152 height 33
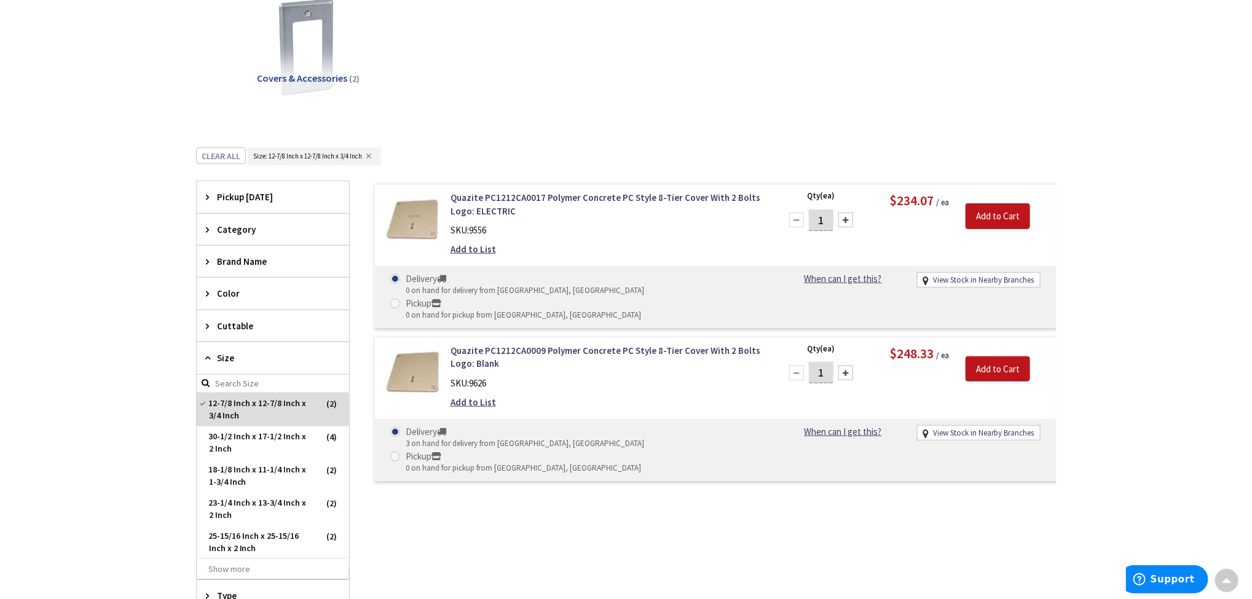
scroll to position [277, 0]
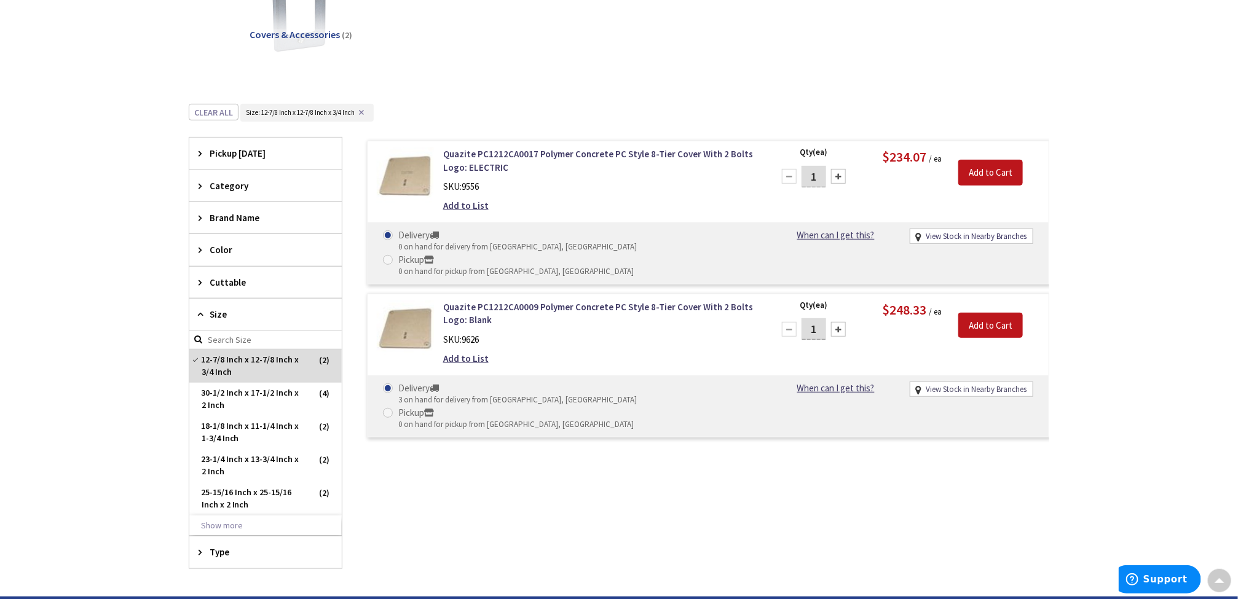
click at [977, 384] on link "View Stock in Nearby Branches" at bounding box center [976, 390] width 101 height 12
select select "data-availability"
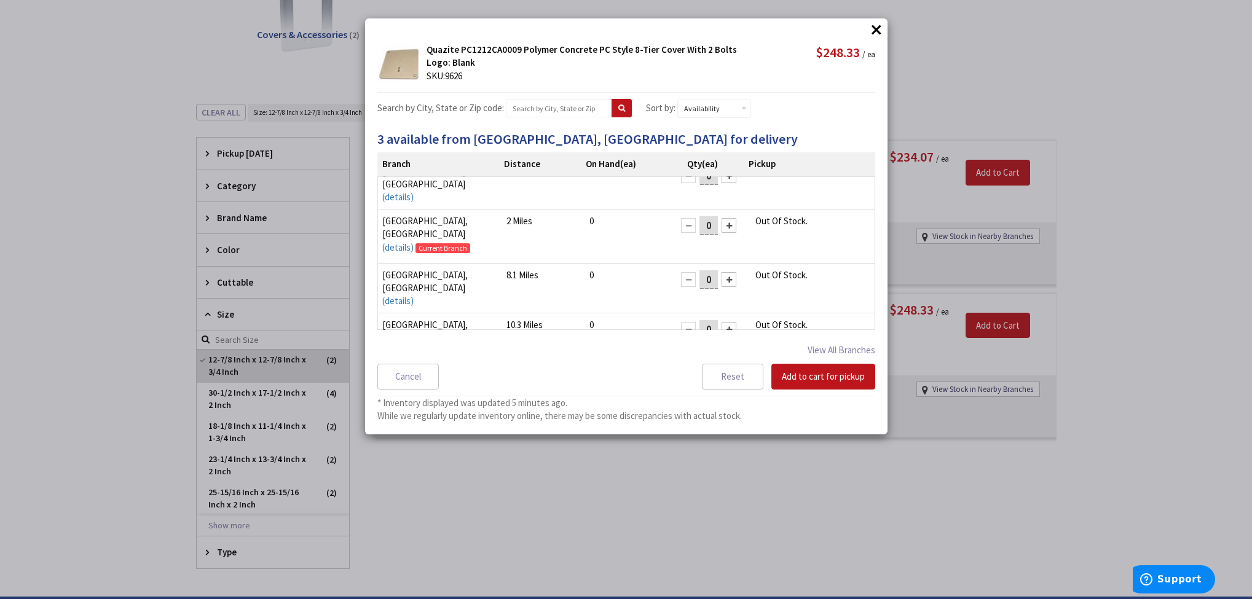
scroll to position [0, 0]
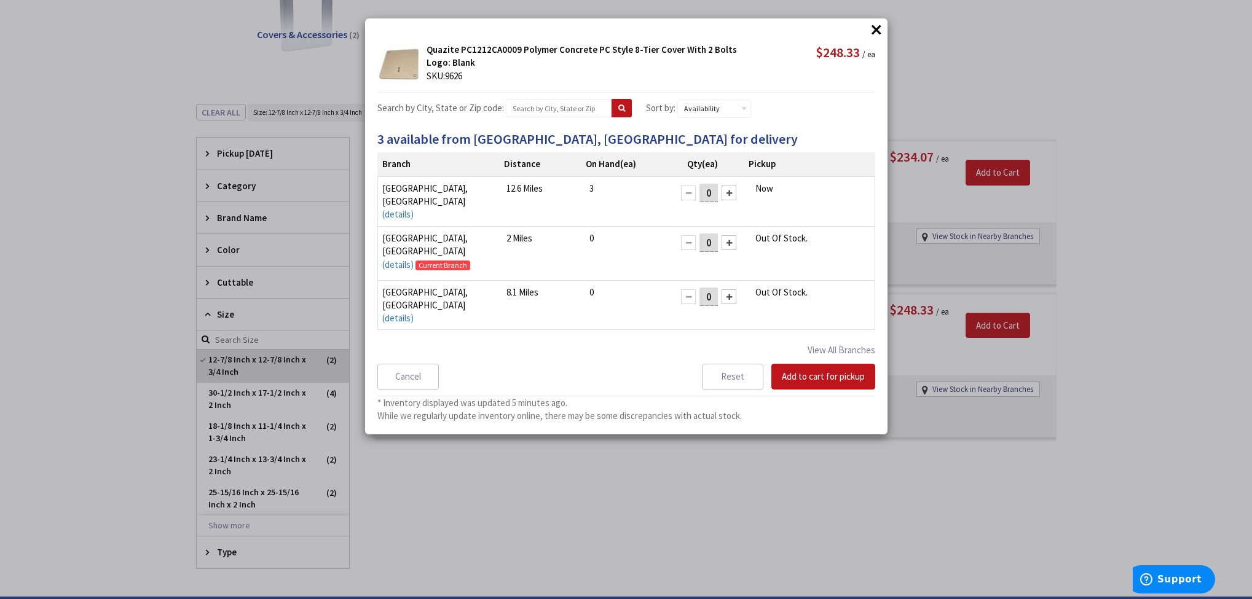
click at [722, 197] on div at bounding box center [729, 193] width 15 height 15
click at [819, 382] on button "Add to cart for pickup" at bounding box center [823, 377] width 104 height 26
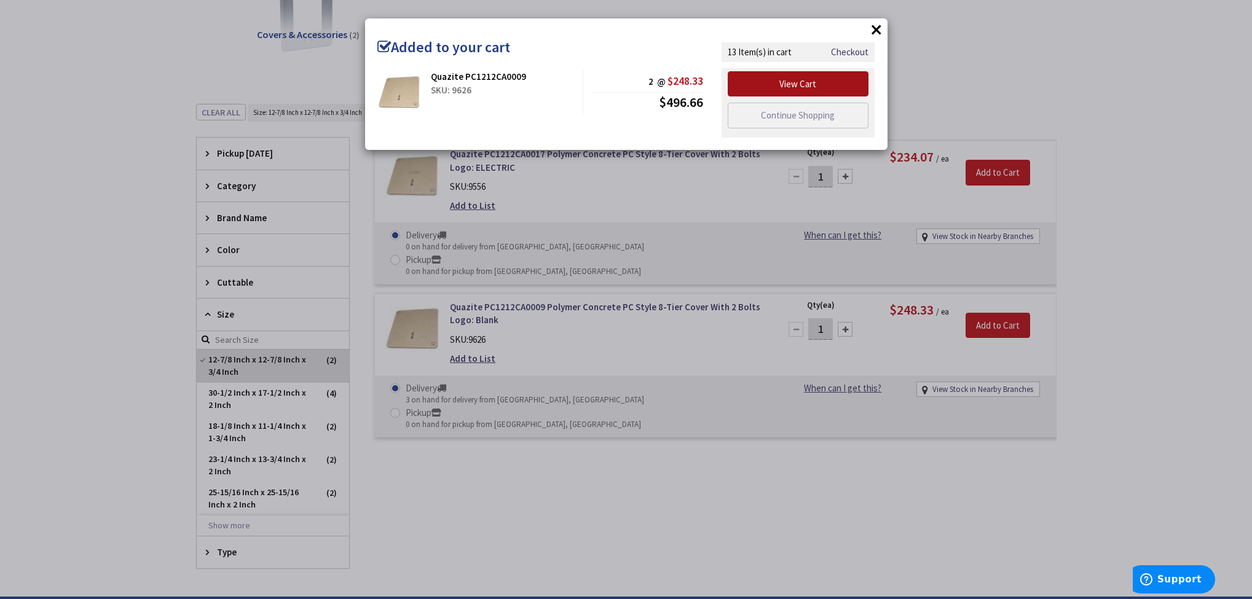
click at [825, 87] on link "View Cart" at bounding box center [798, 84] width 141 height 26
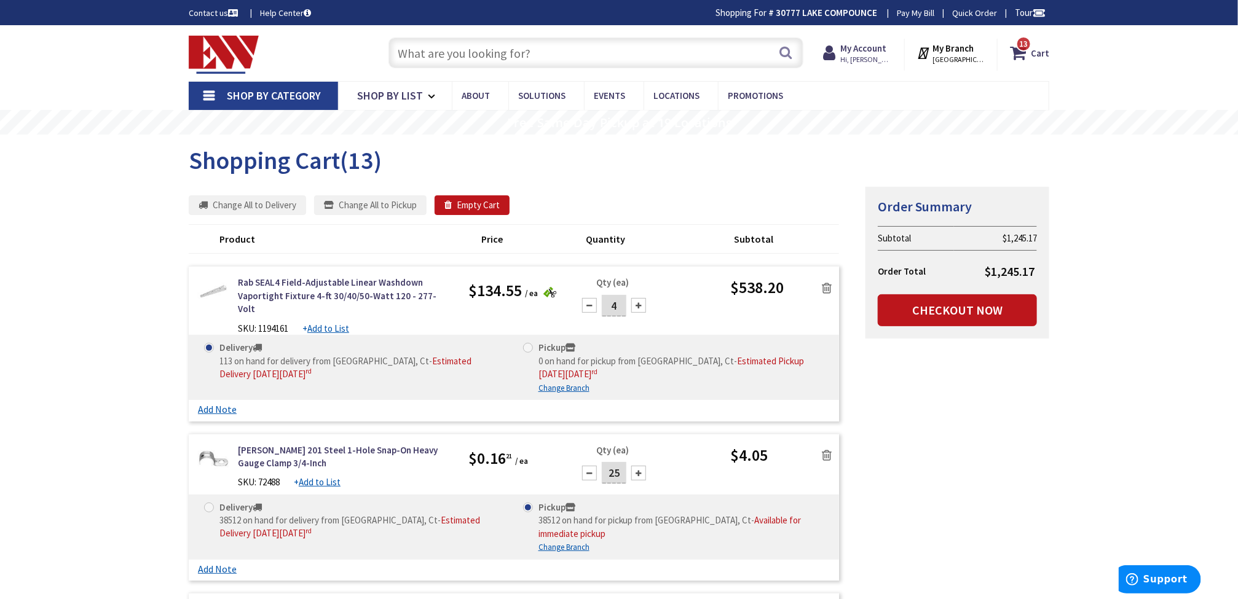
click at [824, 289] on icon at bounding box center [827, 288] width 10 height 12
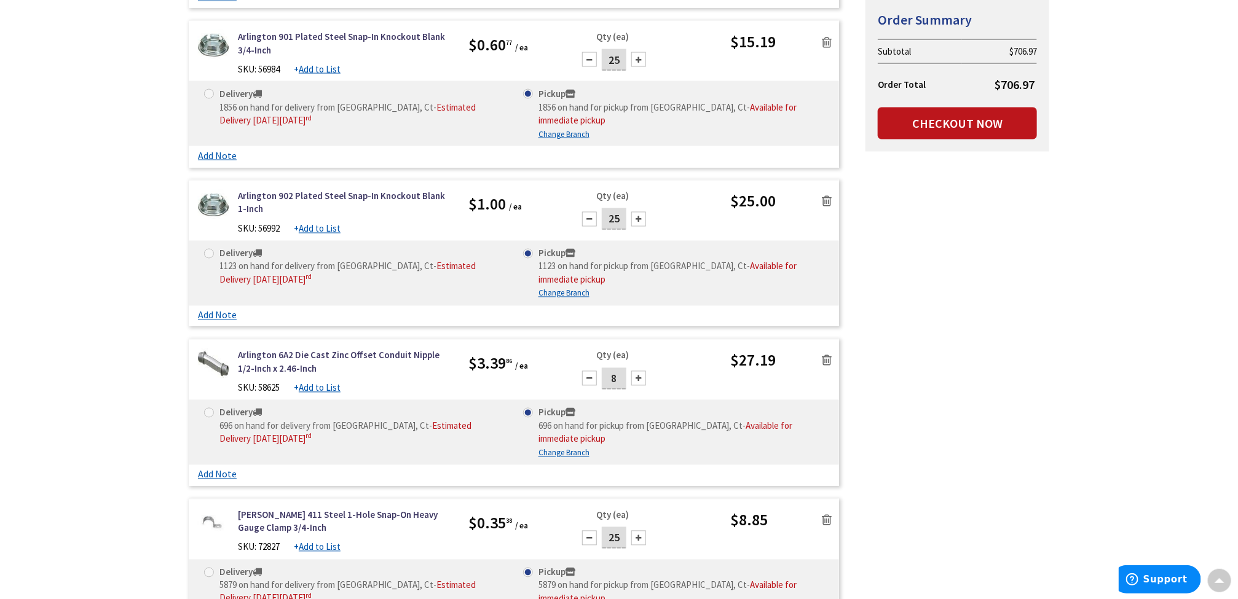
scroll to position [1106, 0]
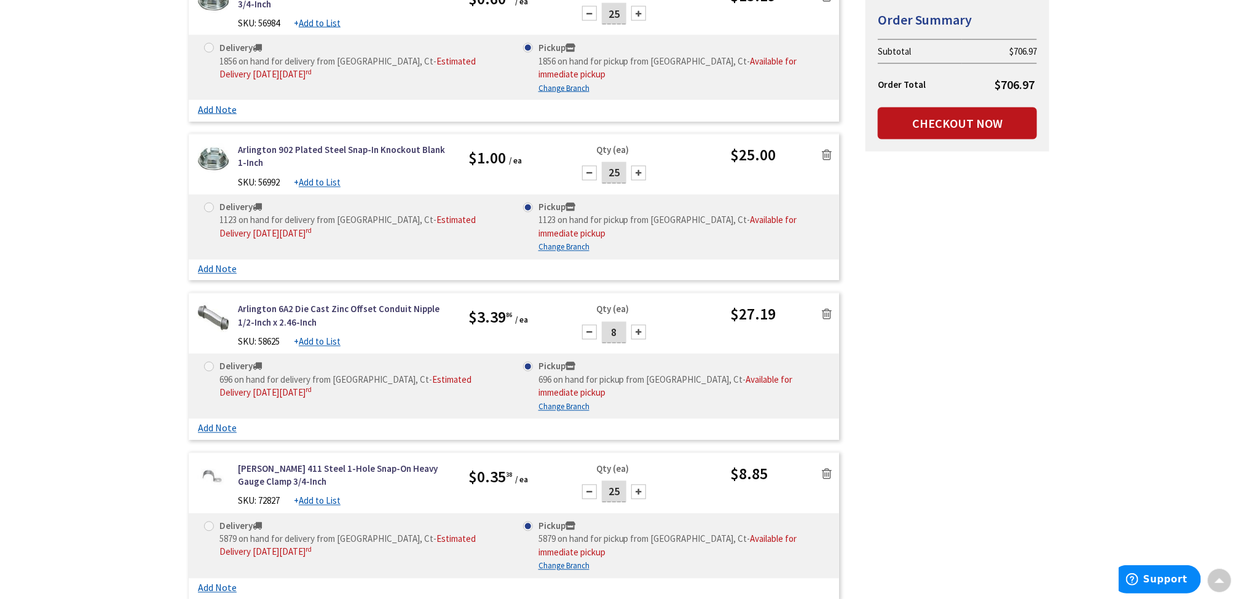
click at [616, 174] on input "25" at bounding box center [614, 173] width 25 height 22
type input "20"
click at [911, 231] on div "Summary Order Summary Subtotal $706.97 Order Total $706.97 Checkout Now Some it…" at bounding box center [618, 94] width 879 height 2029
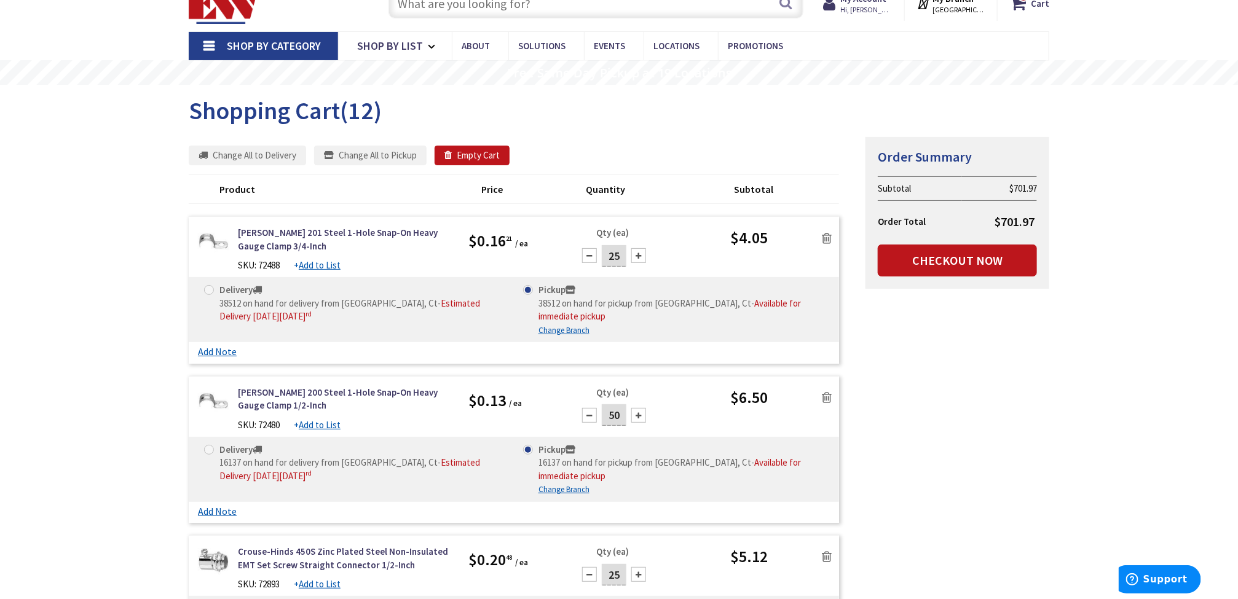
scroll to position [92, 0]
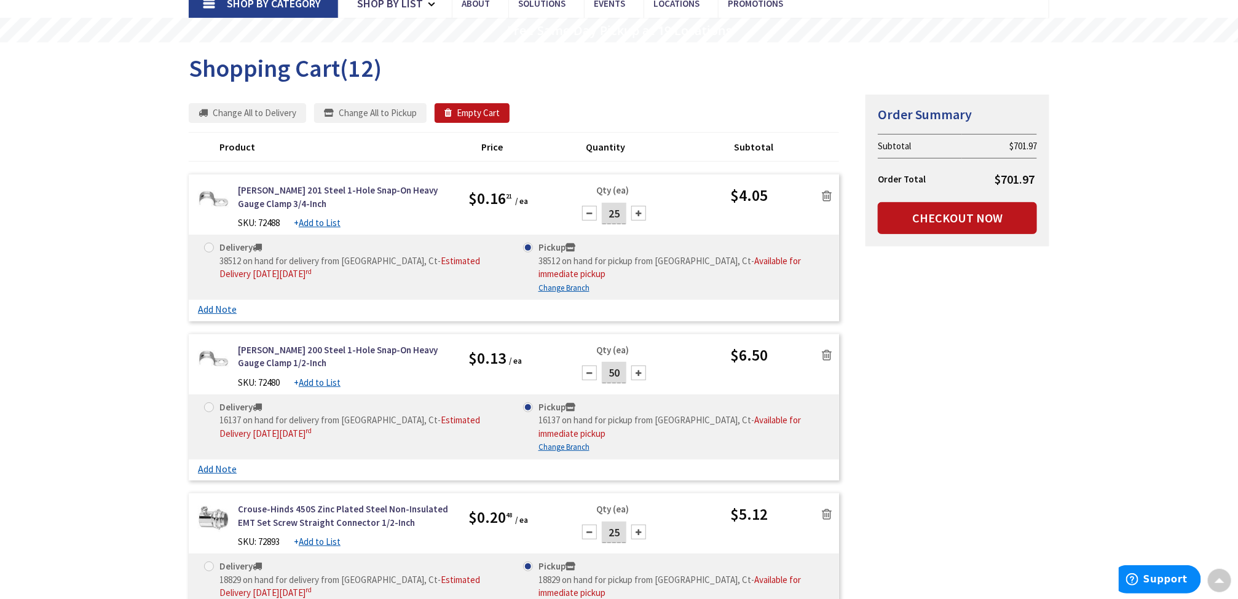
drag, startPoint x: 620, startPoint y: 216, endPoint x: 605, endPoint y: 218, distance: 14.3
click at [605, 218] on input "25" at bounding box center [614, 214] width 25 height 22
type input "50"
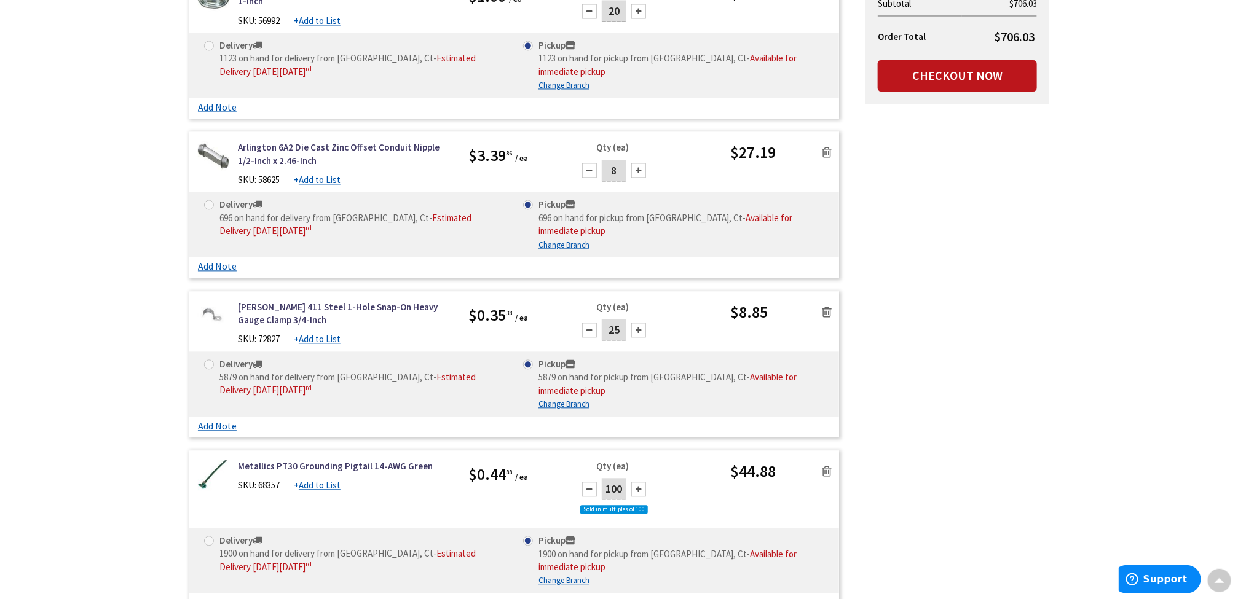
scroll to position [1291, 0]
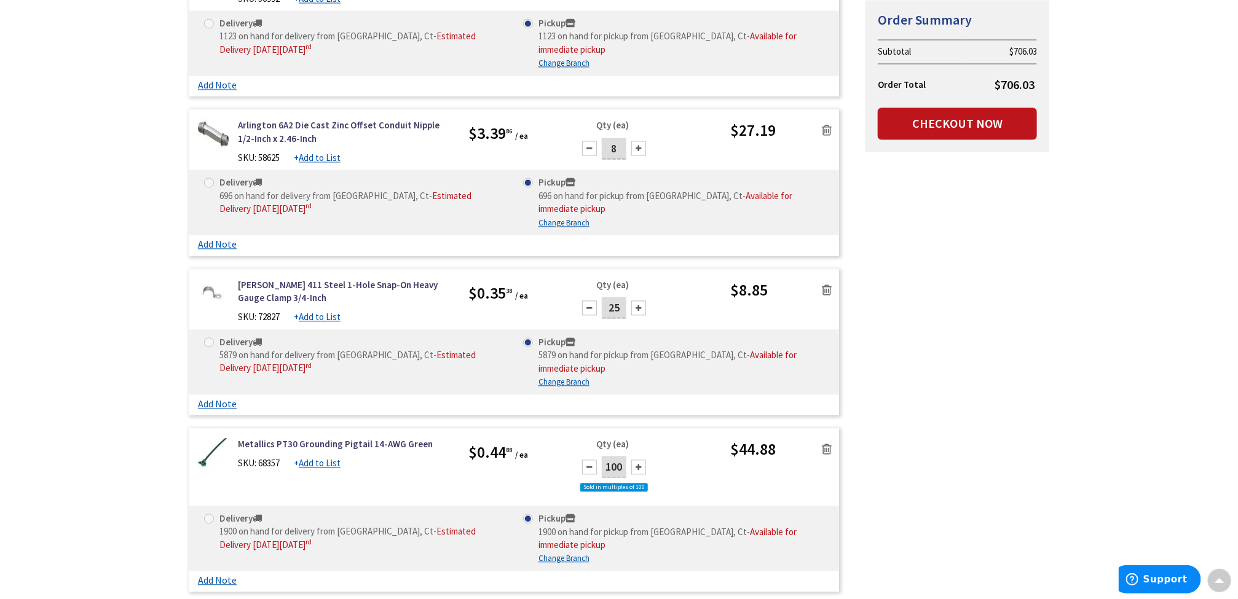
drag, startPoint x: 620, startPoint y: 310, endPoint x: 607, endPoint y: 310, distance: 13.5
click at [607, 310] on input "25" at bounding box center [614, 308] width 25 height 22
type input "50"
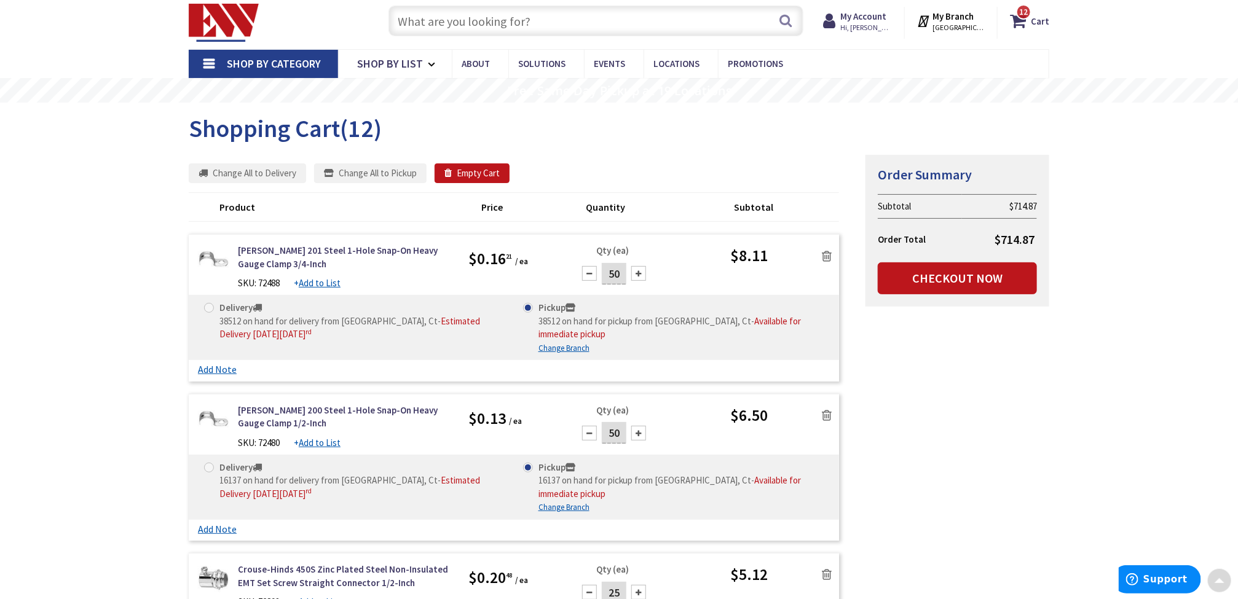
scroll to position [0, 0]
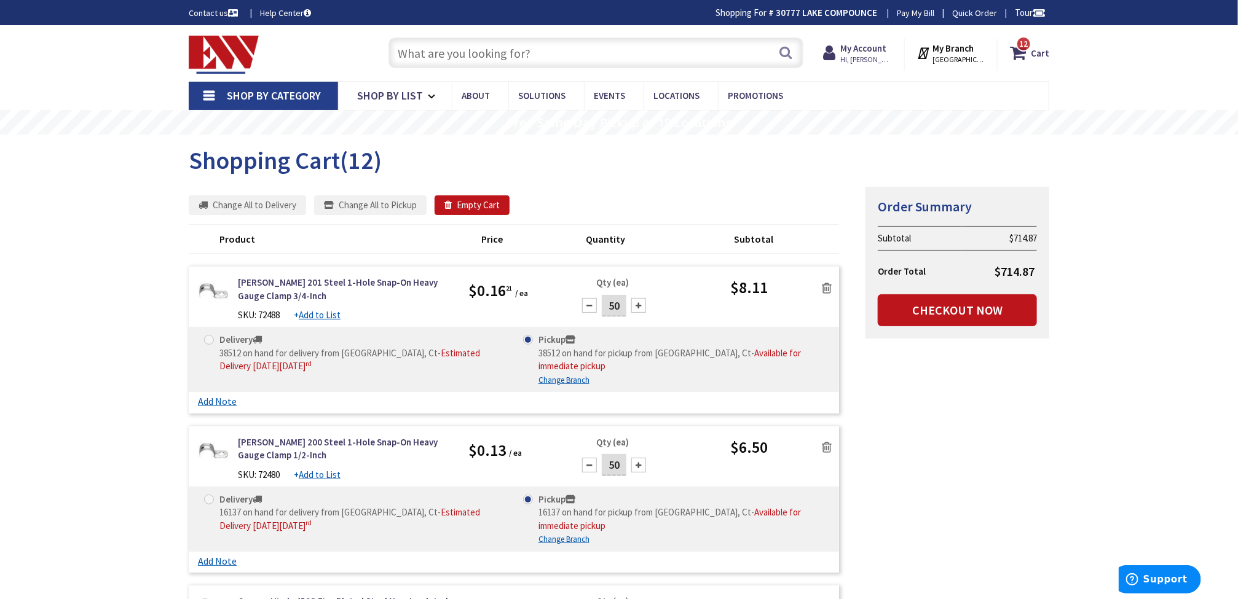
click at [591, 43] on input "text" at bounding box center [595, 52] width 415 height 31
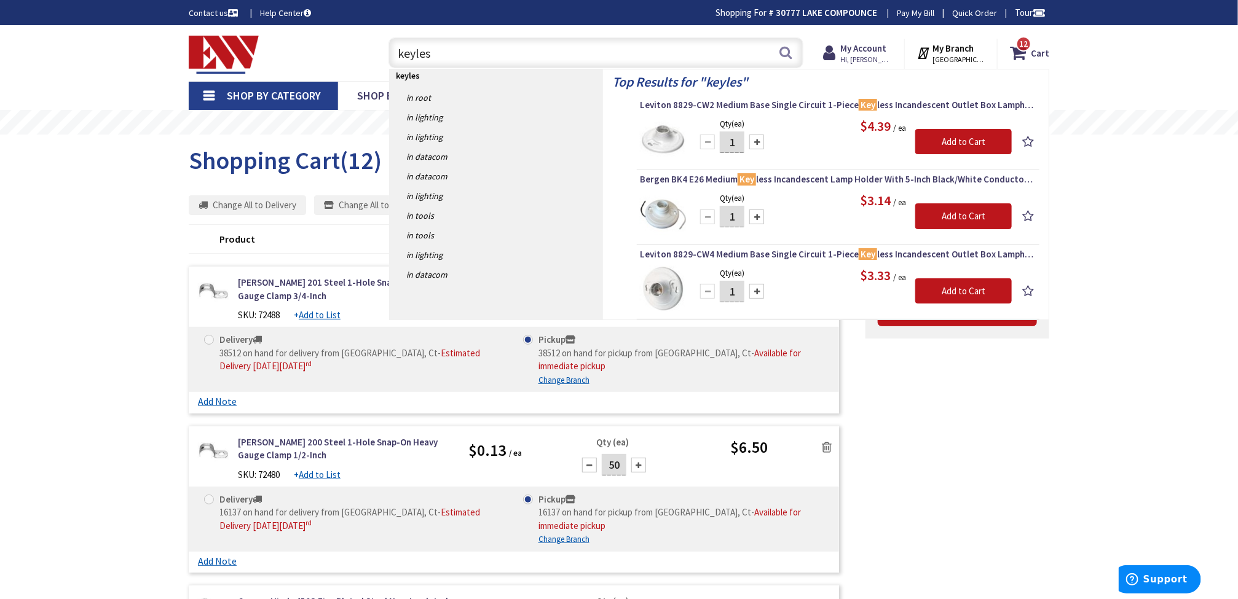
type input "keyless"
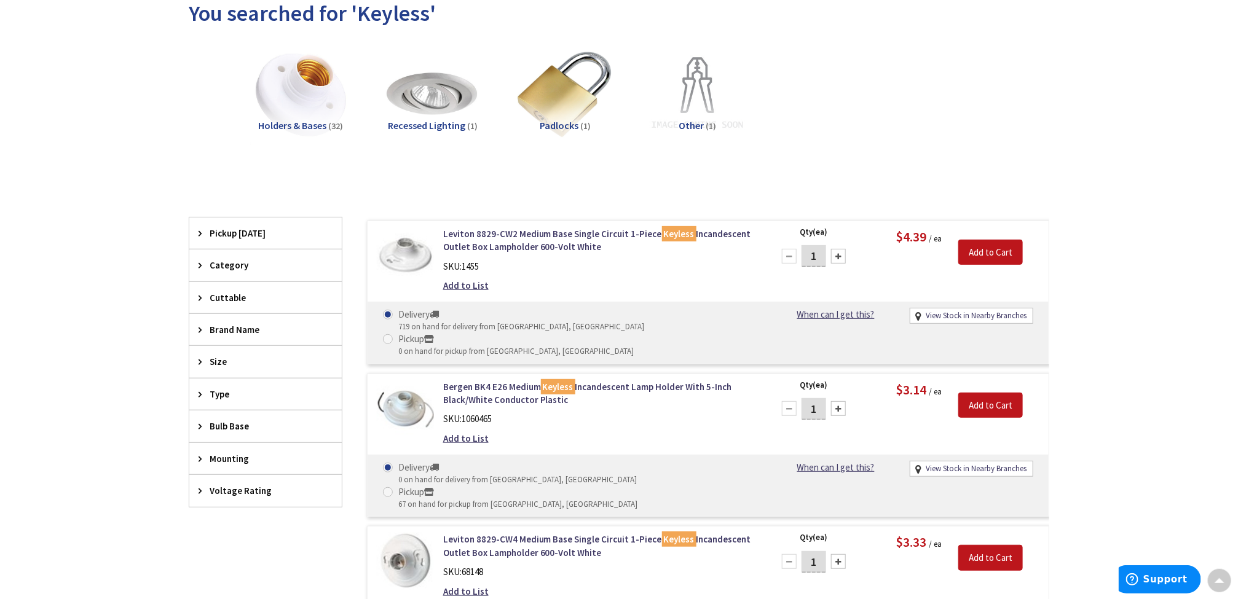
scroll to position [92, 0]
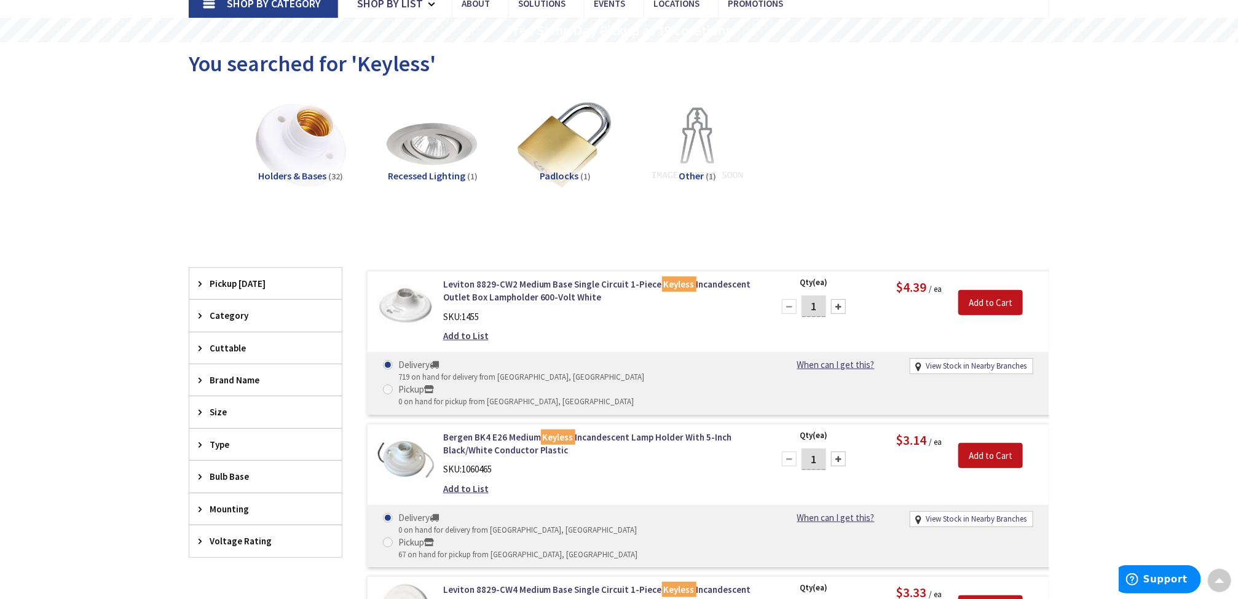
click at [203, 481] on icon at bounding box center [203, 476] width 9 height 9
click at [219, 545] on span "Mogul" at bounding box center [265, 543] width 152 height 21
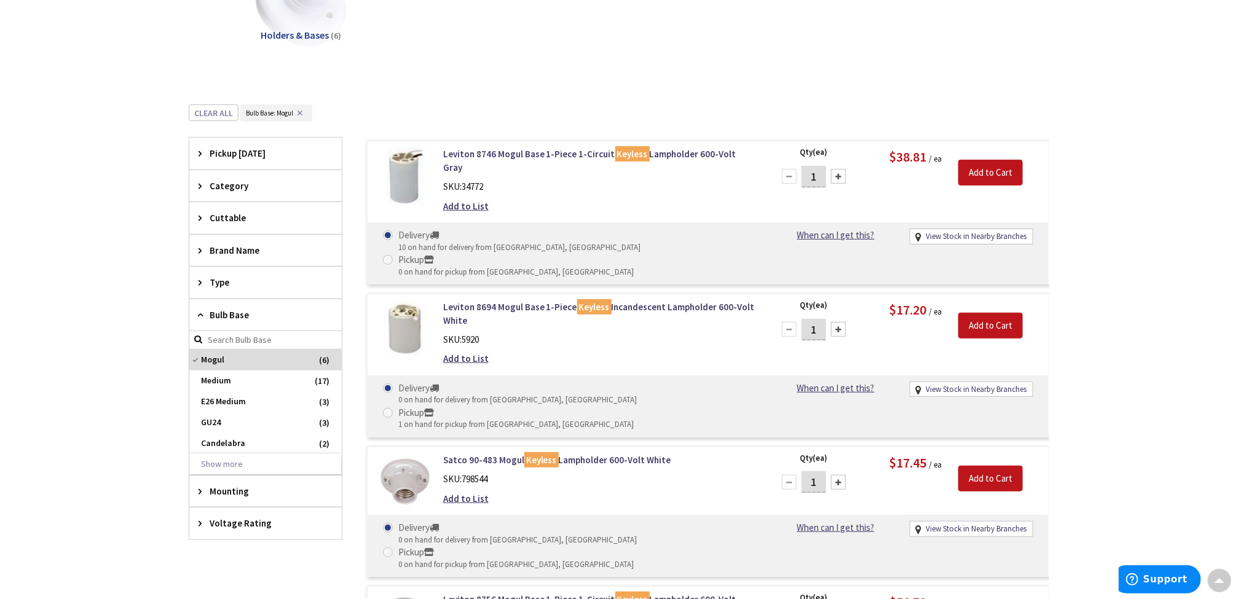
scroll to position [277, 0]
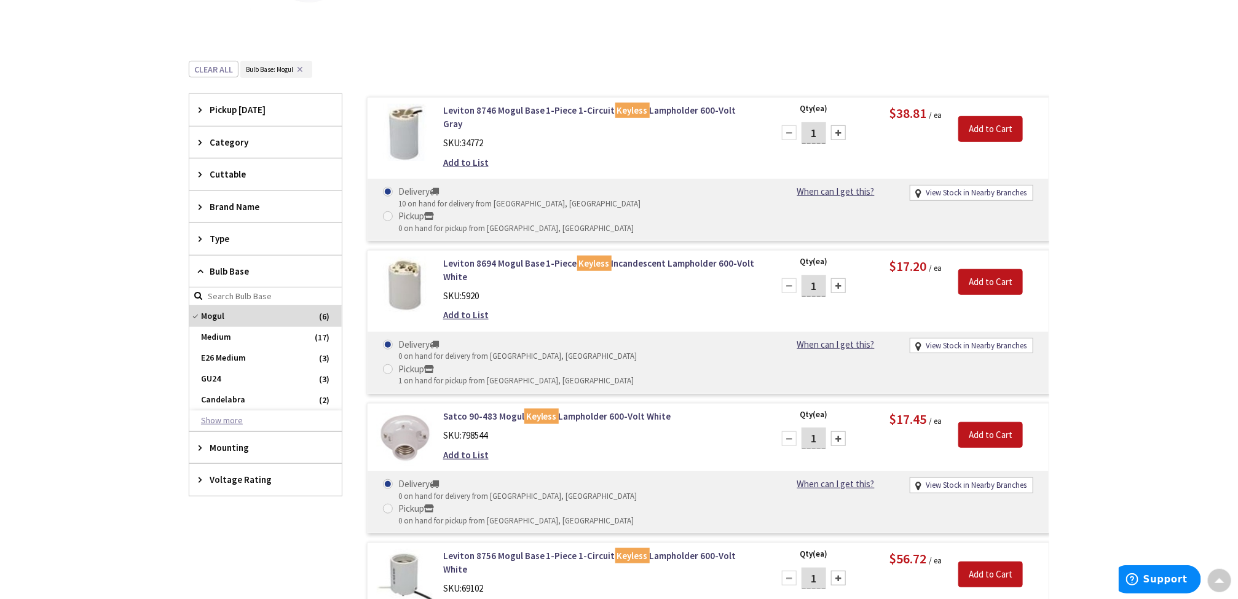
click at [227, 424] on button "Show more" at bounding box center [265, 421] width 152 height 21
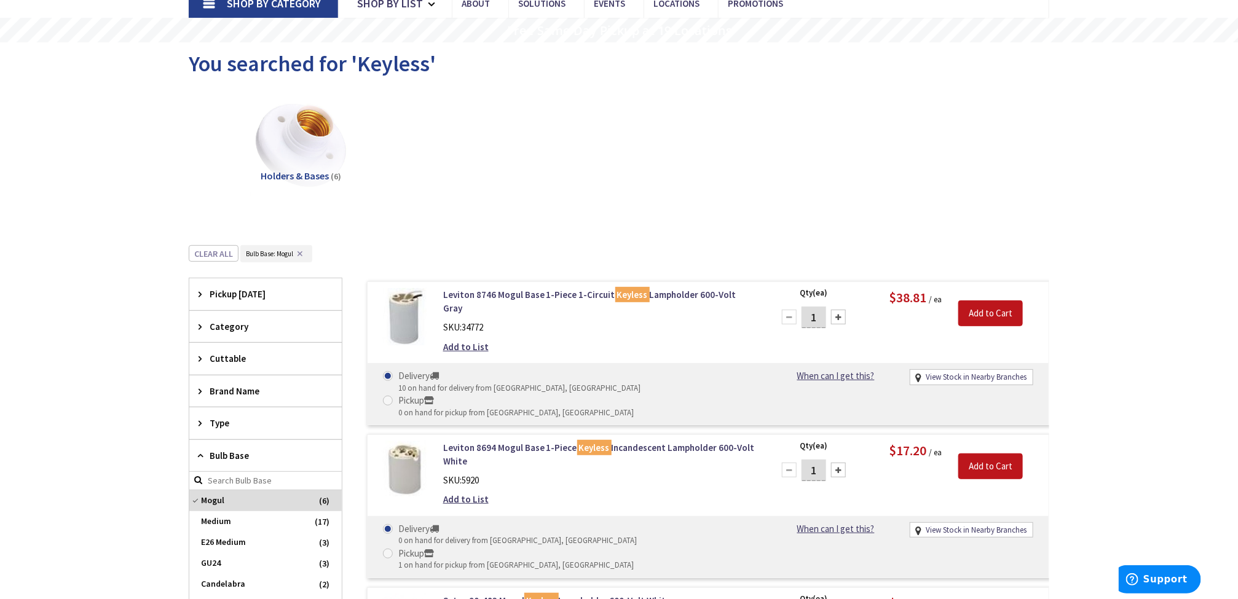
scroll to position [0, 0]
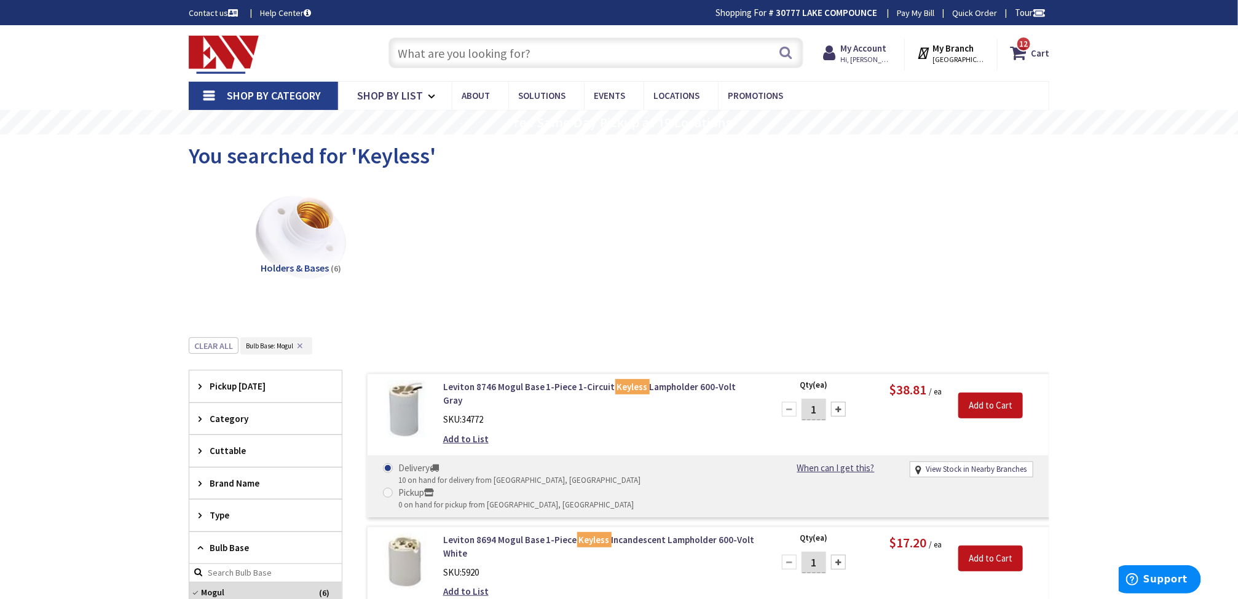
click at [507, 57] on input "text" at bounding box center [595, 52] width 415 height 31
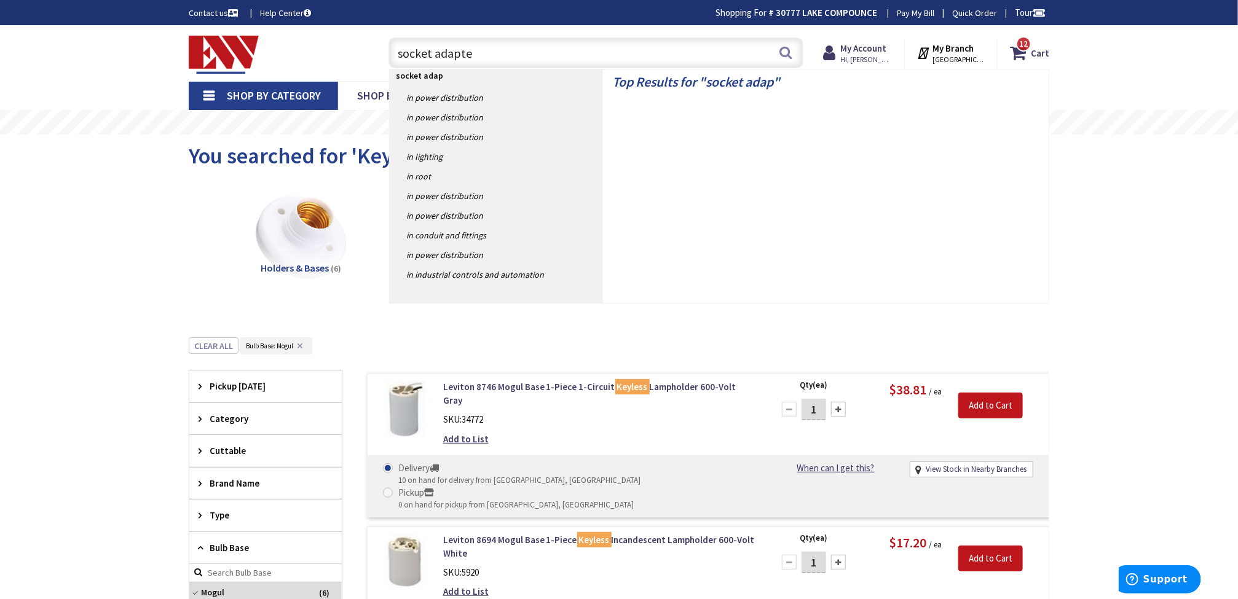
type input "socket adapter"
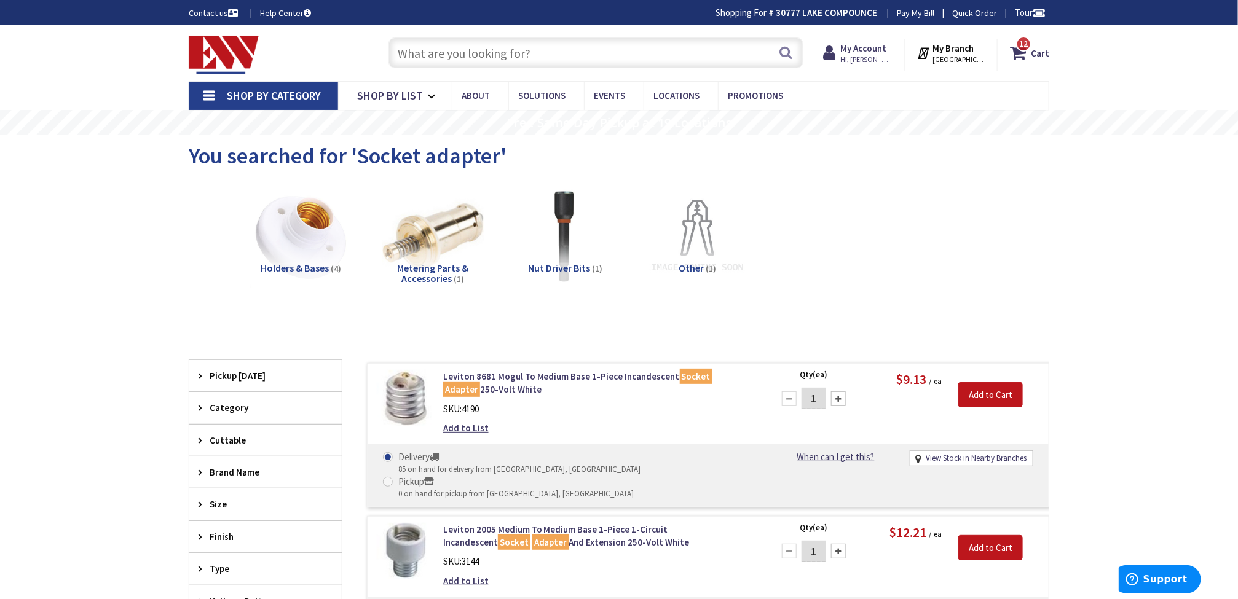
click at [515, 41] on input "text" at bounding box center [595, 52] width 415 height 31
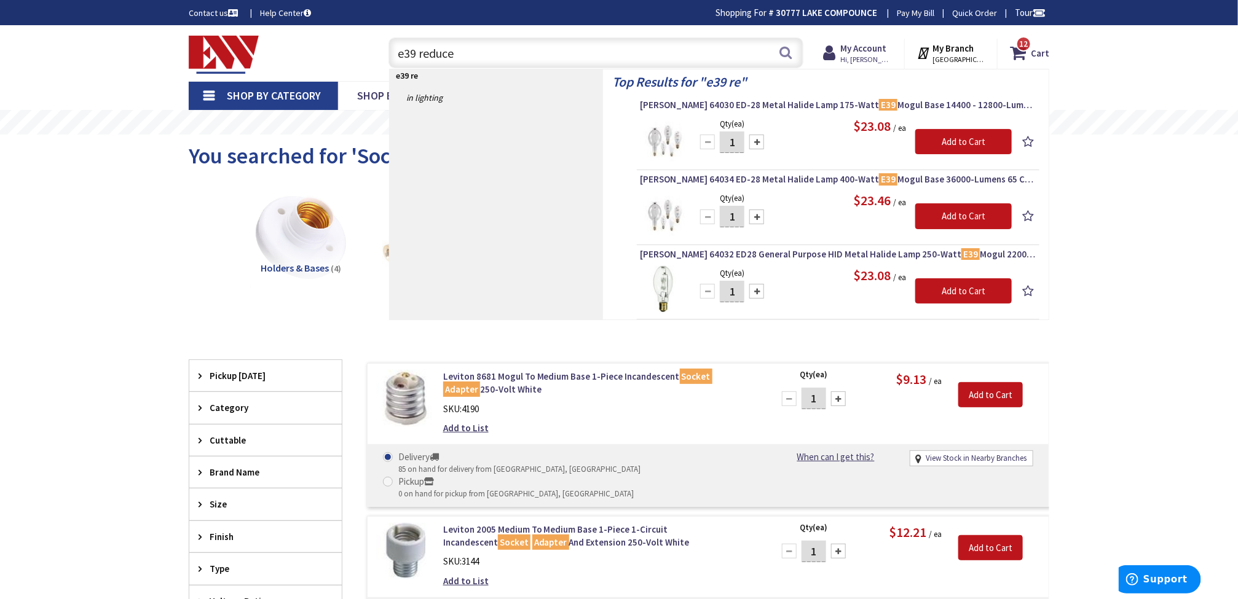
type input "e39 reducer"
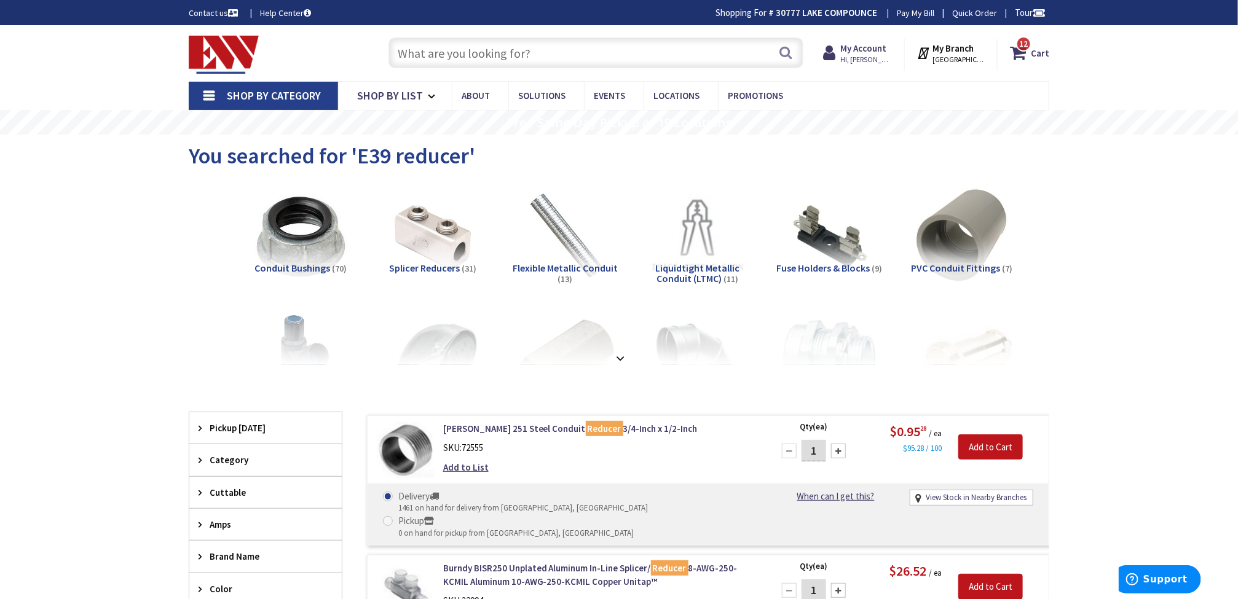
click at [208, 92] on link "Shop By Category" at bounding box center [263, 96] width 149 height 28
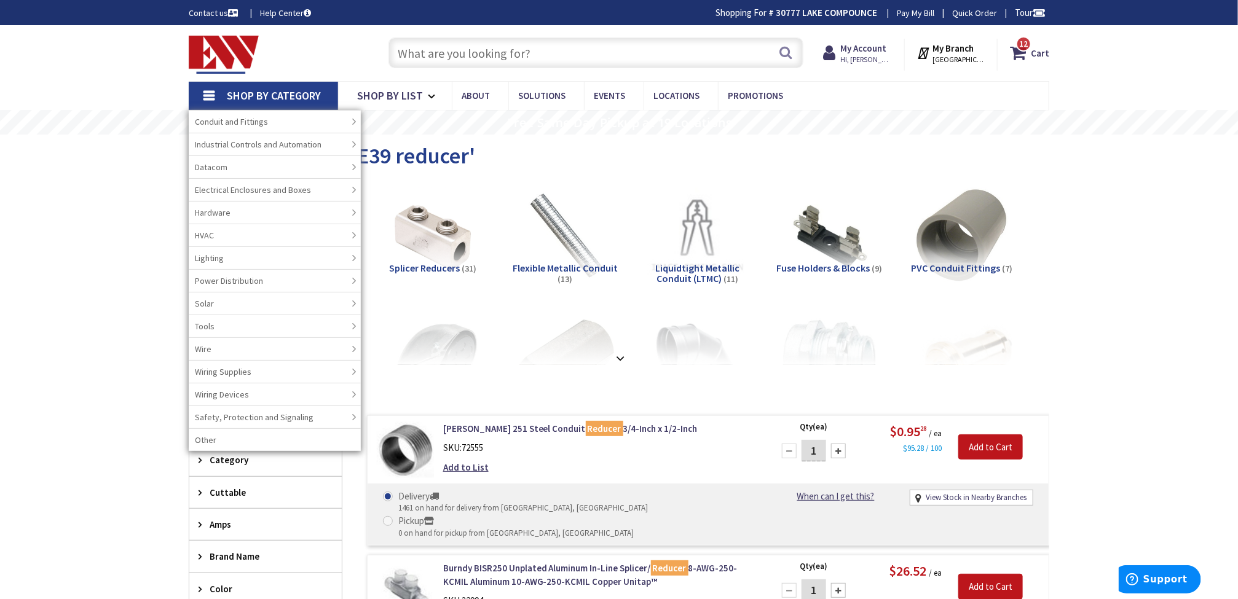
click at [525, 54] on input "text" at bounding box center [595, 52] width 415 height 31
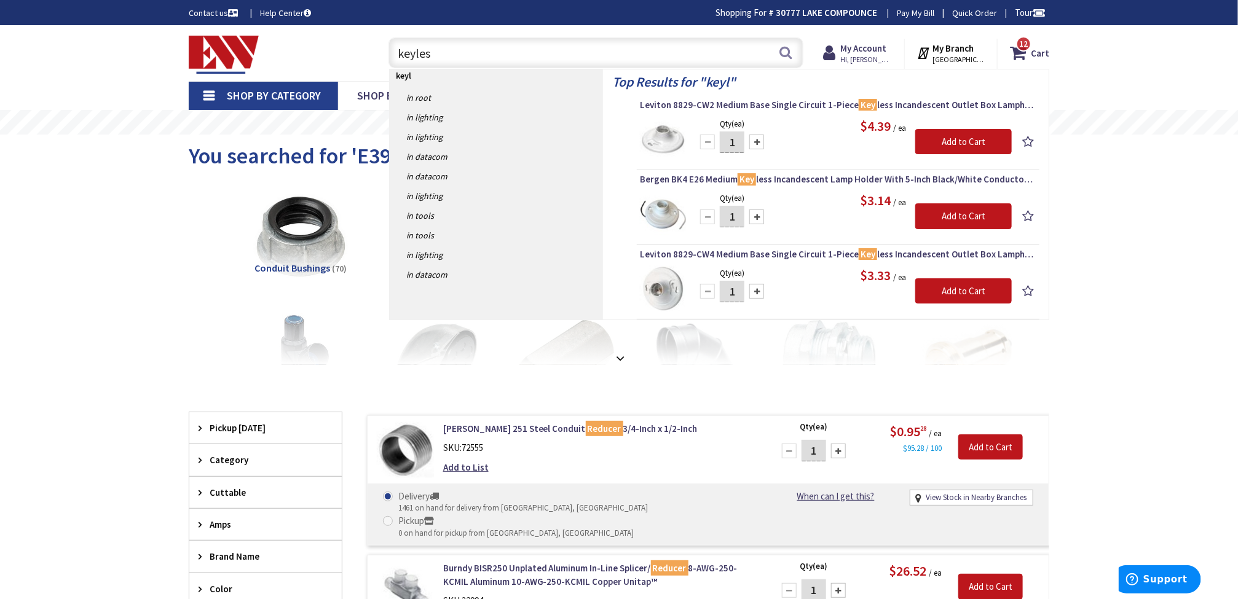
type input "keyless"
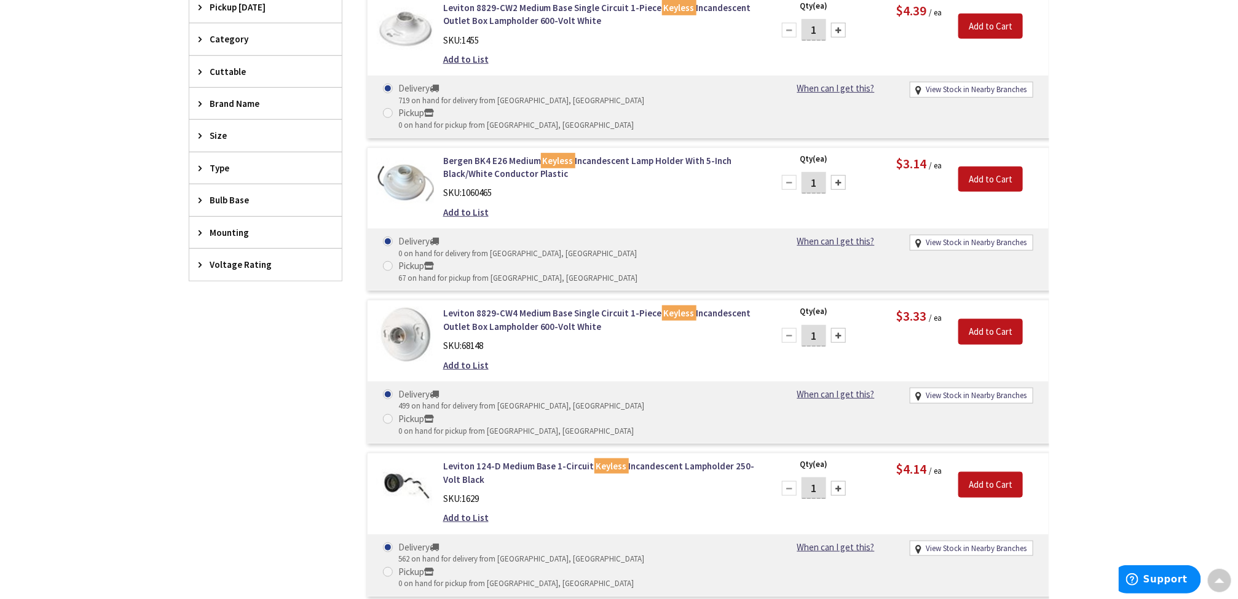
scroll to position [277, 0]
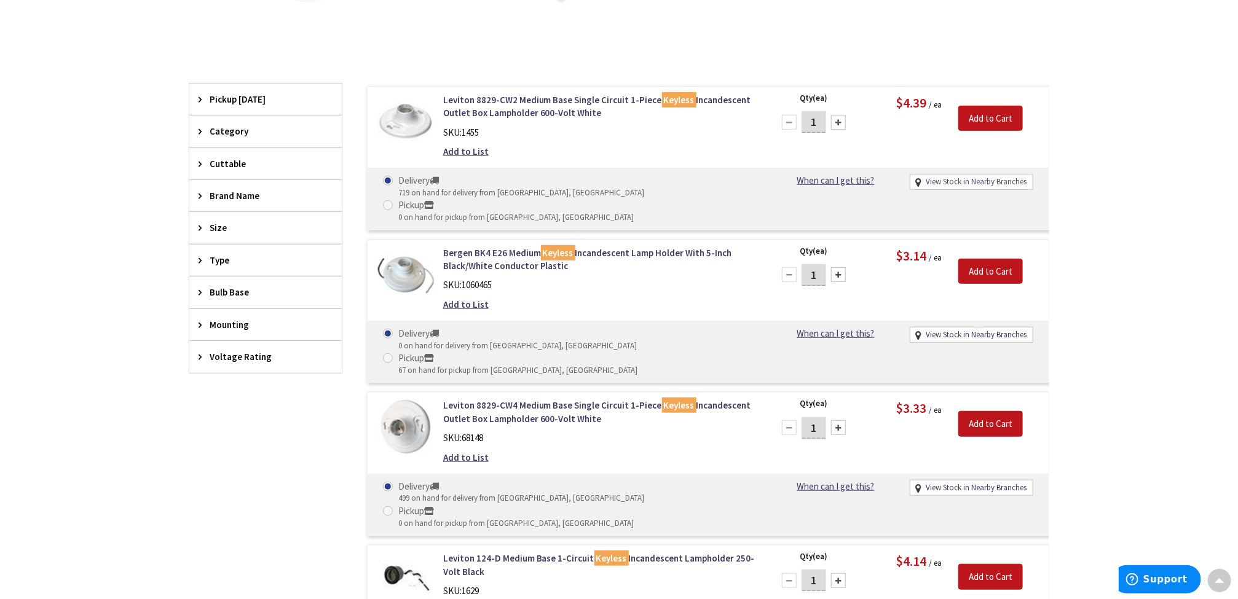
click at [940, 179] on link "View Stock in Nearby Branches" at bounding box center [976, 182] width 101 height 12
select select "data-availability"
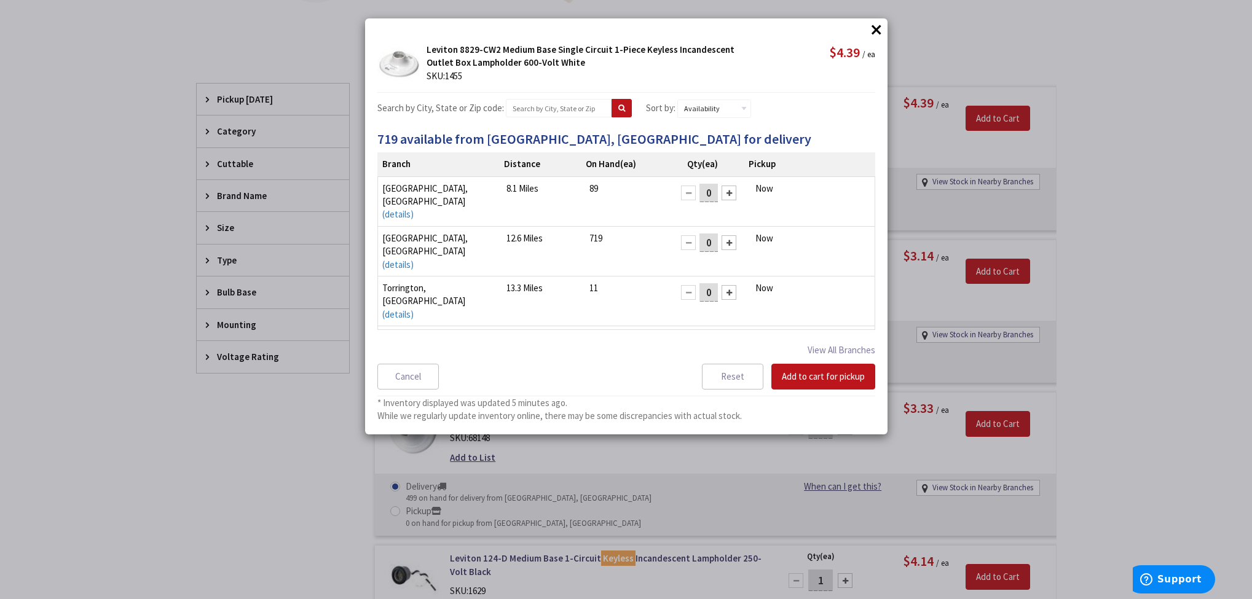
click at [723, 235] on div at bounding box center [729, 242] width 15 height 15
click at [832, 375] on button "Add to cart for pickup" at bounding box center [823, 377] width 104 height 26
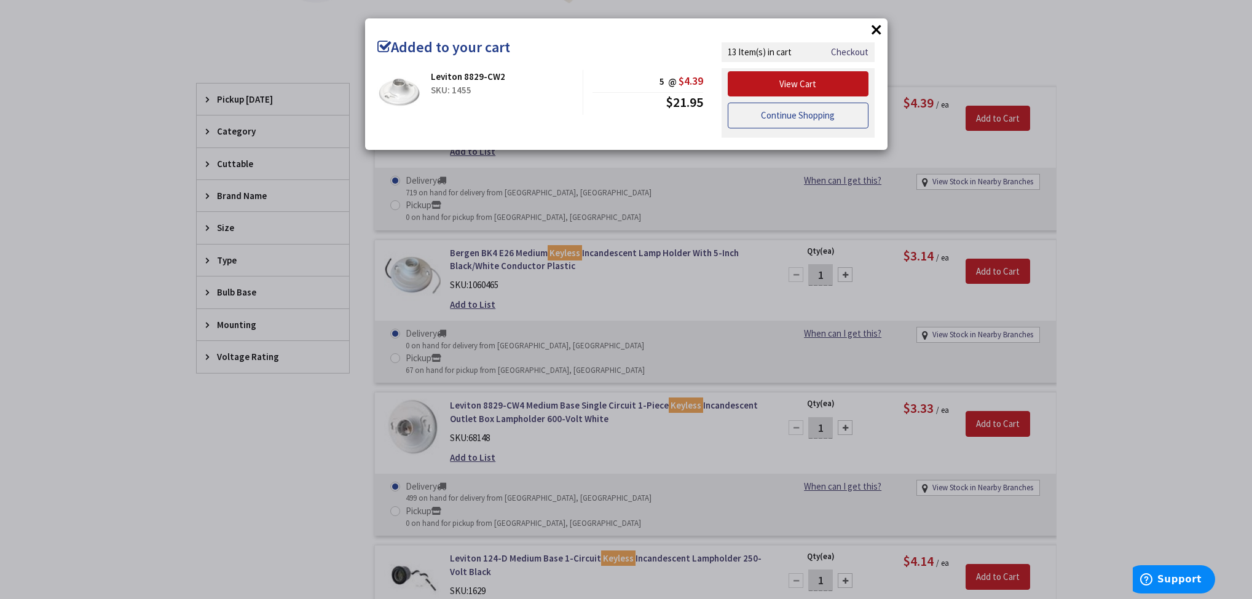
click at [808, 117] on link "Continue Shopping" at bounding box center [798, 116] width 141 height 26
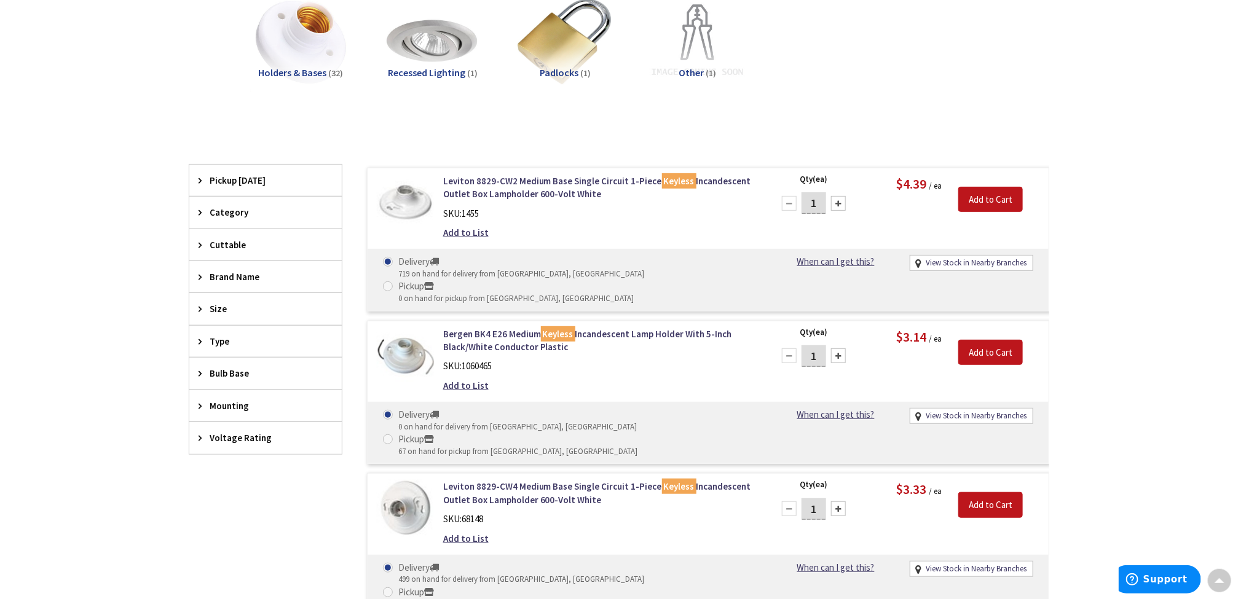
scroll to position [0, 0]
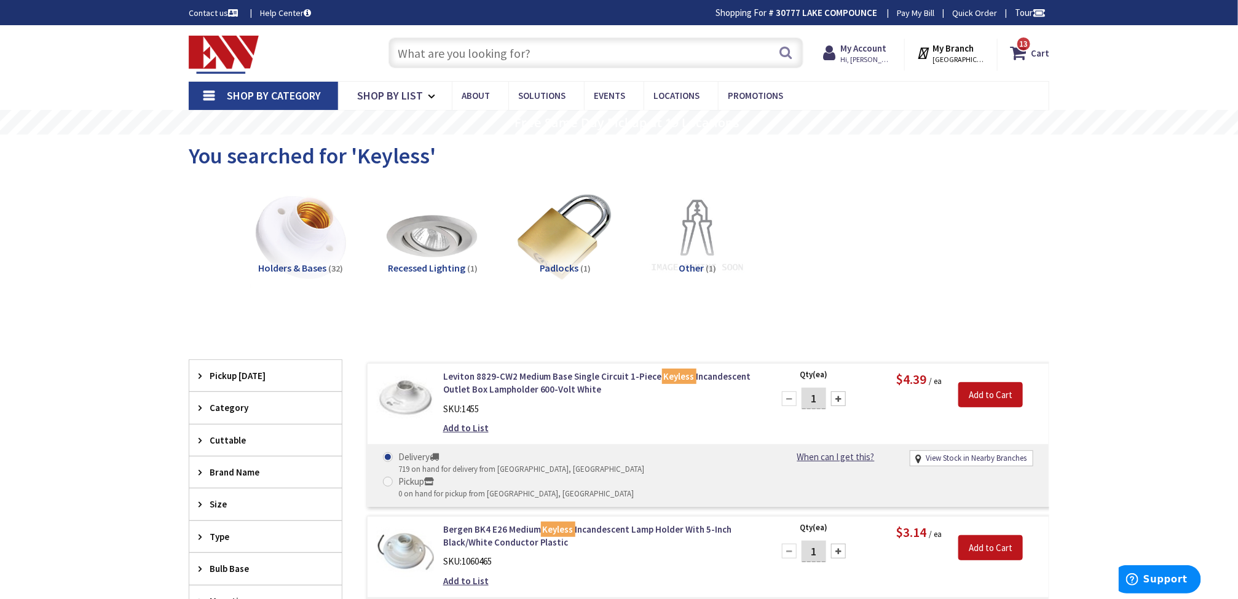
click at [202, 93] on link "Shop By Category" at bounding box center [263, 96] width 149 height 28
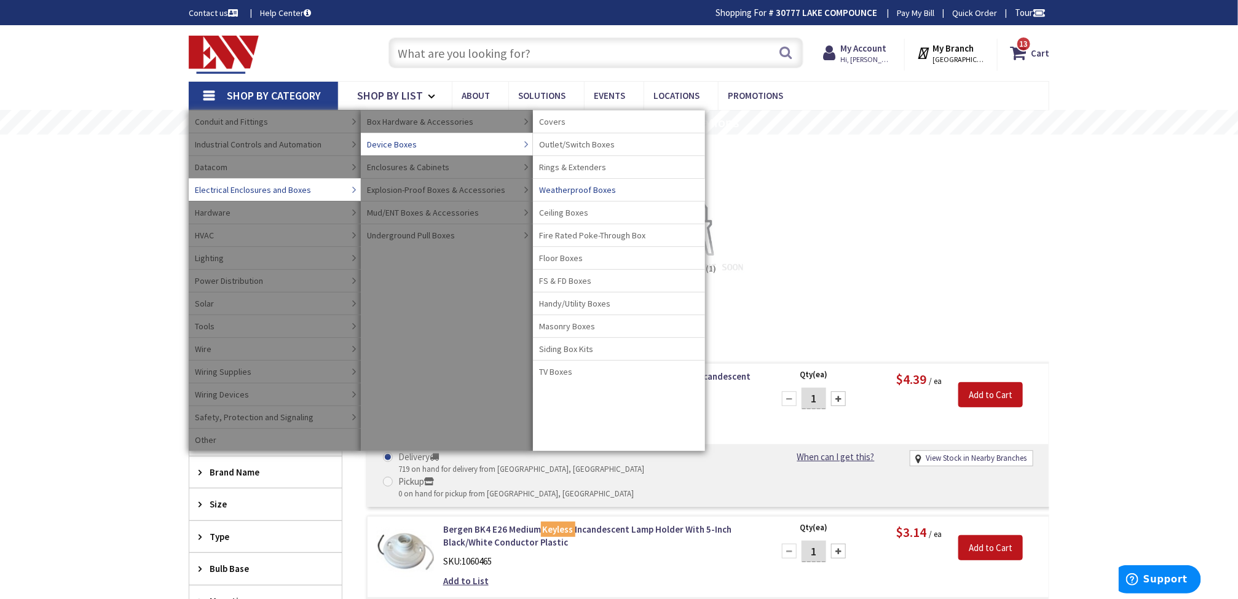
click at [597, 188] on span "Weatherproof Boxes" at bounding box center [577, 190] width 77 height 12
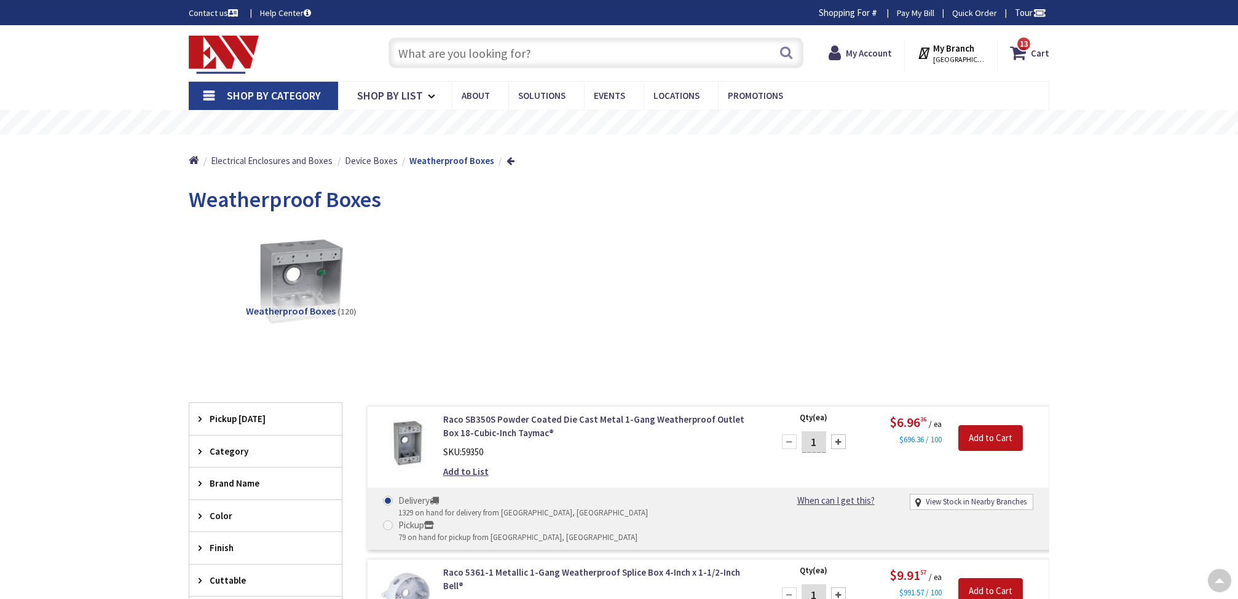
scroll to position [369, 0]
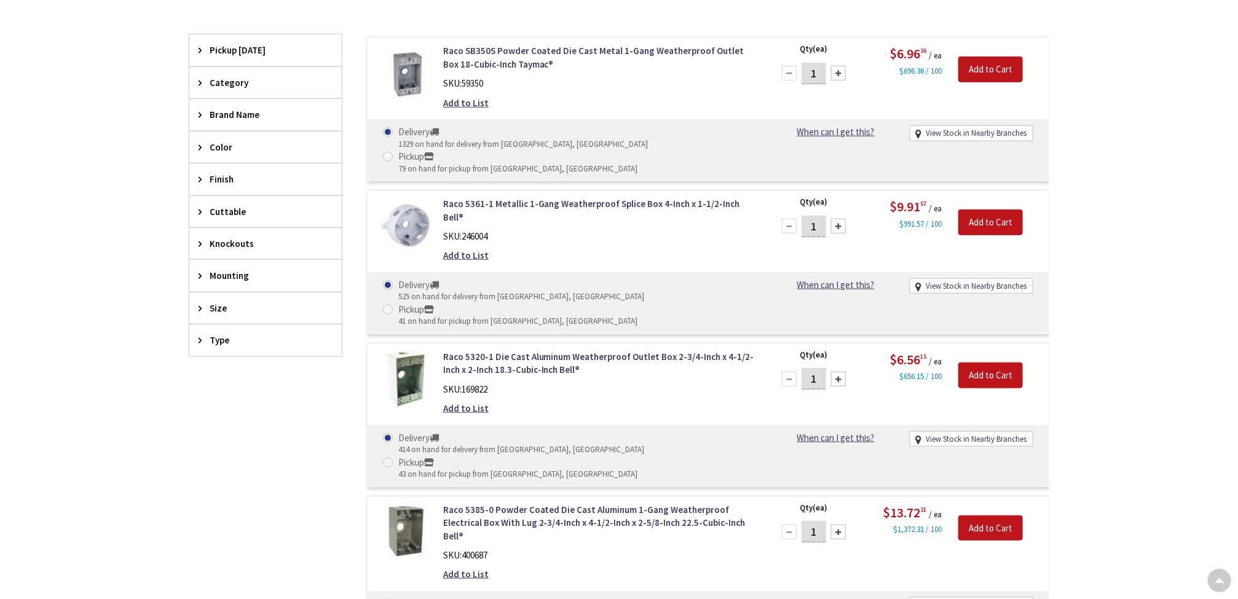
click at [199, 313] on icon at bounding box center [203, 308] width 9 height 9
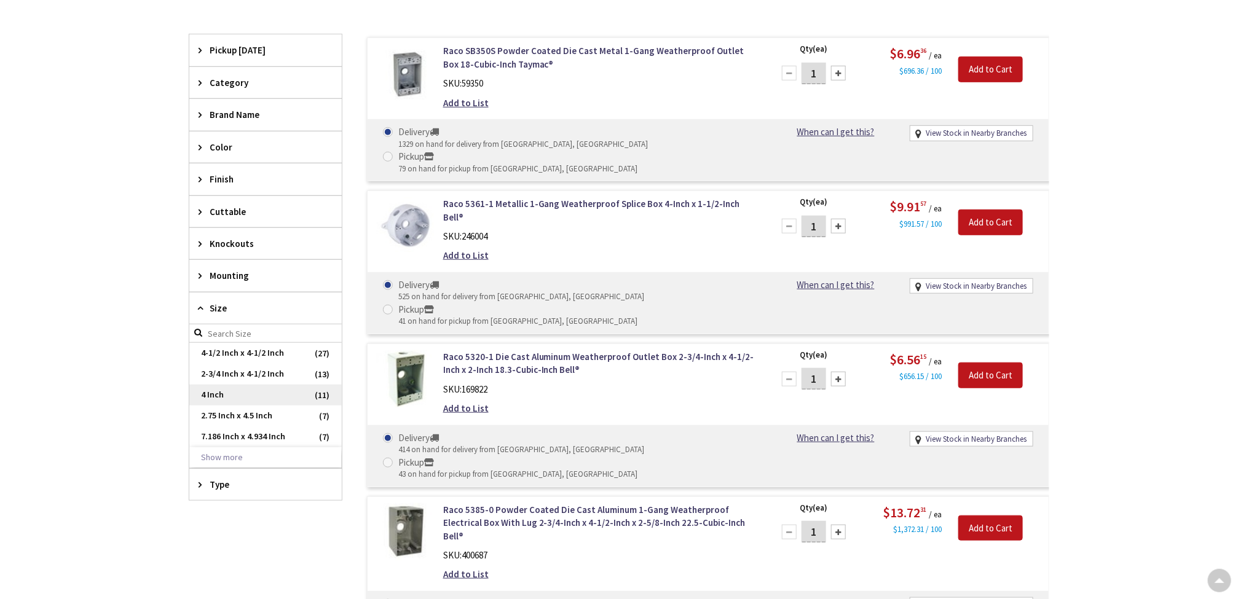
click at [209, 397] on span "4 Inch" at bounding box center [265, 395] width 152 height 21
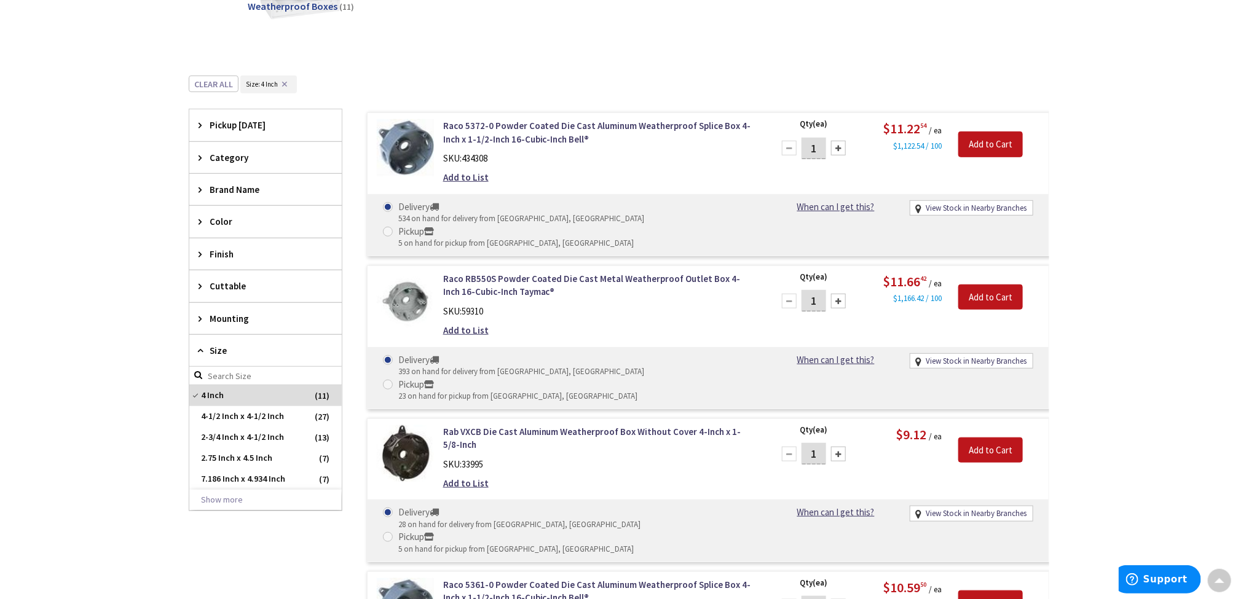
scroll to position [277, 0]
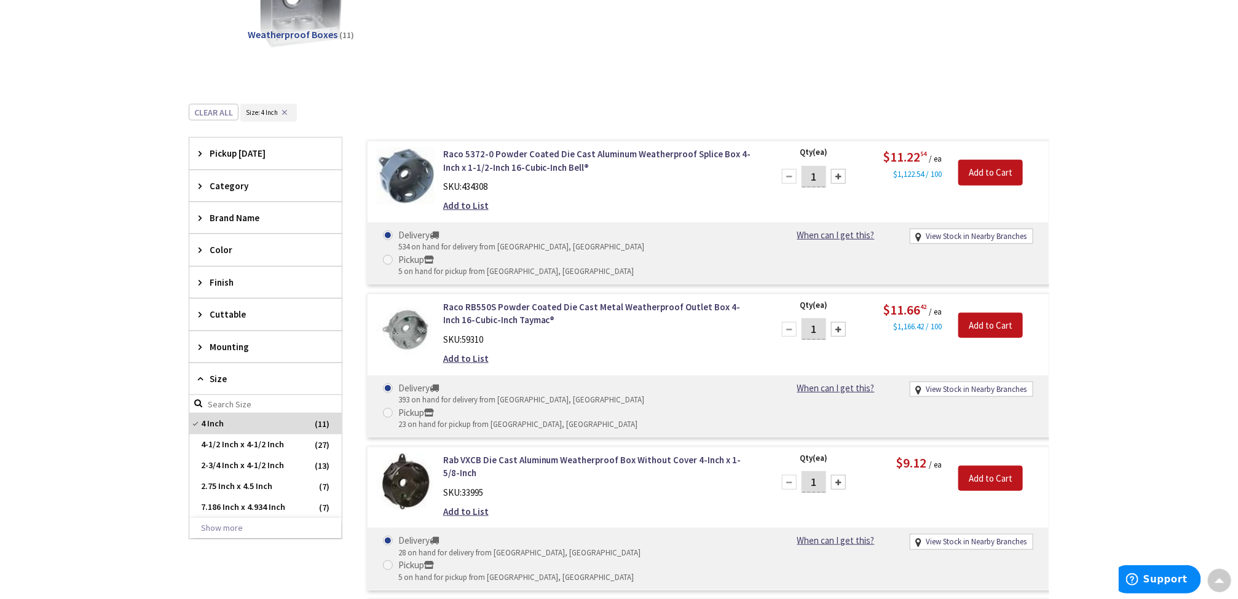
click at [202, 384] on icon at bounding box center [203, 378] width 9 height 9
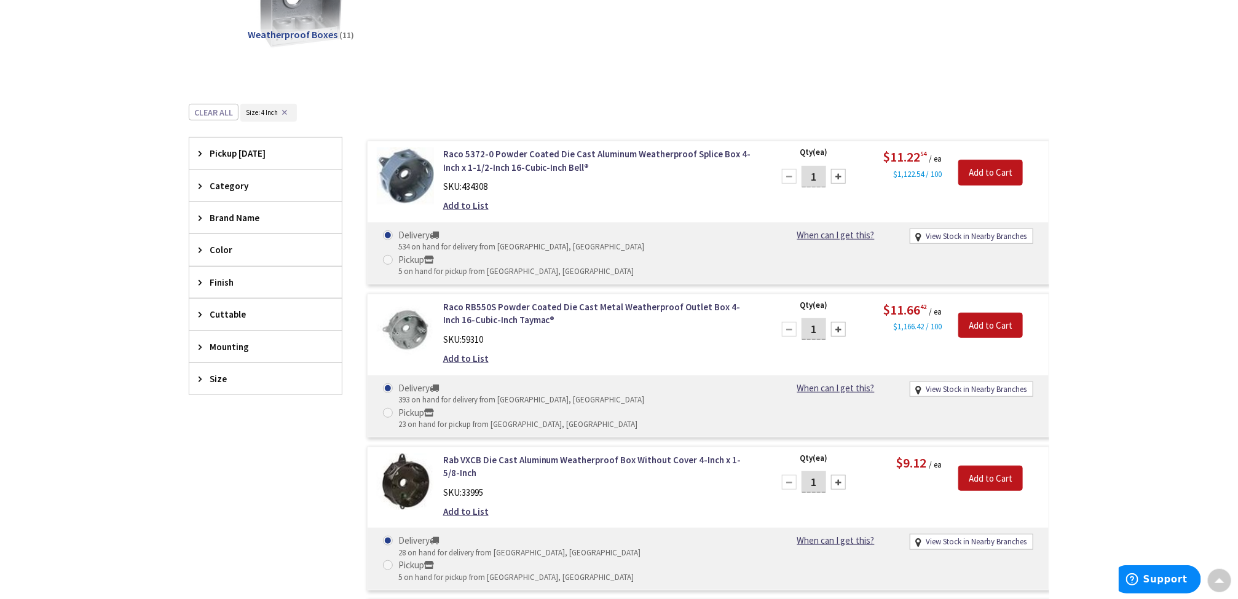
click at [201, 222] on icon at bounding box center [203, 217] width 9 height 9
click at [199, 218] on icon at bounding box center [203, 217] width 9 height 9
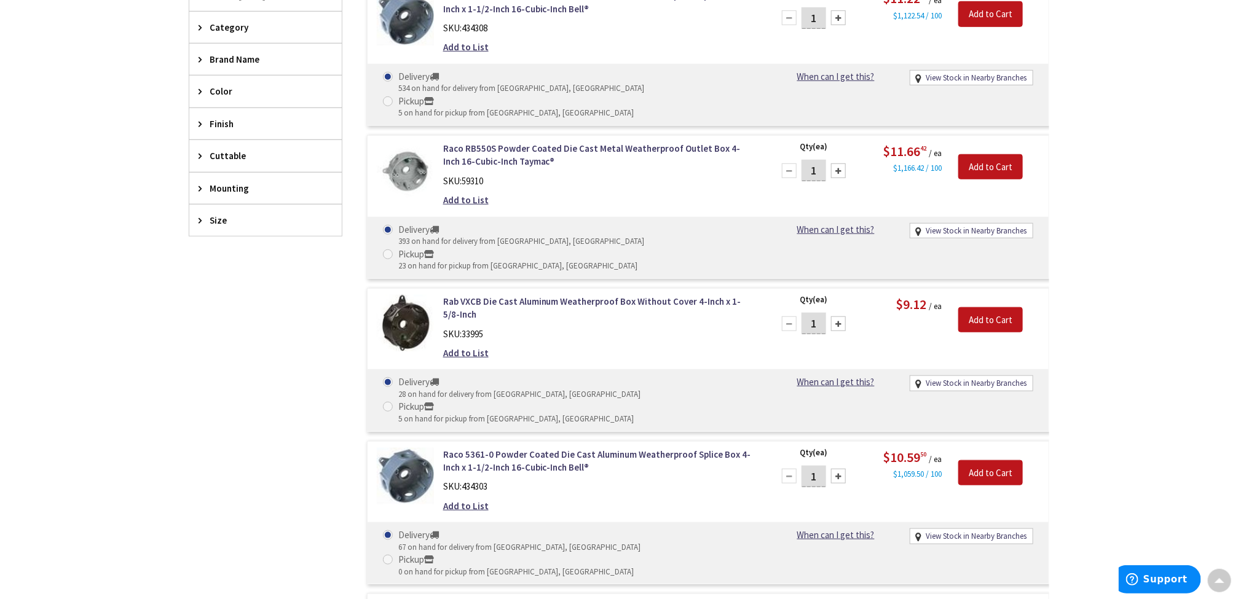
scroll to position [461, 0]
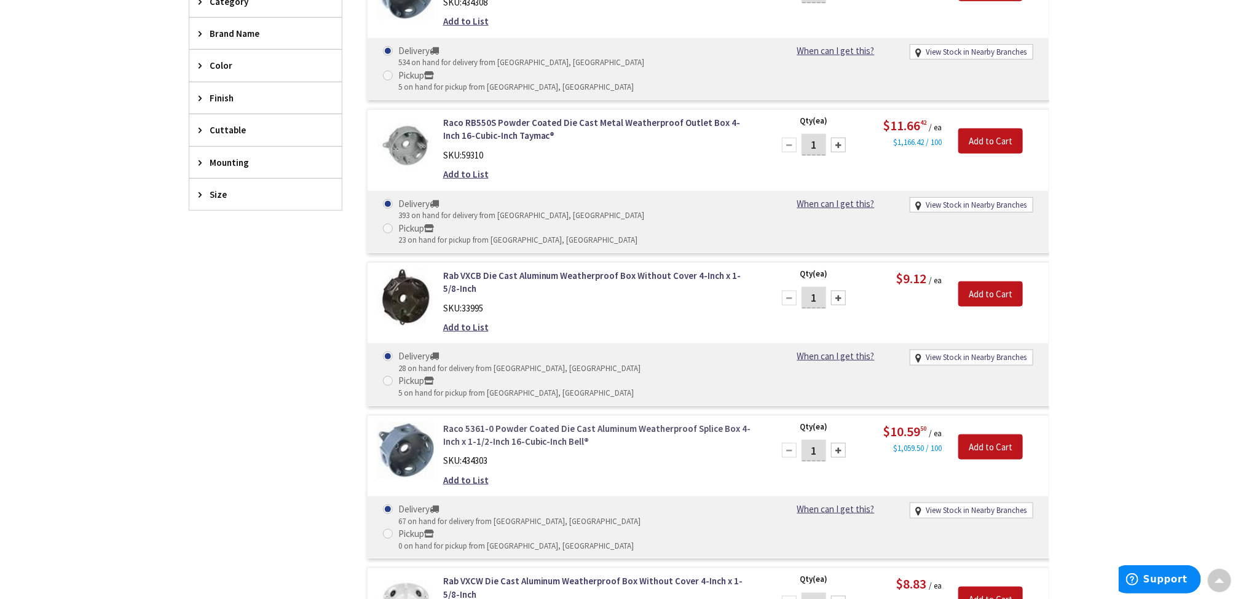
click at [516, 422] on link "Raco 5361-0 Powder Coated Die Cast Aluminum Weatherproof Splice Box 4-Inch x 1-…" at bounding box center [599, 435] width 313 height 26
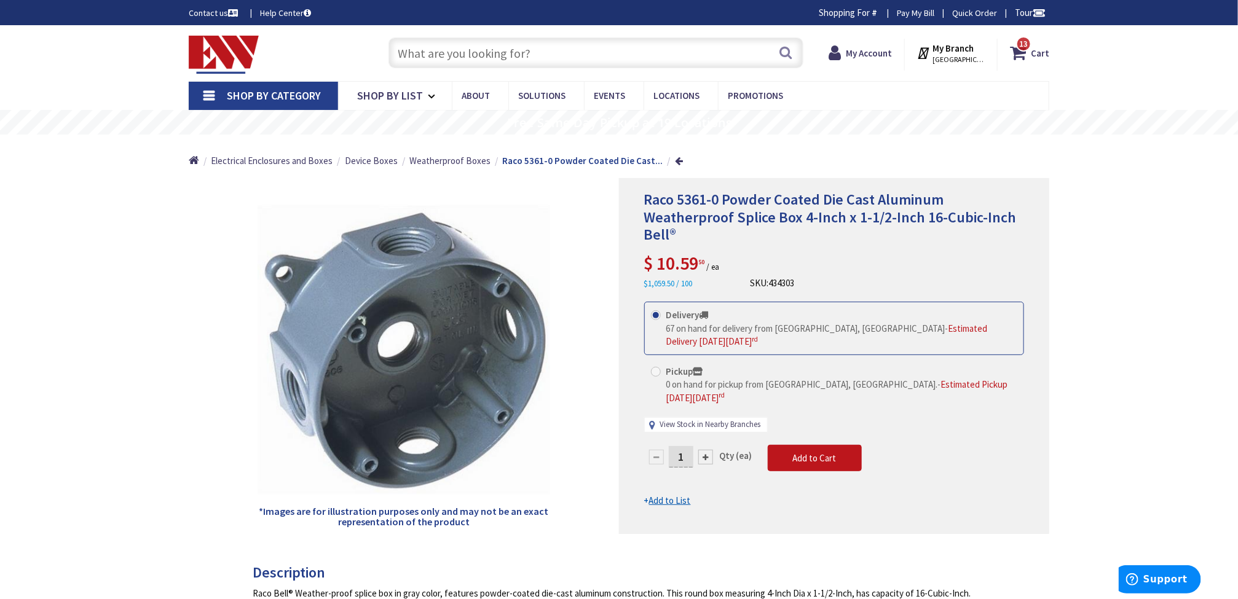
click at [727, 419] on link "View Stock in Nearby Branches" at bounding box center [710, 425] width 101 height 12
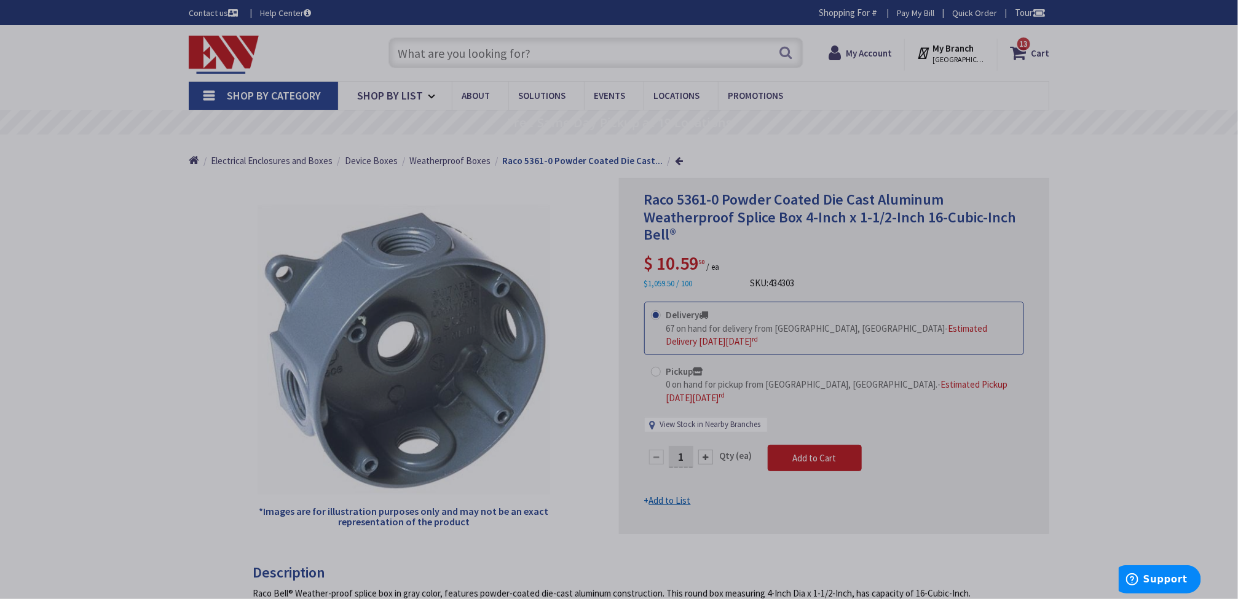
select select "data-availability"
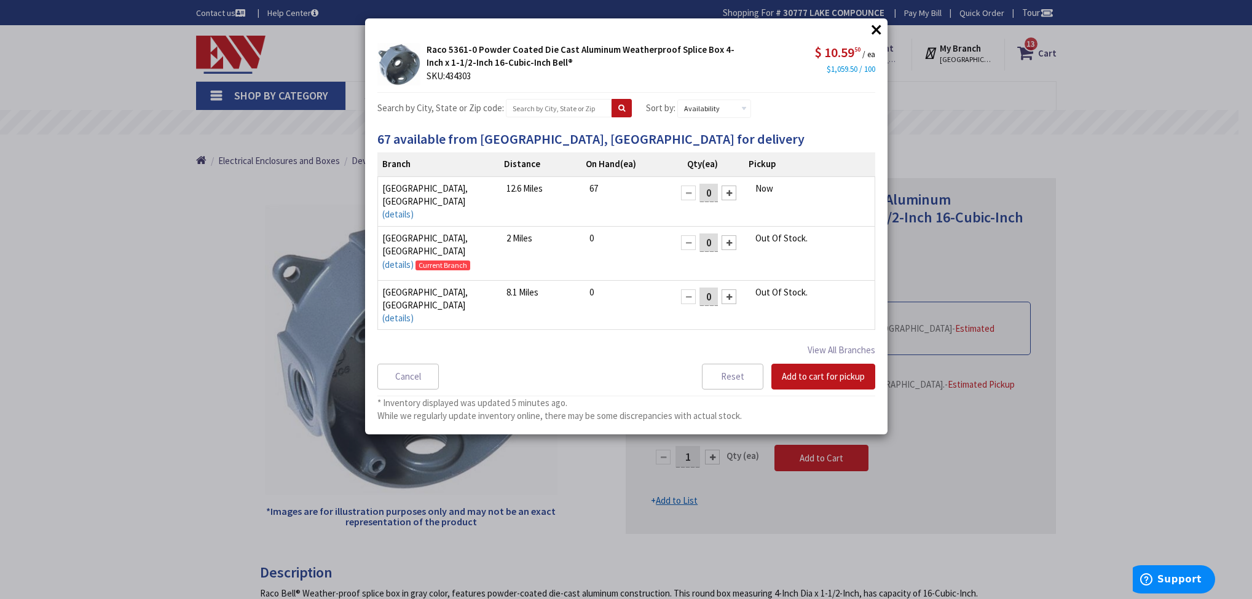
click at [722, 197] on div at bounding box center [729, 193] width 15 height 15
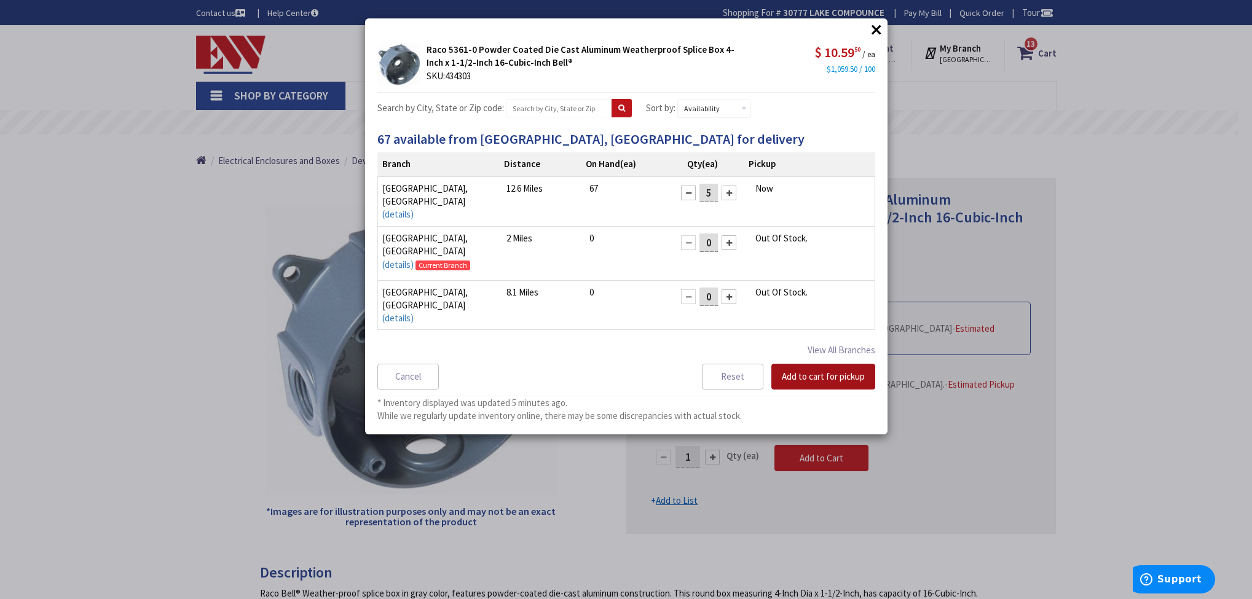
click at [808, 376] on button "Add to cart for pickup" at bounding box center [823, 377] width 104 height 26
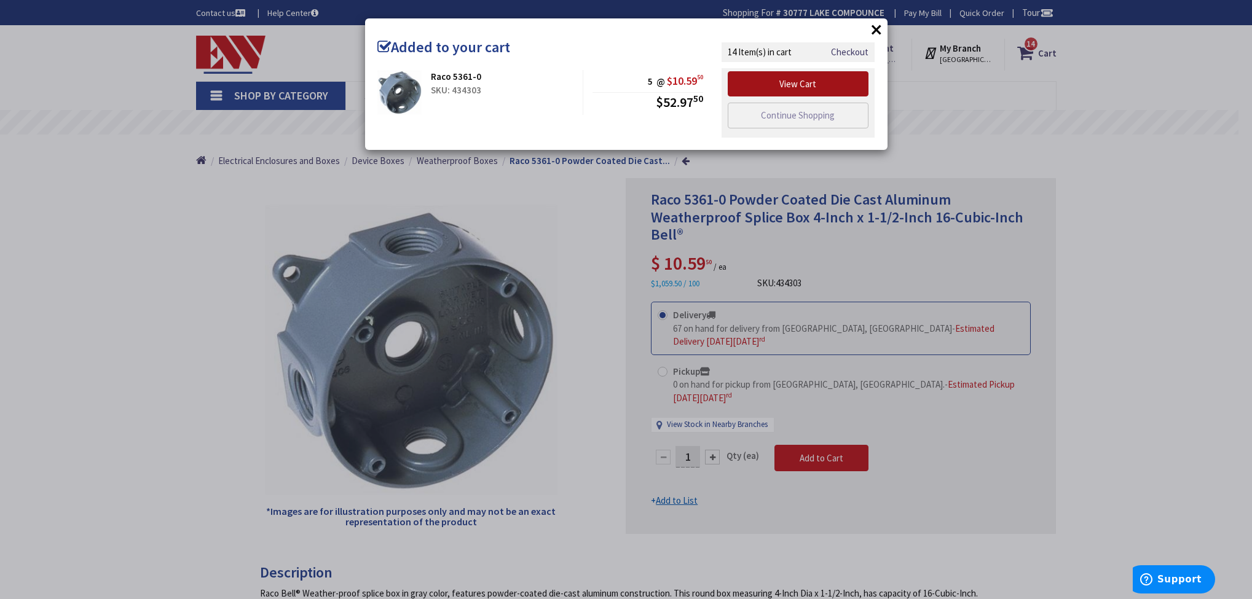
click at [804, 89] on link "View Cart" at bounding box center [798, 84] width 141 height 26
